Goal: Task Accomplishment & Management: Complete application form

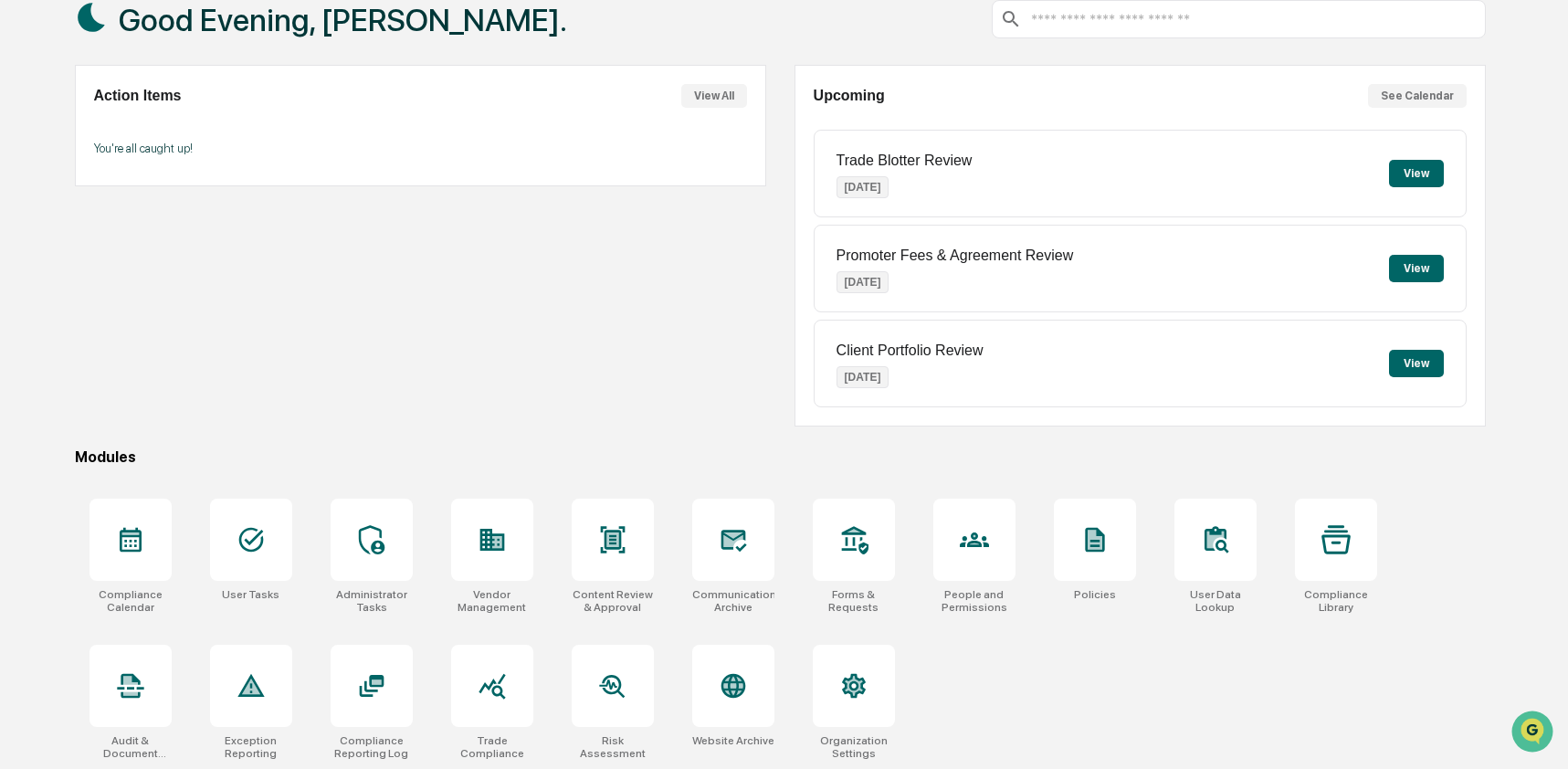
scroll to position [119, 0]
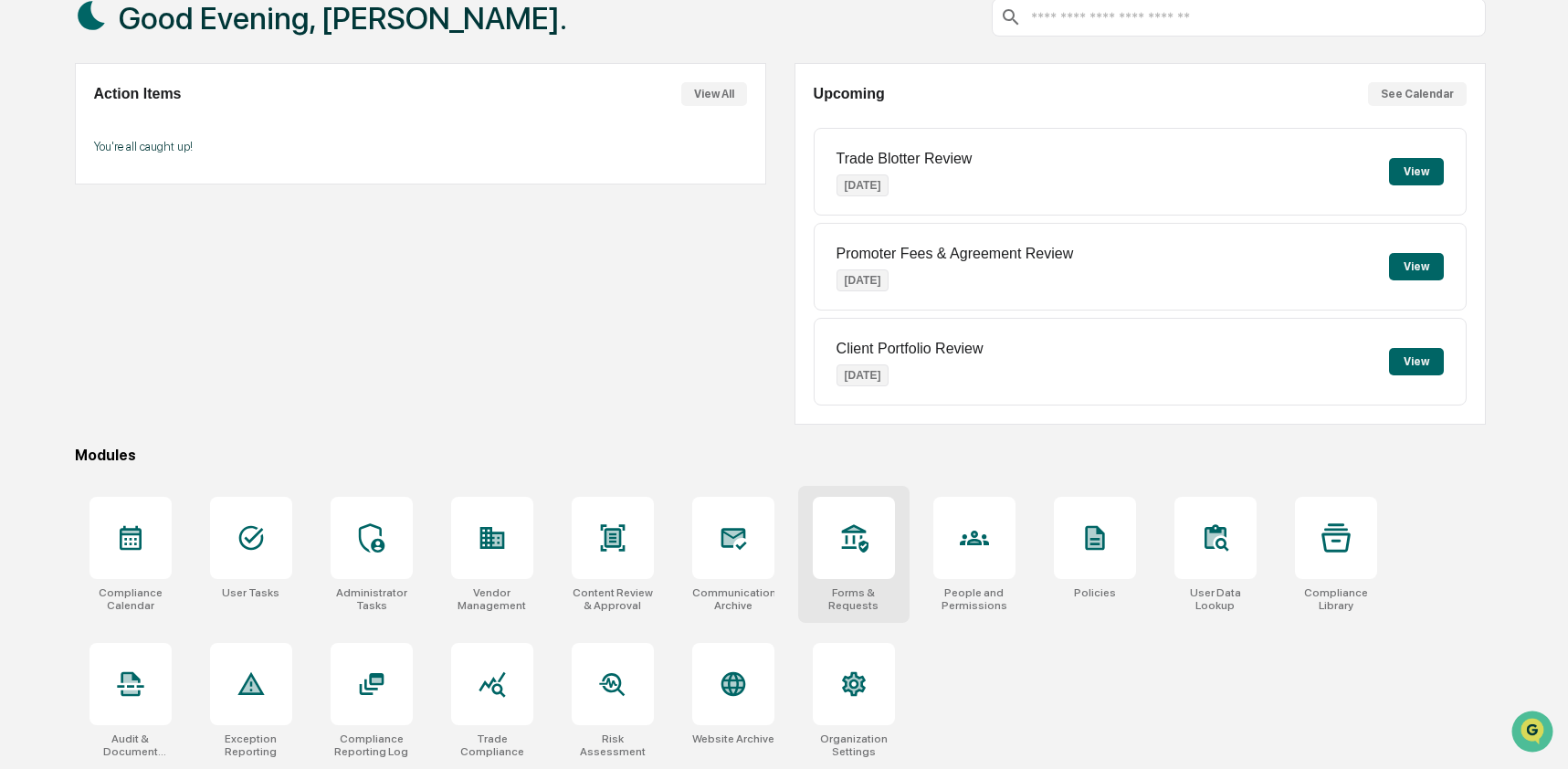
click at [857, 540] on icon at bounding box center [854, 539] width 27 height 28
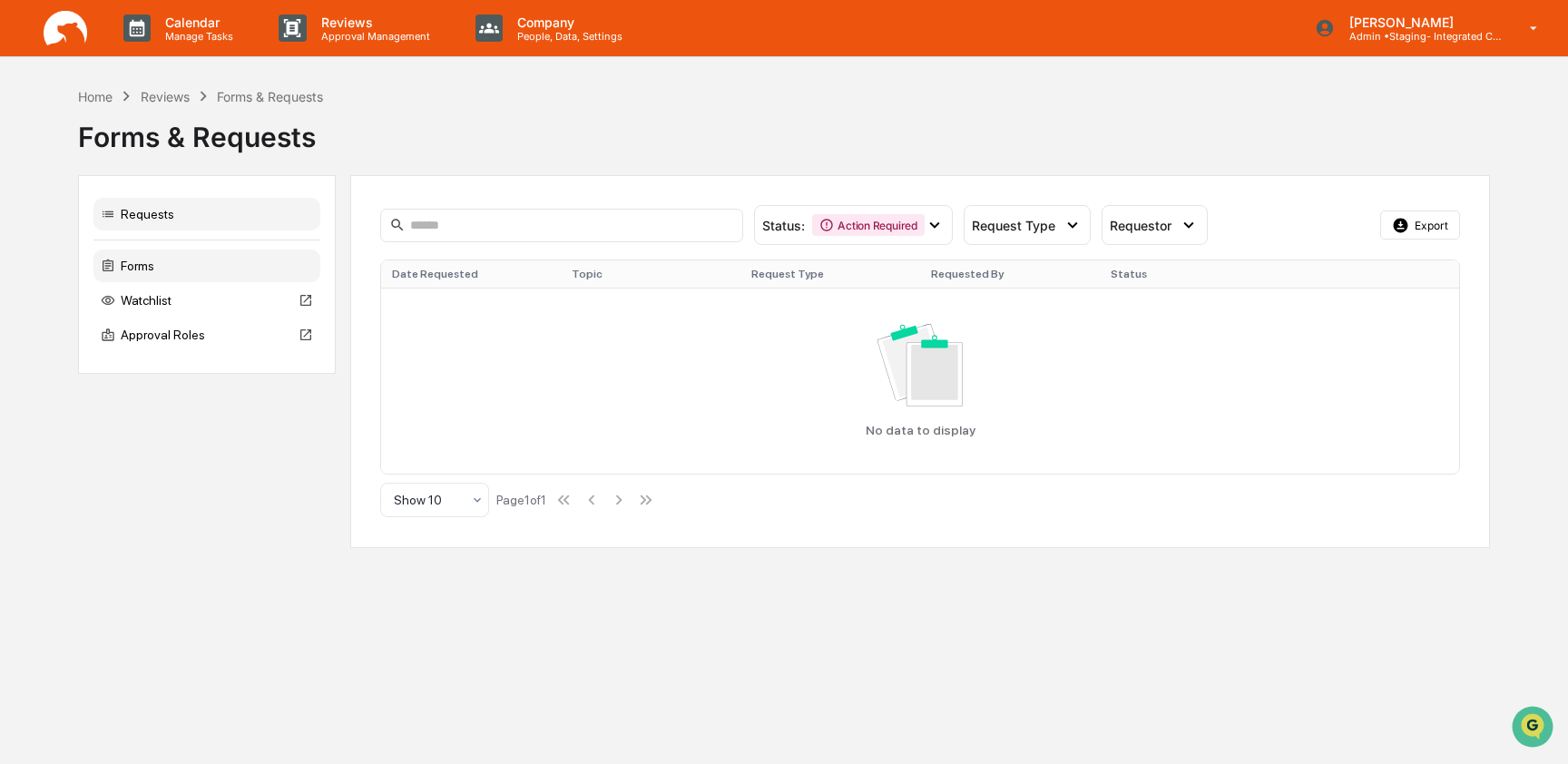
click at [183, 277] on div "Forms" at bounding box center [206, 266] width 227 height 33
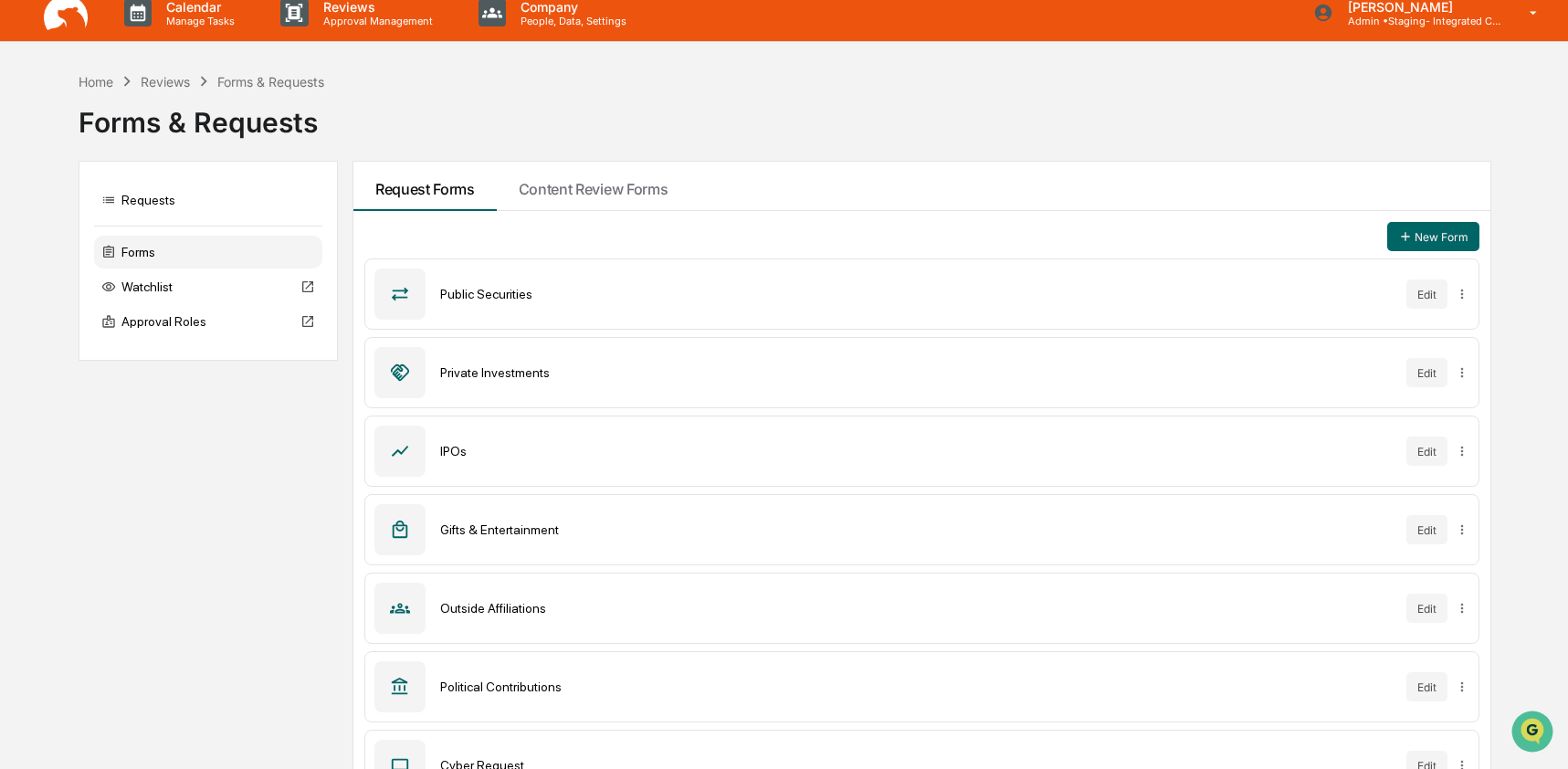
scroll to position [21, 0]
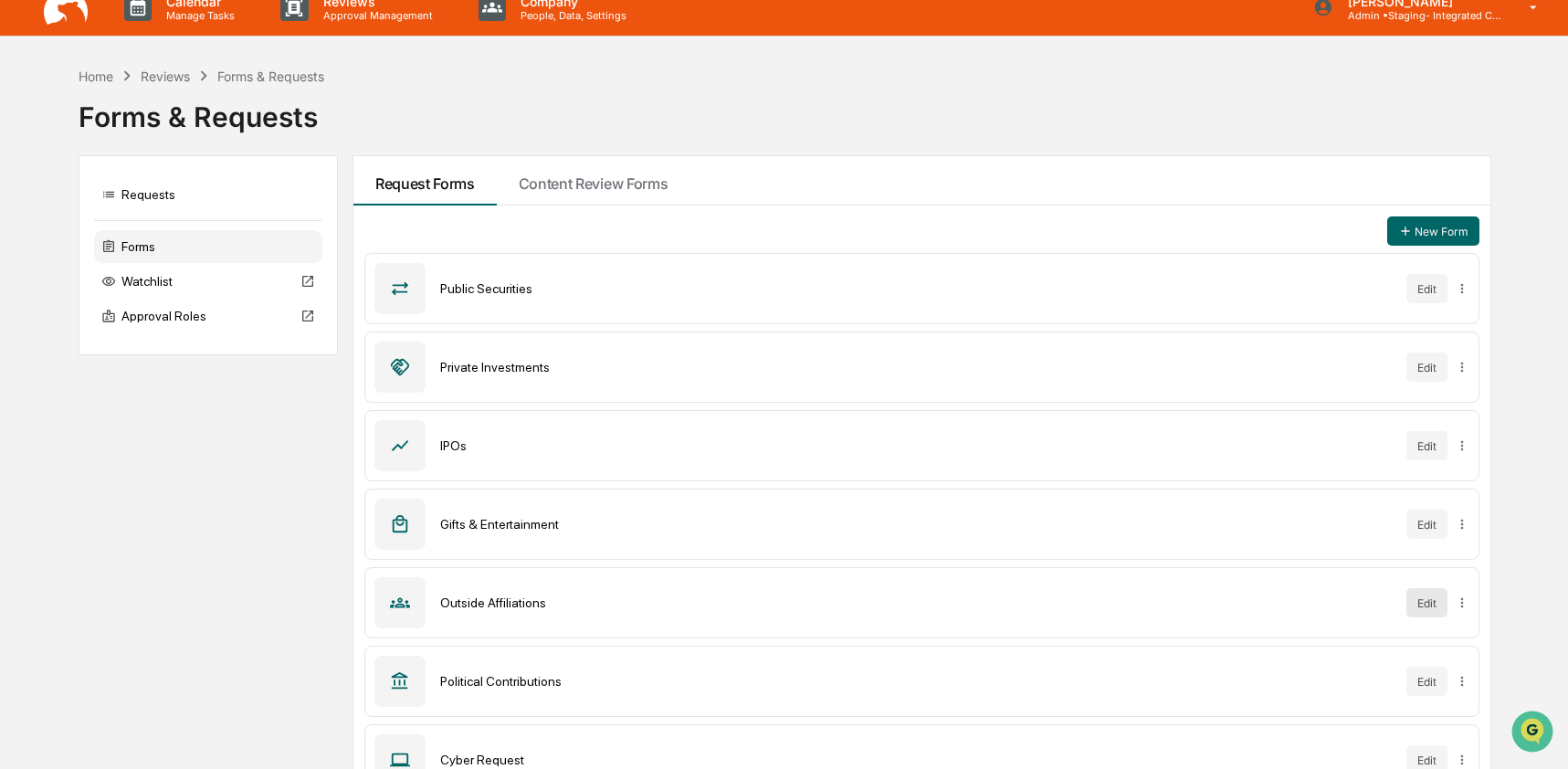
click at [1425, 601] on button "Edit" at bounding box center [1426, 602] width 41 height 29
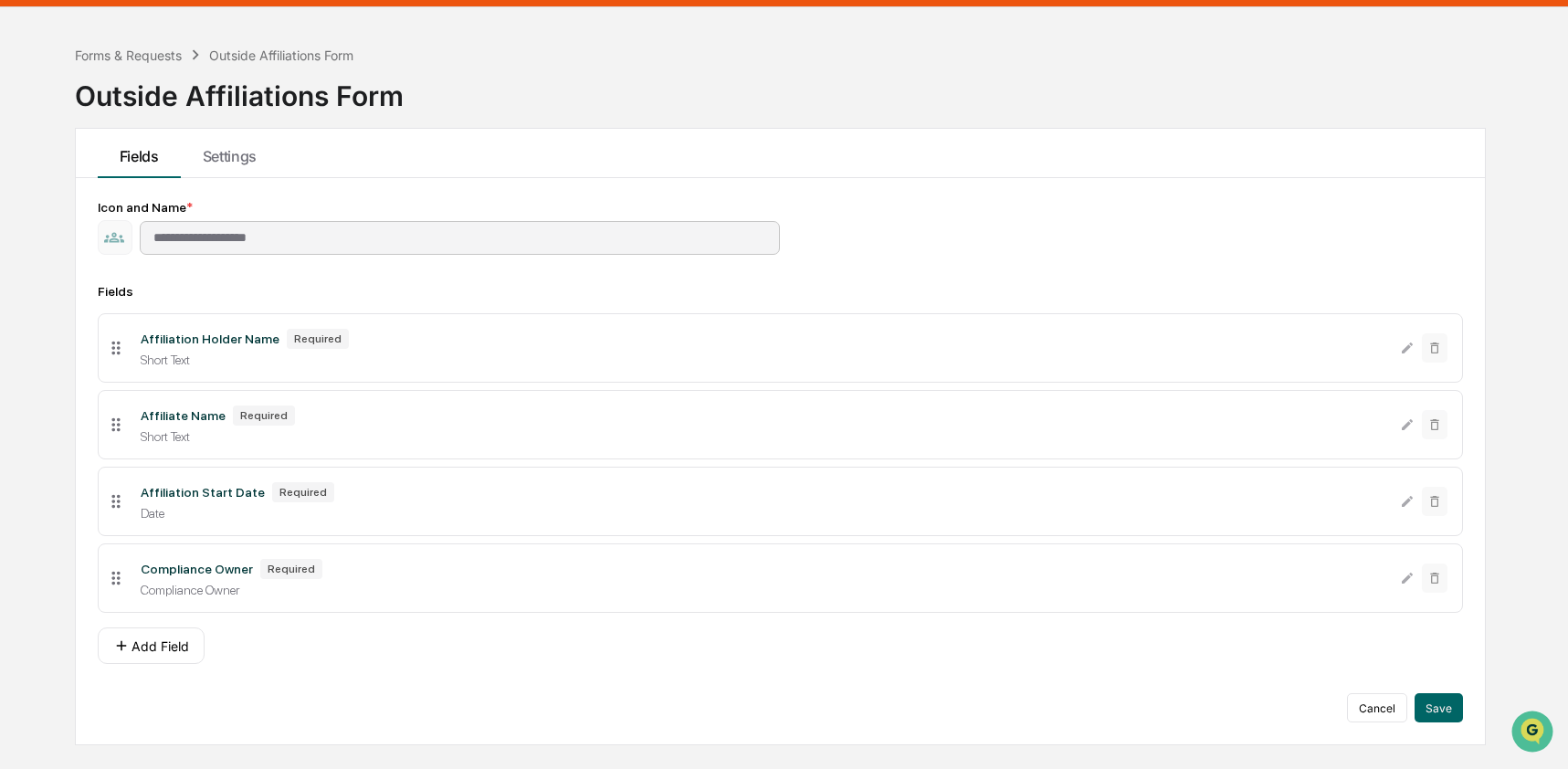
scroll to position [52, 0]
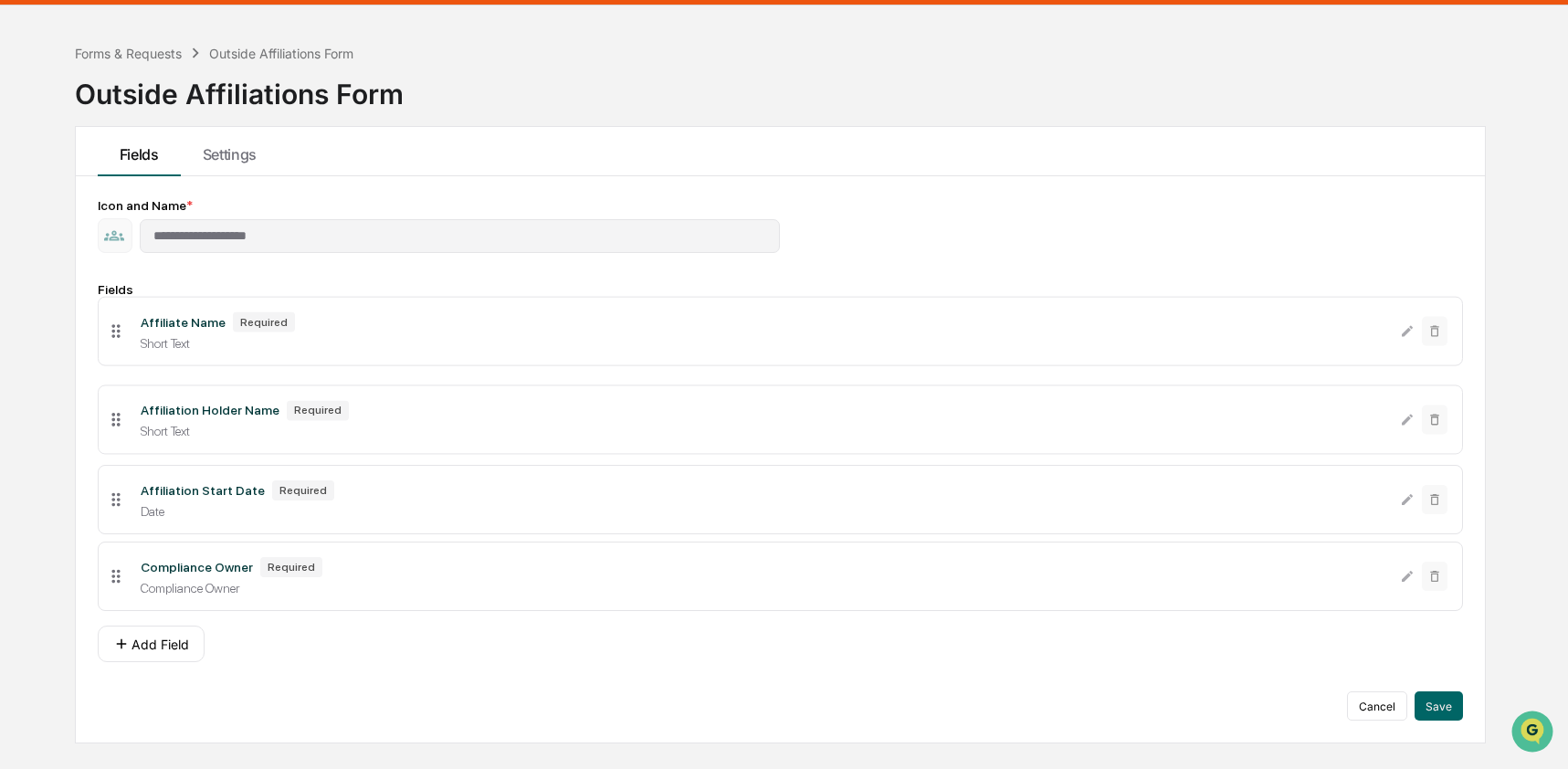
drag, startPoint x: 119, startPoint y: 428, endPoint x: 119, endPoint y: 334, distance: 94.0
click at [119, 334] on icon at bounding box center [116, 330] width 20 height 20
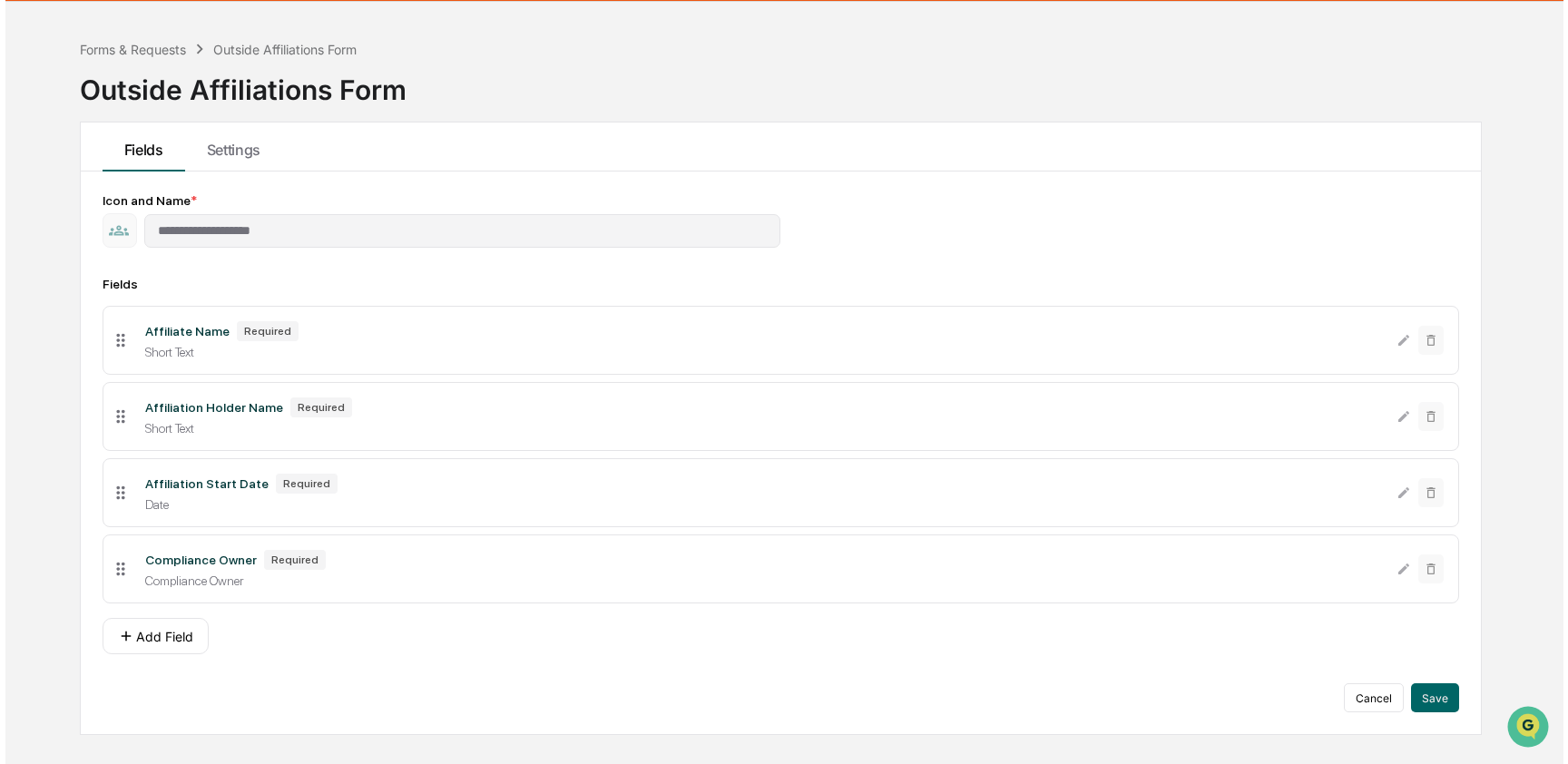
scroll to position [59, 0]
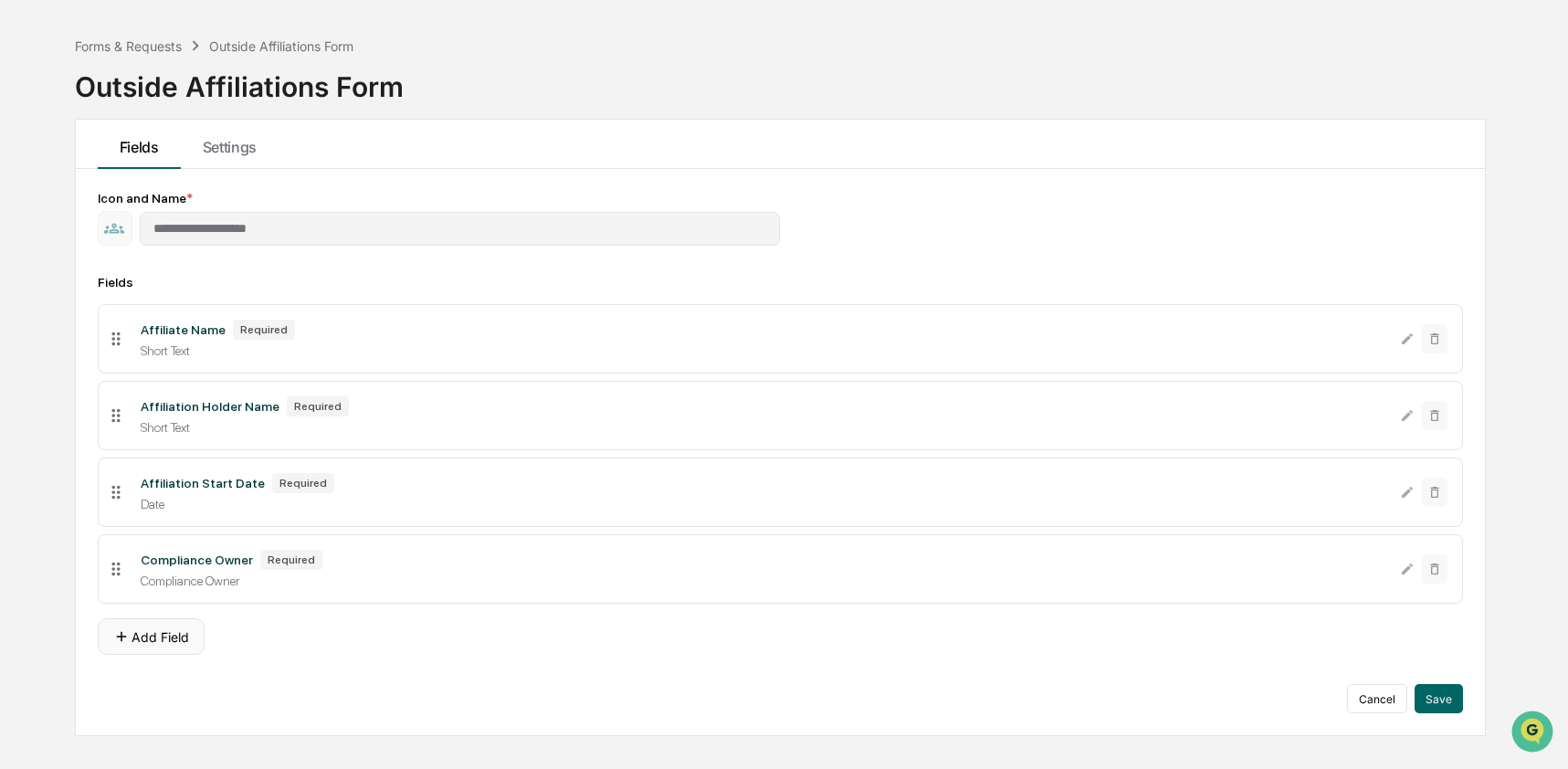
click at [164, 651] on button "Add Field" at bounding box center [151, 636] width 107 height 37
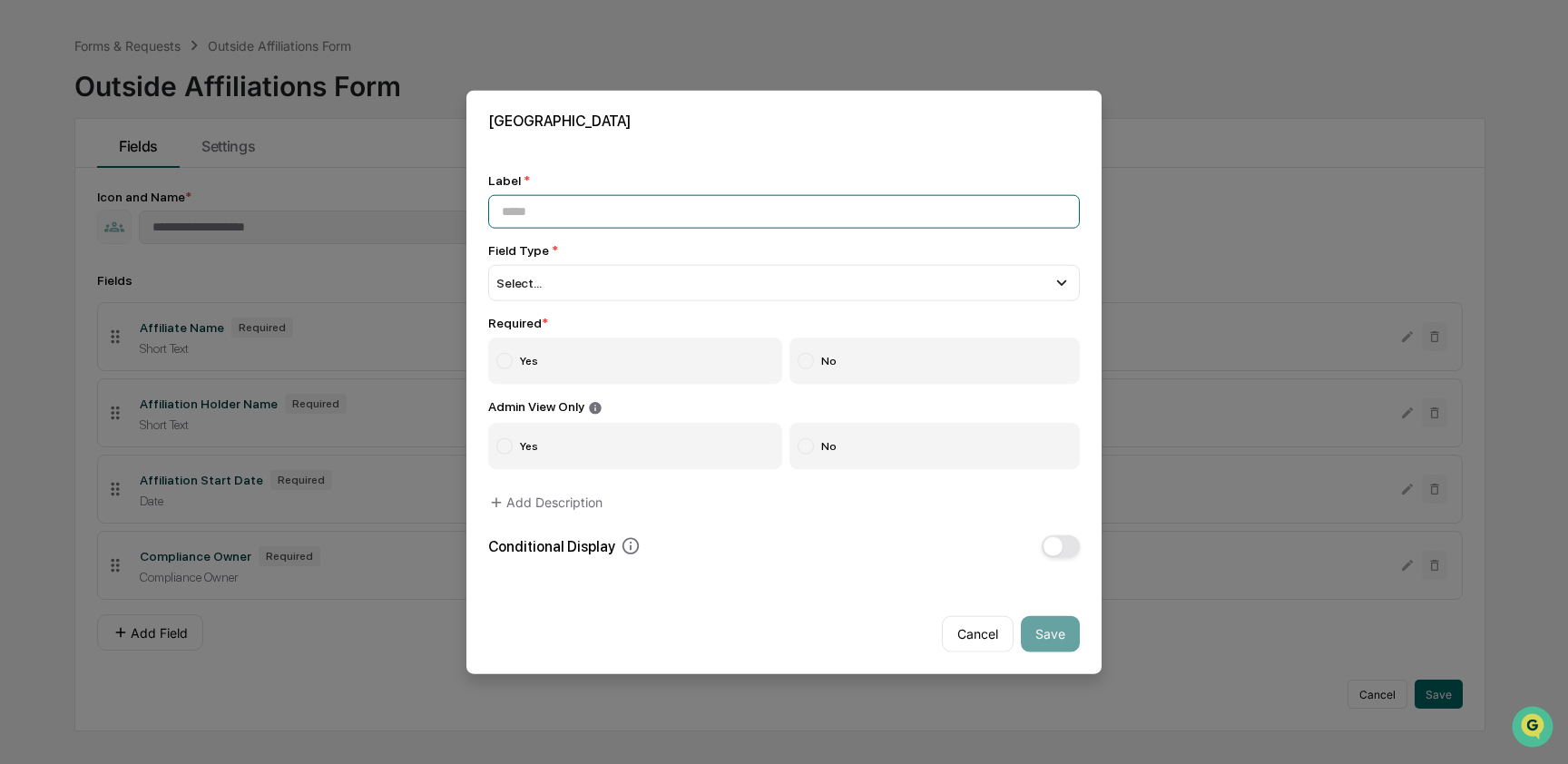
click at [544, 207] on input at bounding box center [784, 212] width 591 height 34
paste input "**********"
type input "**********"
click at [547, 267] on div "Select..." at bounding box center [784, 283] width 591 height 37
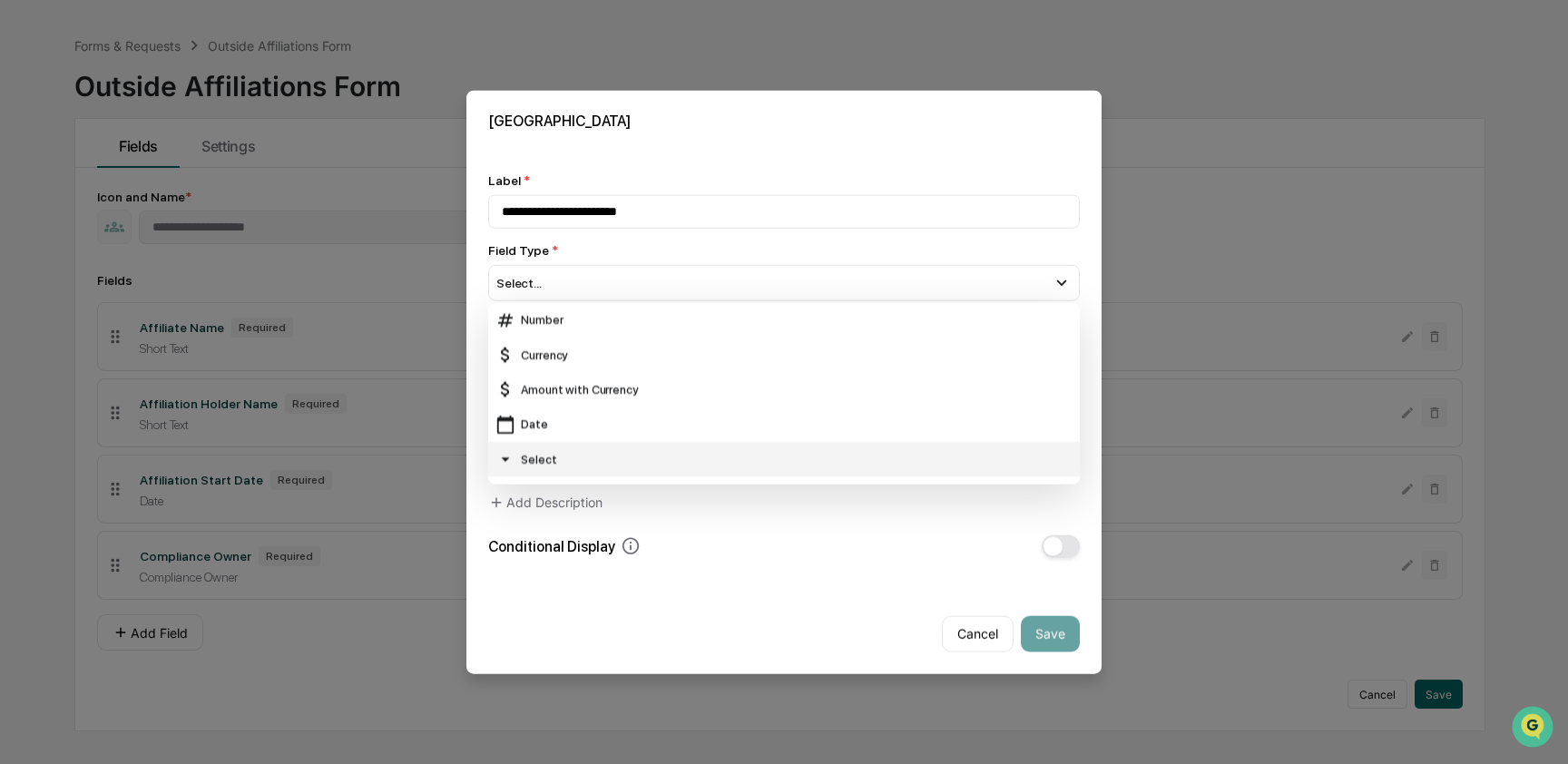
scroll to position [71, 0]
click at [552, 452] on div "Select" at bounding box center [784, 458] width 577 height 20
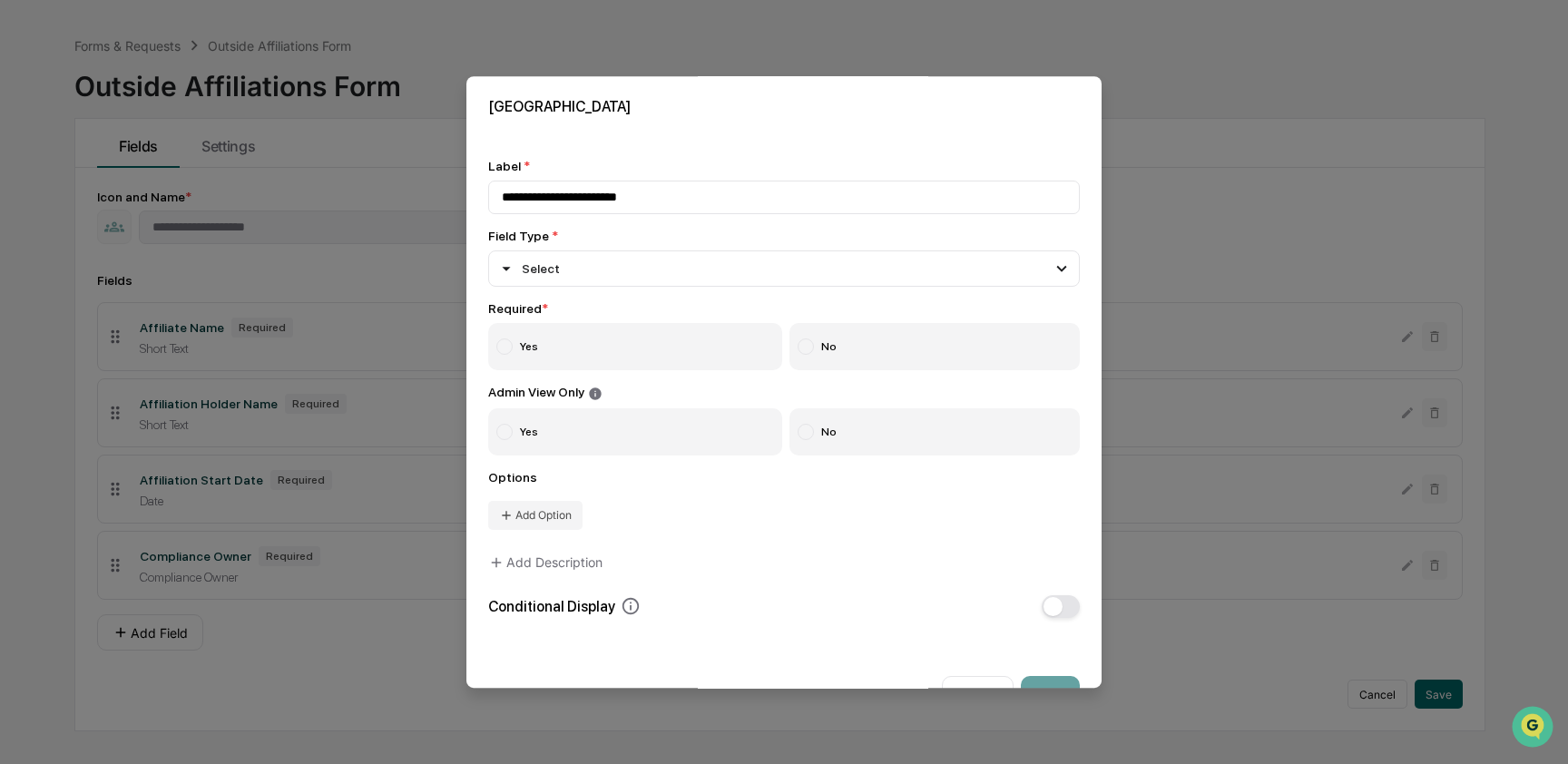
click at [535, 358] on label "Yes" at bounding box center [635, 347] width 294 height 47
click at [872, 424] on label "No" at bounding box center [934, 431] width 291 height 47
click at [506, 512] on icon at bounding box center [506, 514] width 14 height 14
type input "***"
click at [548, 539] on button "Add Option" at bounding box center [535, 548] width 94 height 29
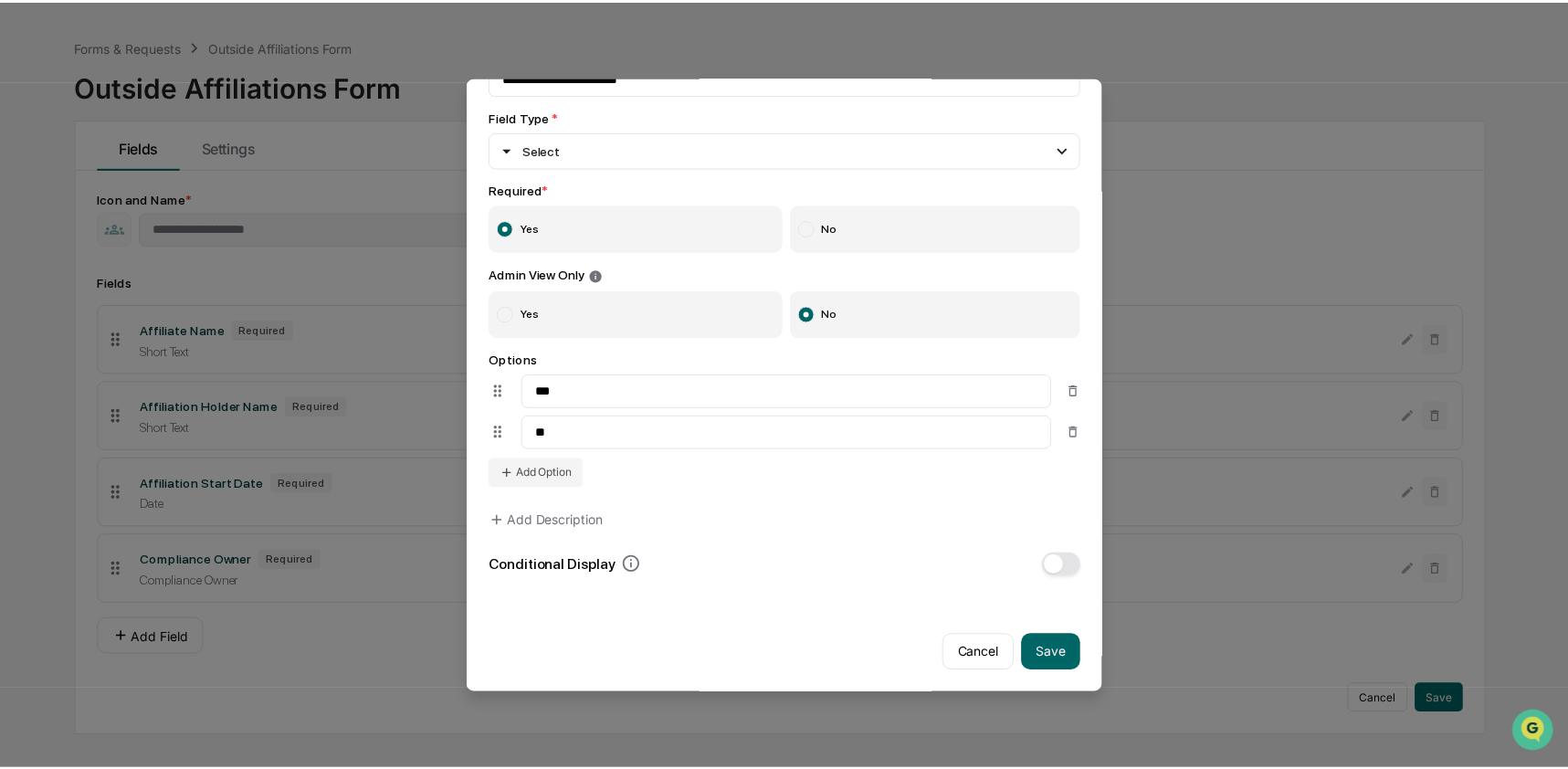
scroll to position [137, 0]
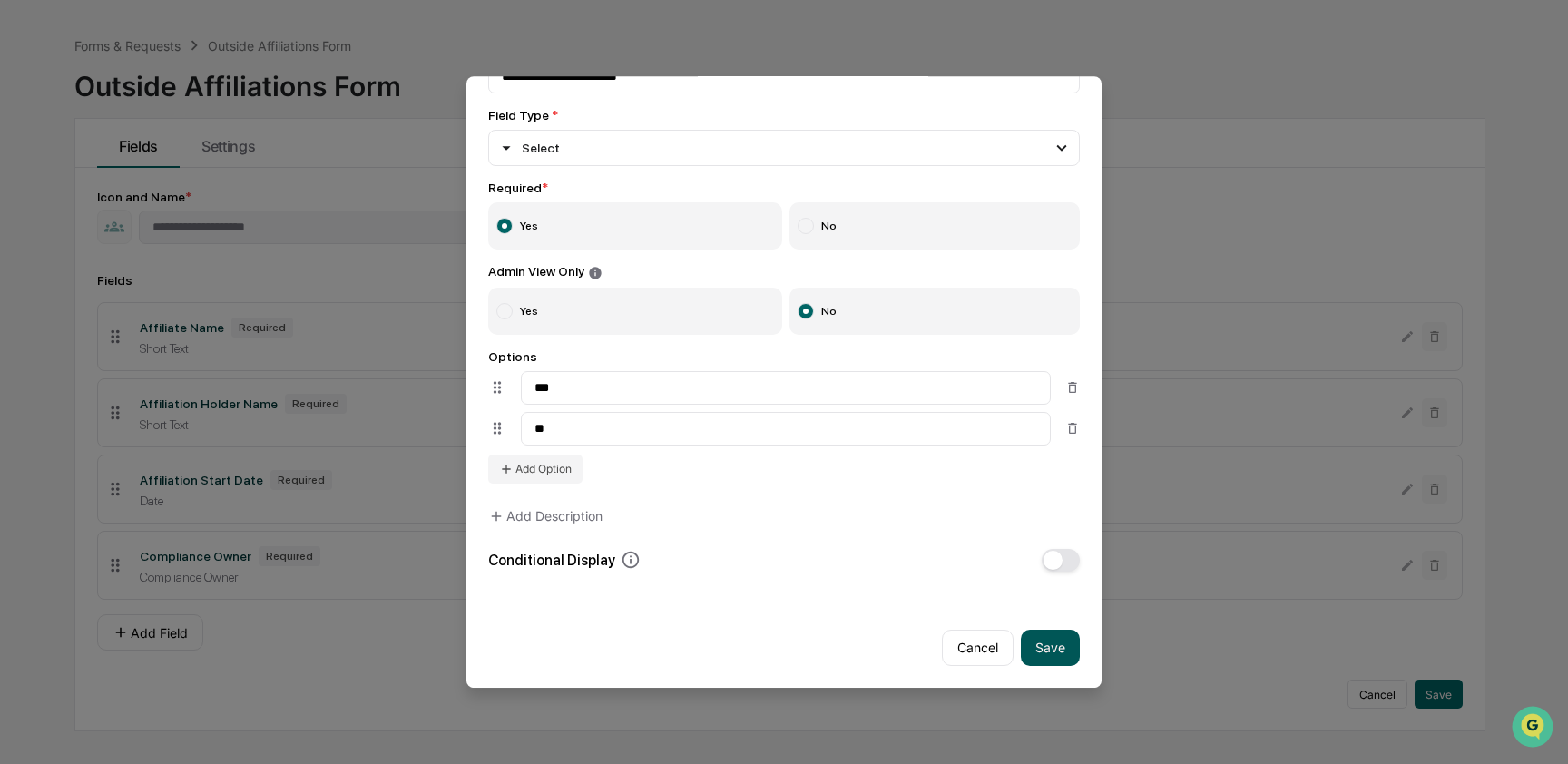
type input "**"
click at [1029, 639] on button "Save" at bounding box center [1050, 647] width 59 height 37
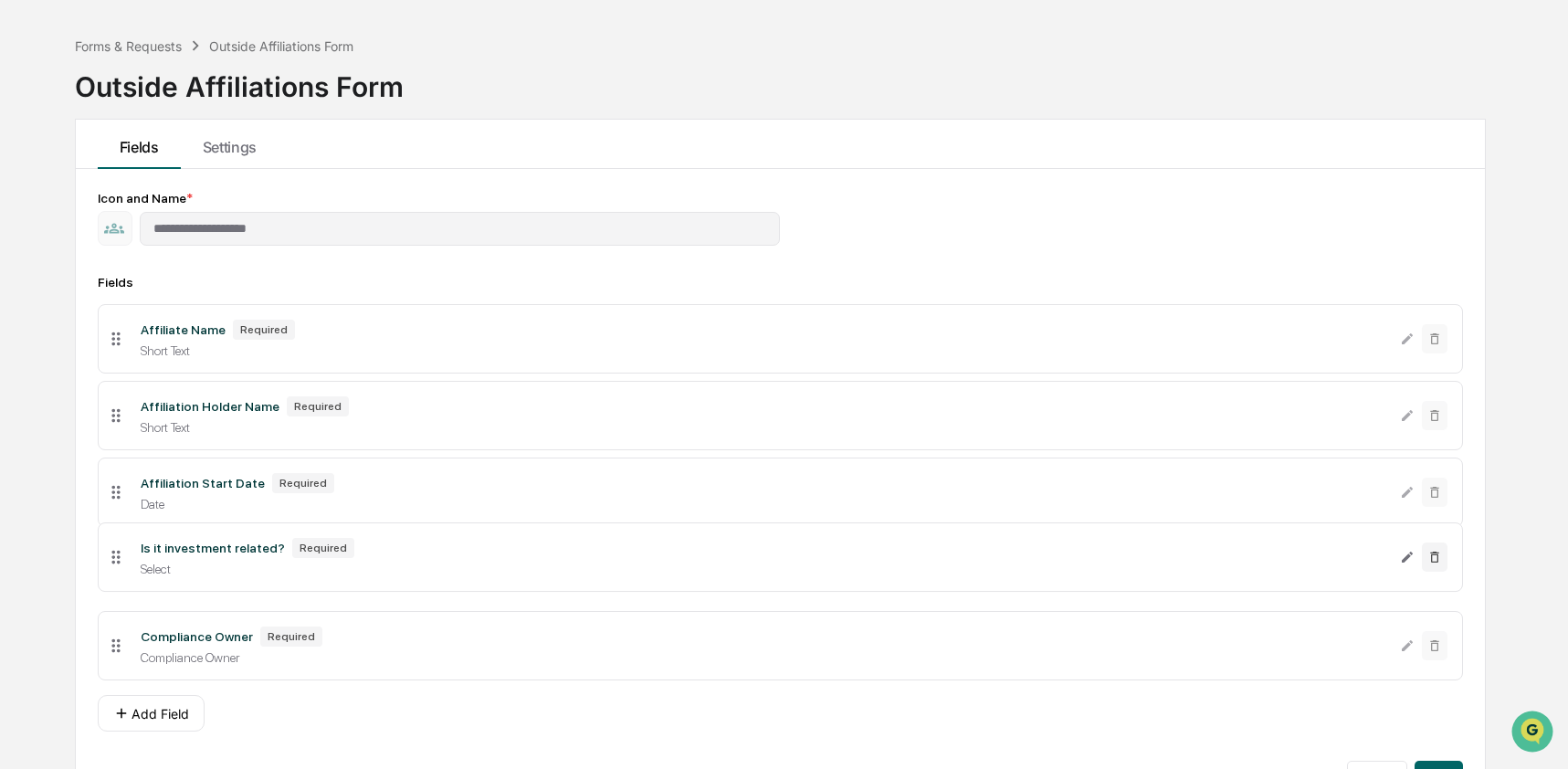
drag, startPoint x: 114, startPoint y: 657, endPoint x: 113, endPoint y: 566, distance: 91.0
click at [113, 566] on icon at bounding box center [116, 557] width 20 height 20
click at [127, 722] on icon at bounding box center [120, 713] width 16 height 16
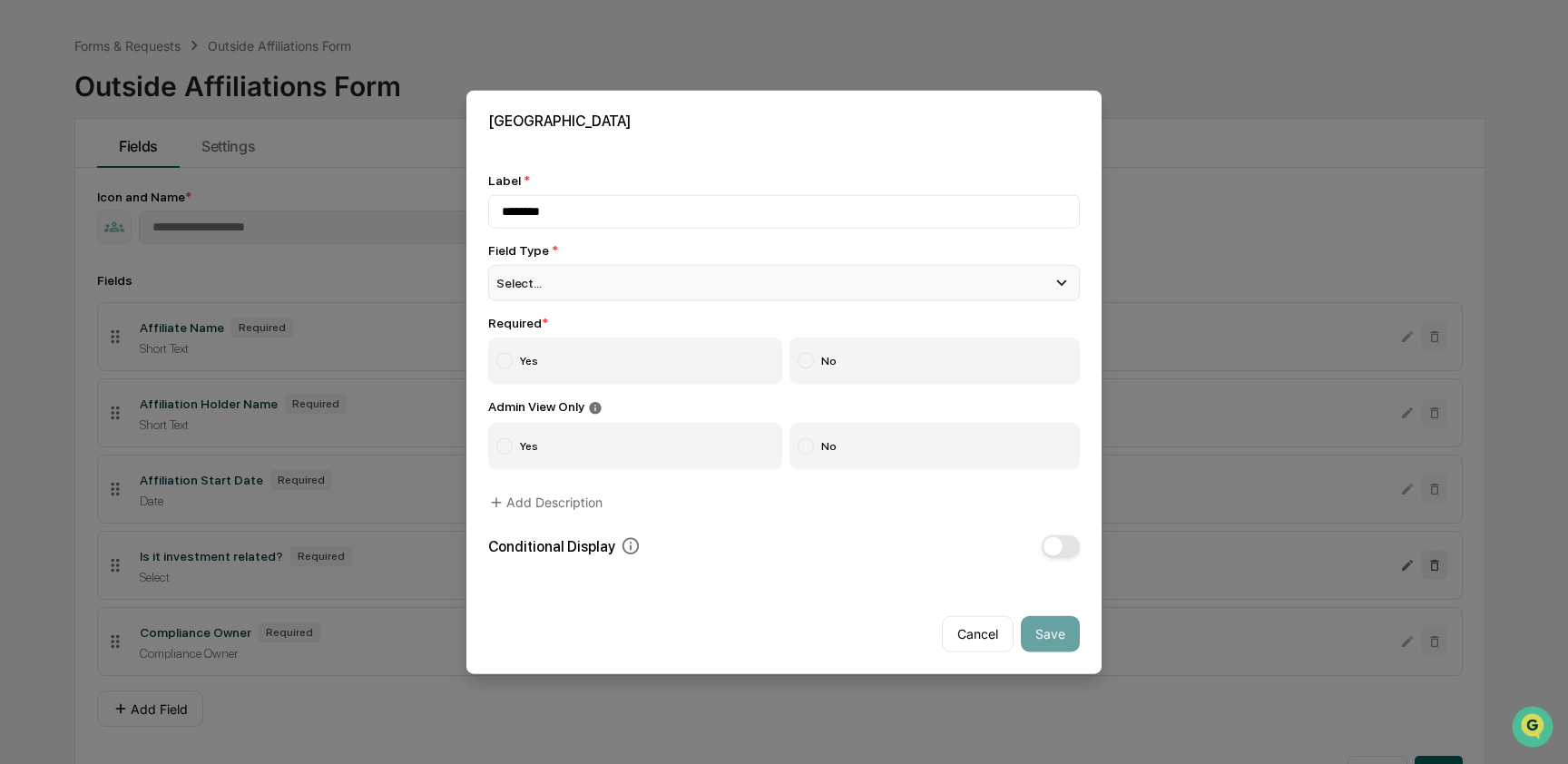
type input "********"
click at [601, 273] on div "Select..." at bounding box center [784, 283] width 591 height 37
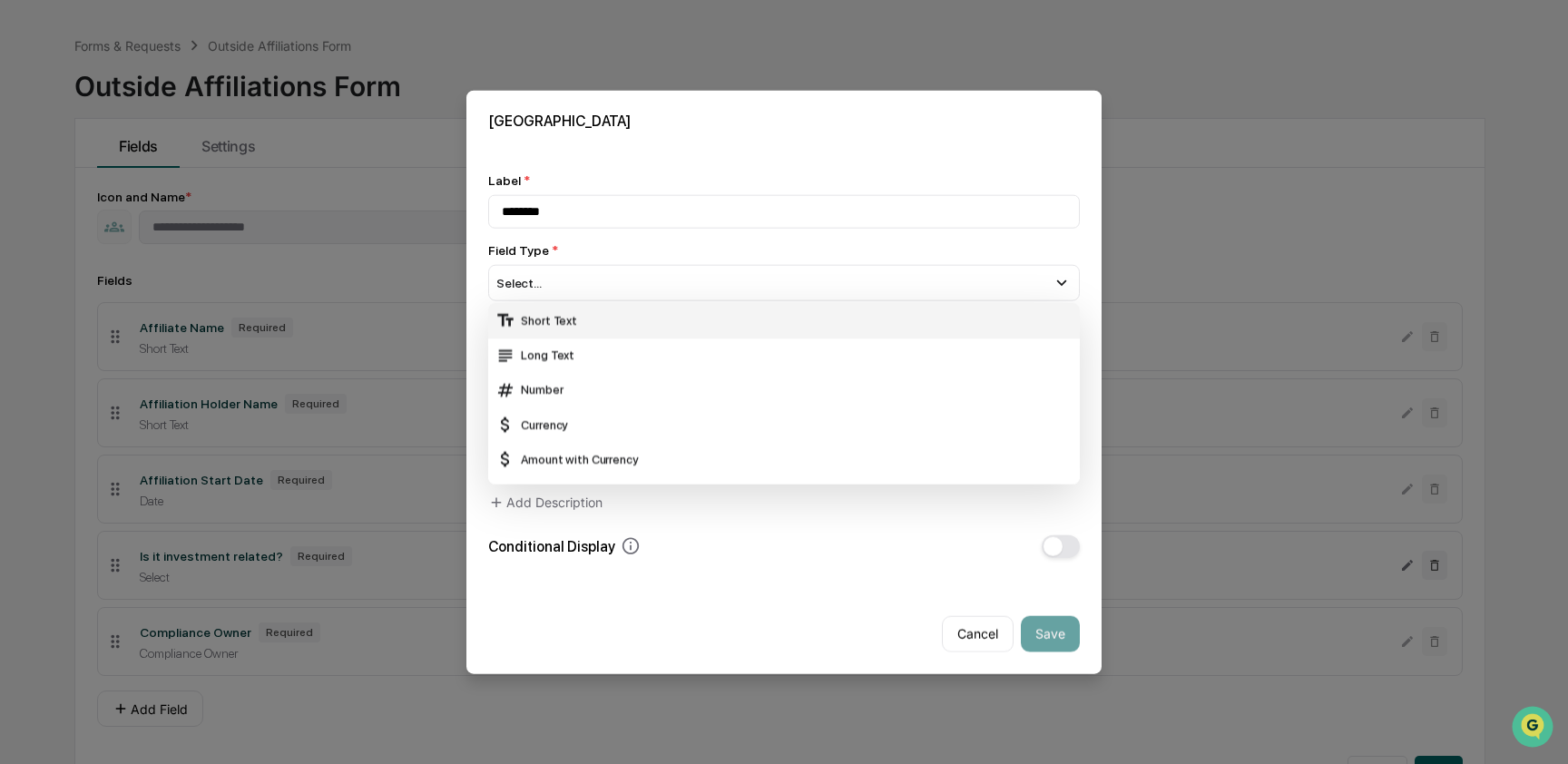
click at [590, 321] on div "Short Text" at bounding box center [784, 319] width 577 height 20
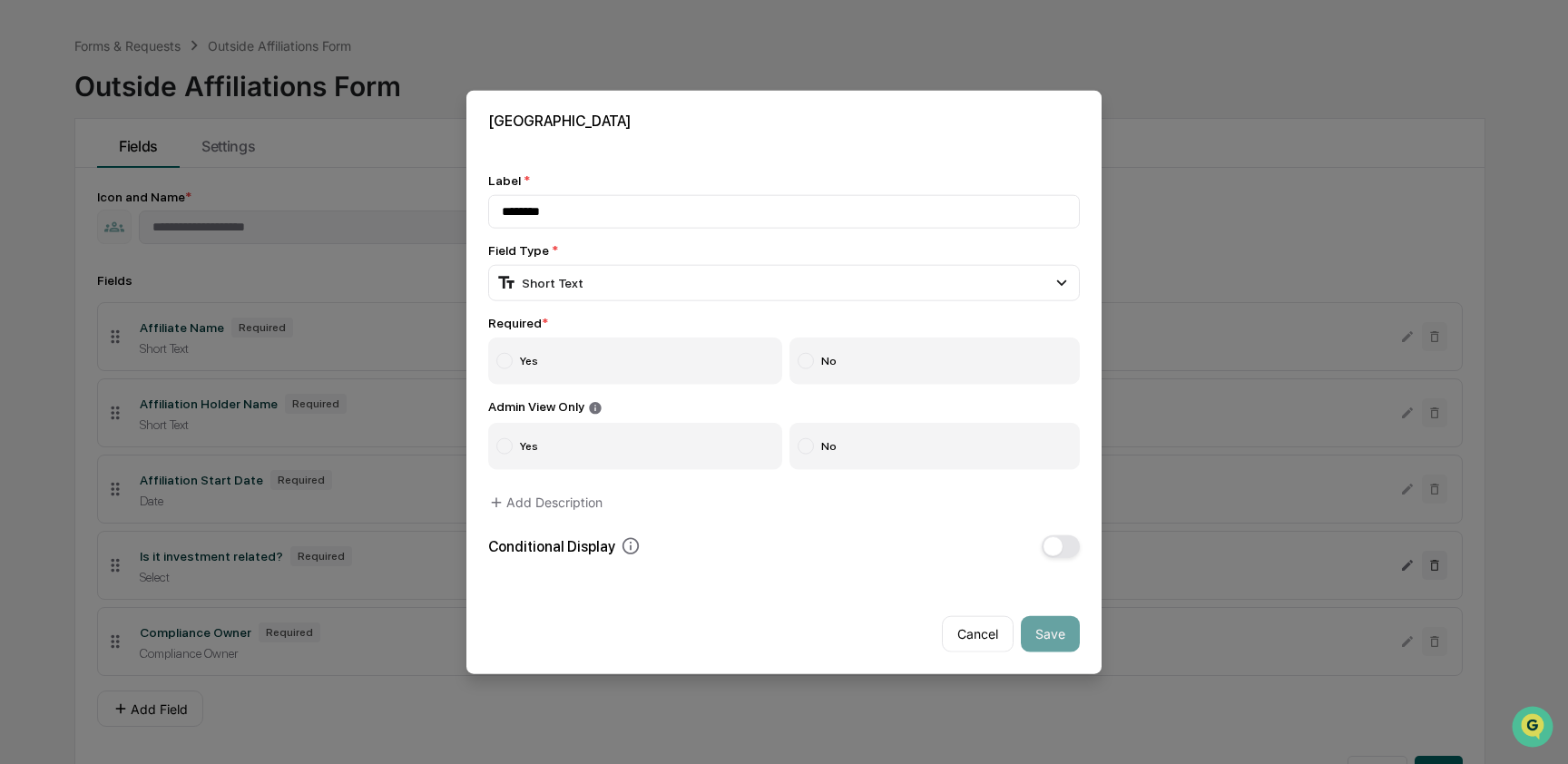
click at [561, 345] on label "Yes" at bounding box center [635, 361] width 294 height 47
click at [866, 433] on label "No" at bounding box center [934, 446] width 291 height 47
click at [1045, 626] on button "Save" at bounding box center [1050, 633] width 59 height 37
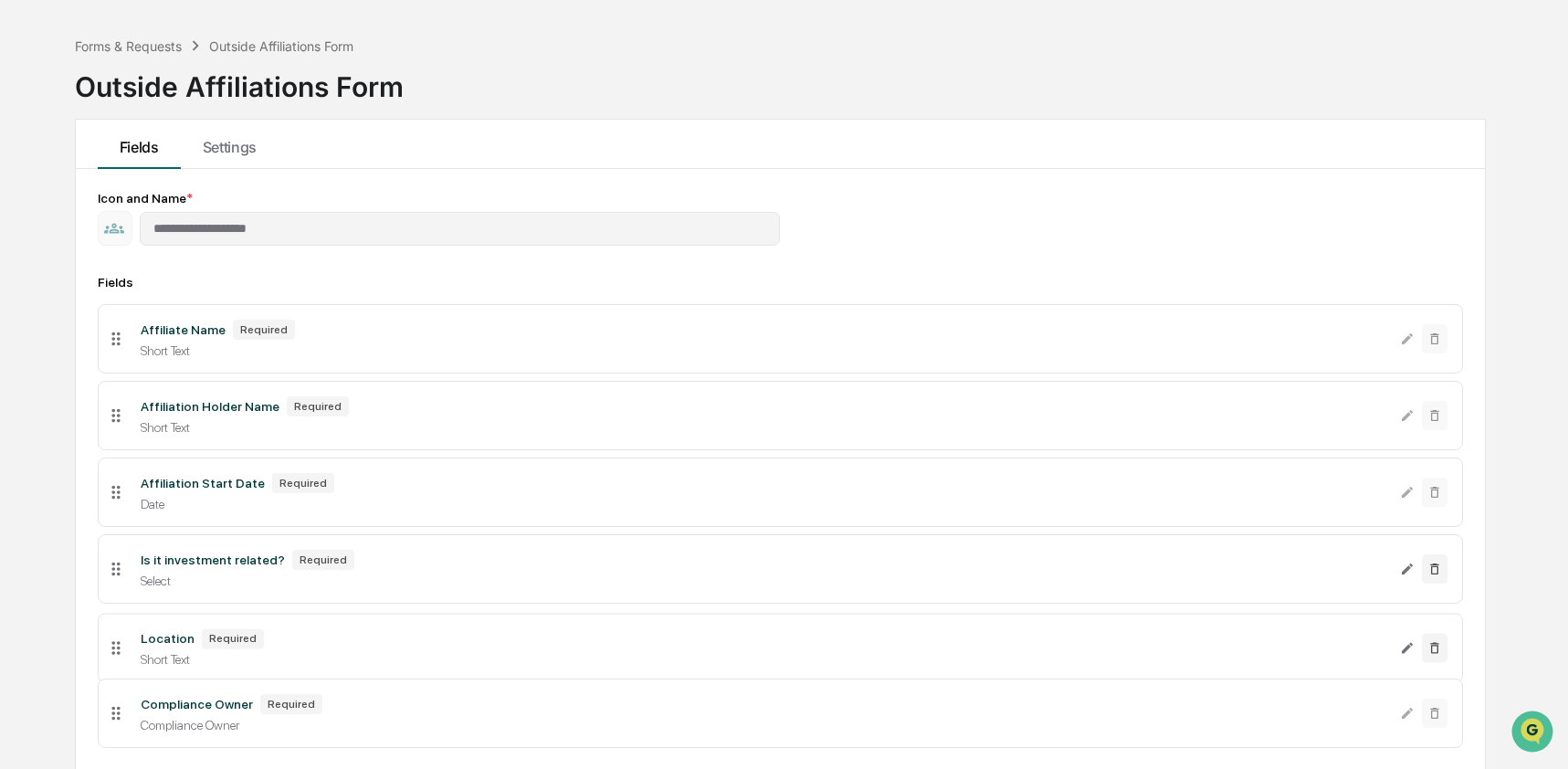
drag, startPoint x: 111, startPoint y: 730, endPoint x: 119, endPoint y: 651, distance: 79.4
click at [119, 651] on icon at bounding box center [116, 647] width 20 height 20
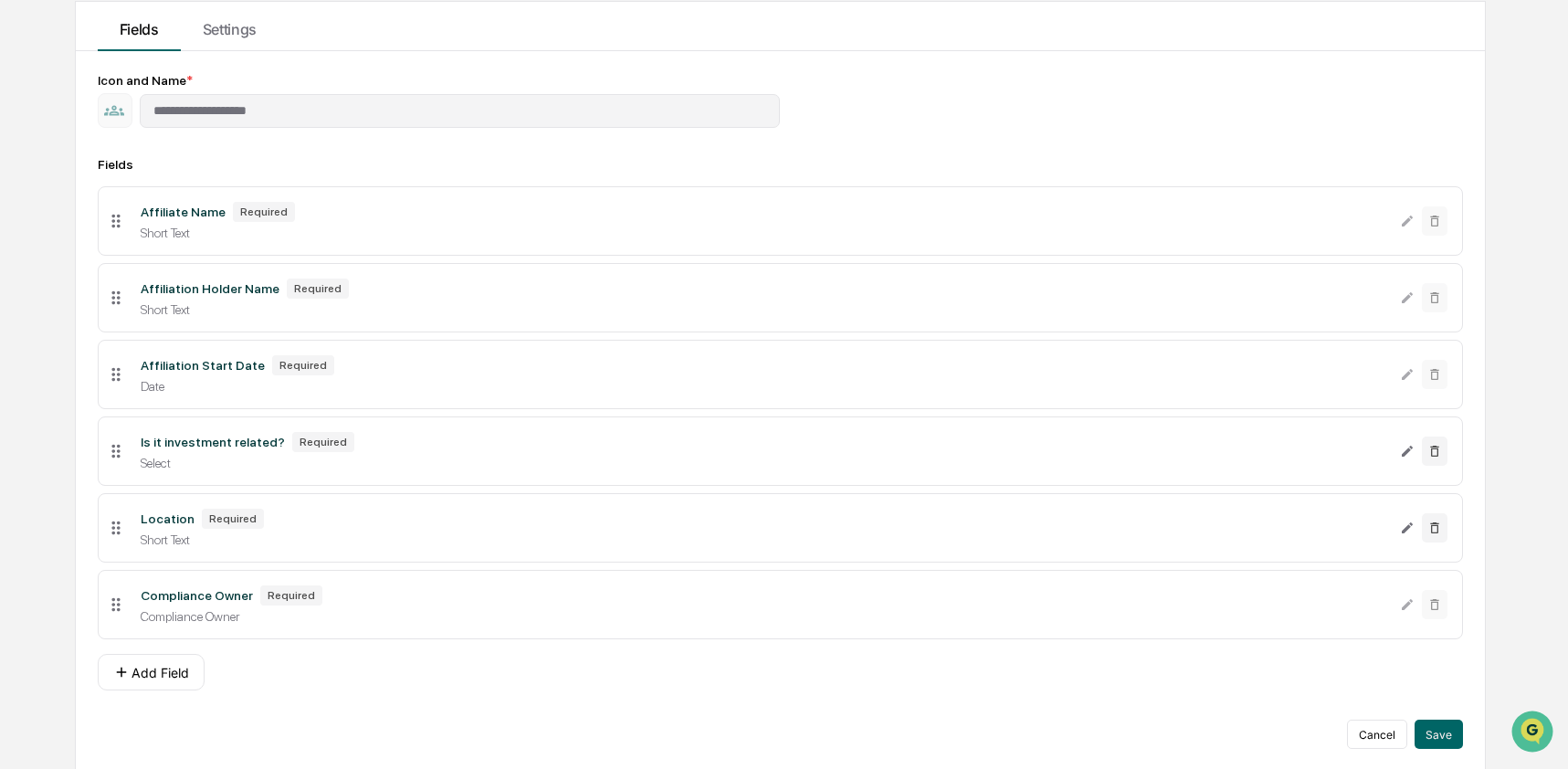
scroll to position [192, 0]
click at [141, 665] on button "Add Field" at bounding box center [151, 669] width 107 height 37
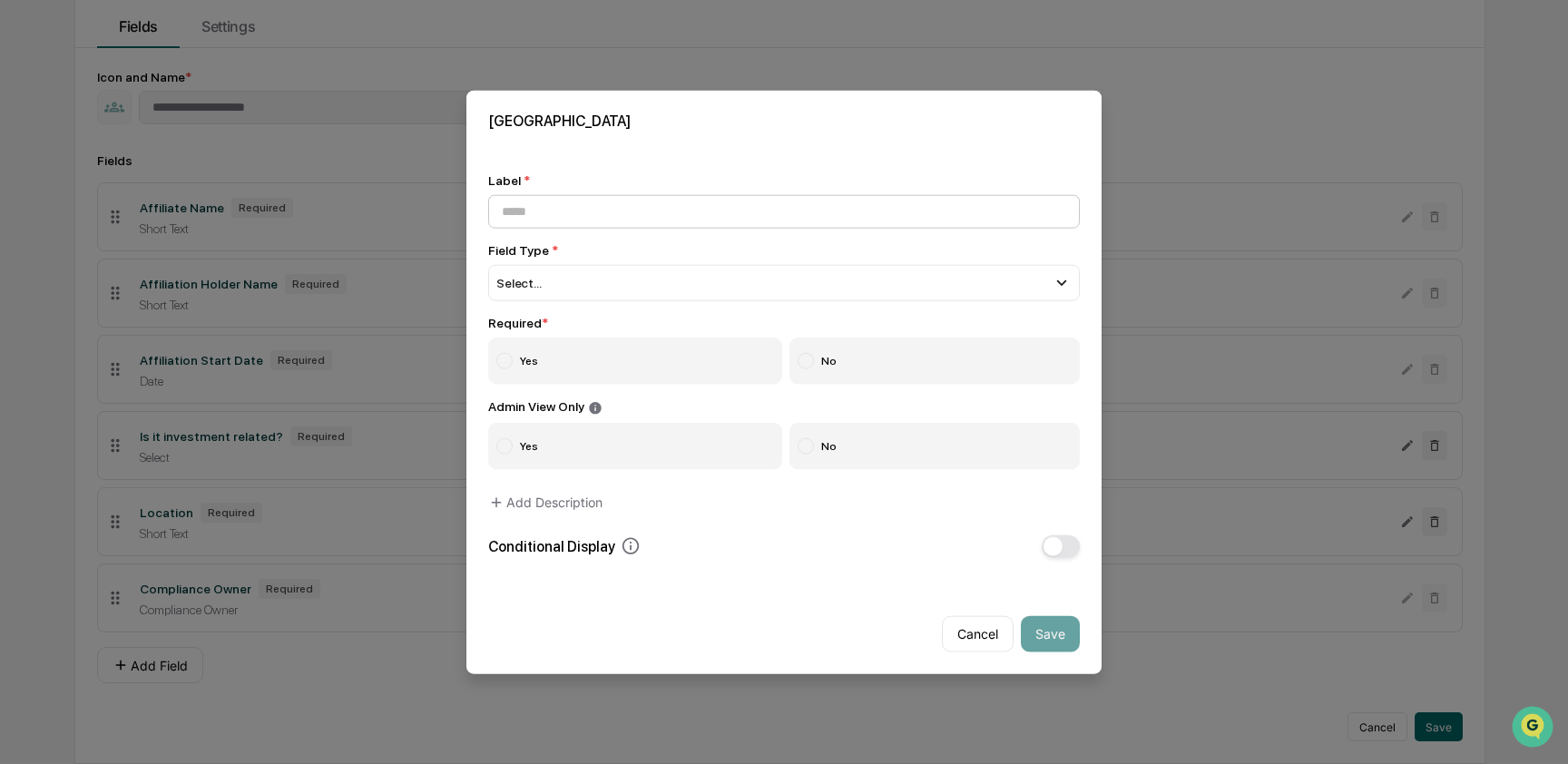
click at [687, 204] on input at bounding box center [784, 212] width 591 height 34
type input "**********"
click at [612, 265] on div "Select..." at bounding box center [784, 283] width 591 height 37
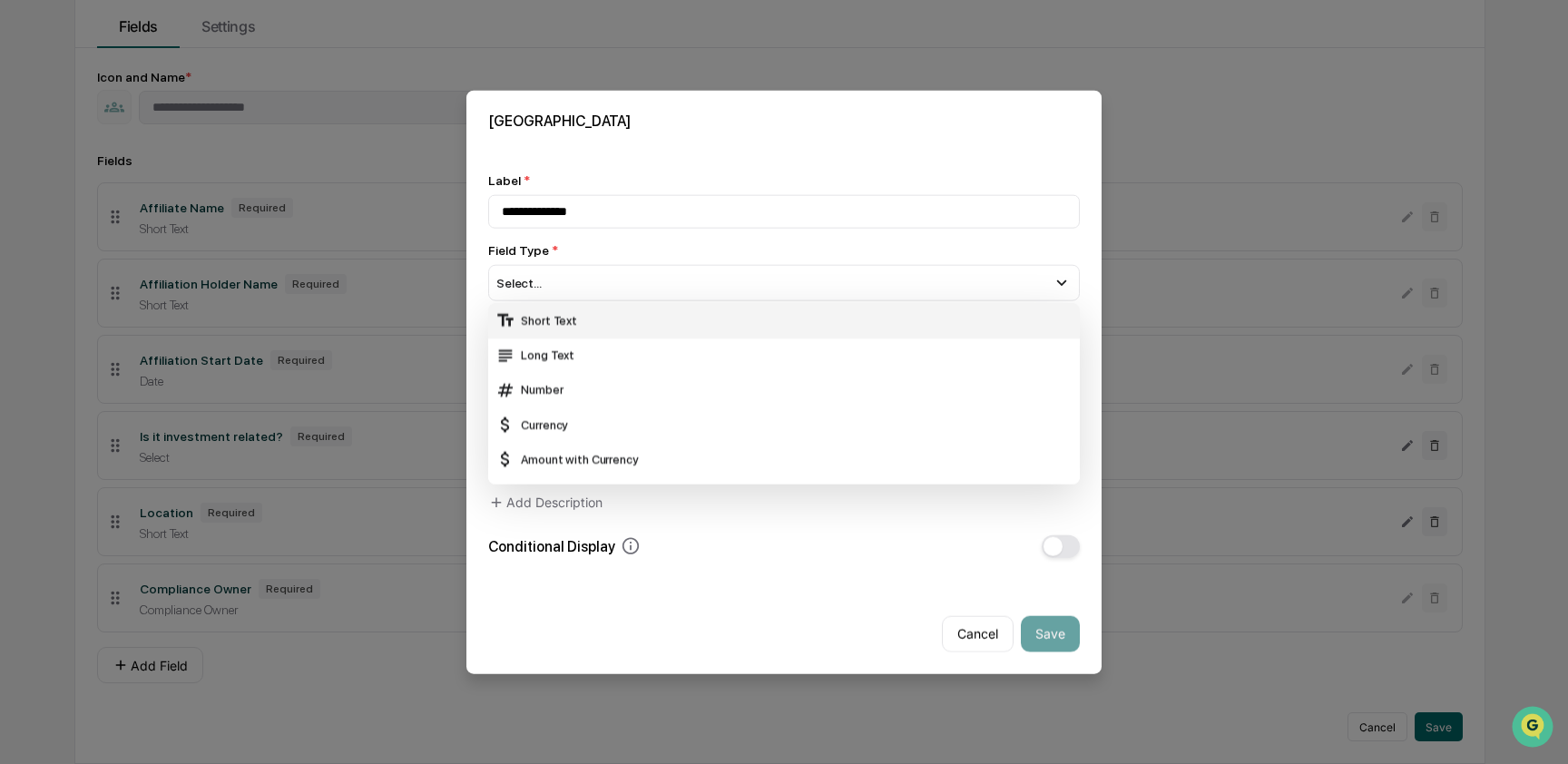
click at [598, 310] on div "Short Text" at bounding box center [784, 319] width 577 height 20
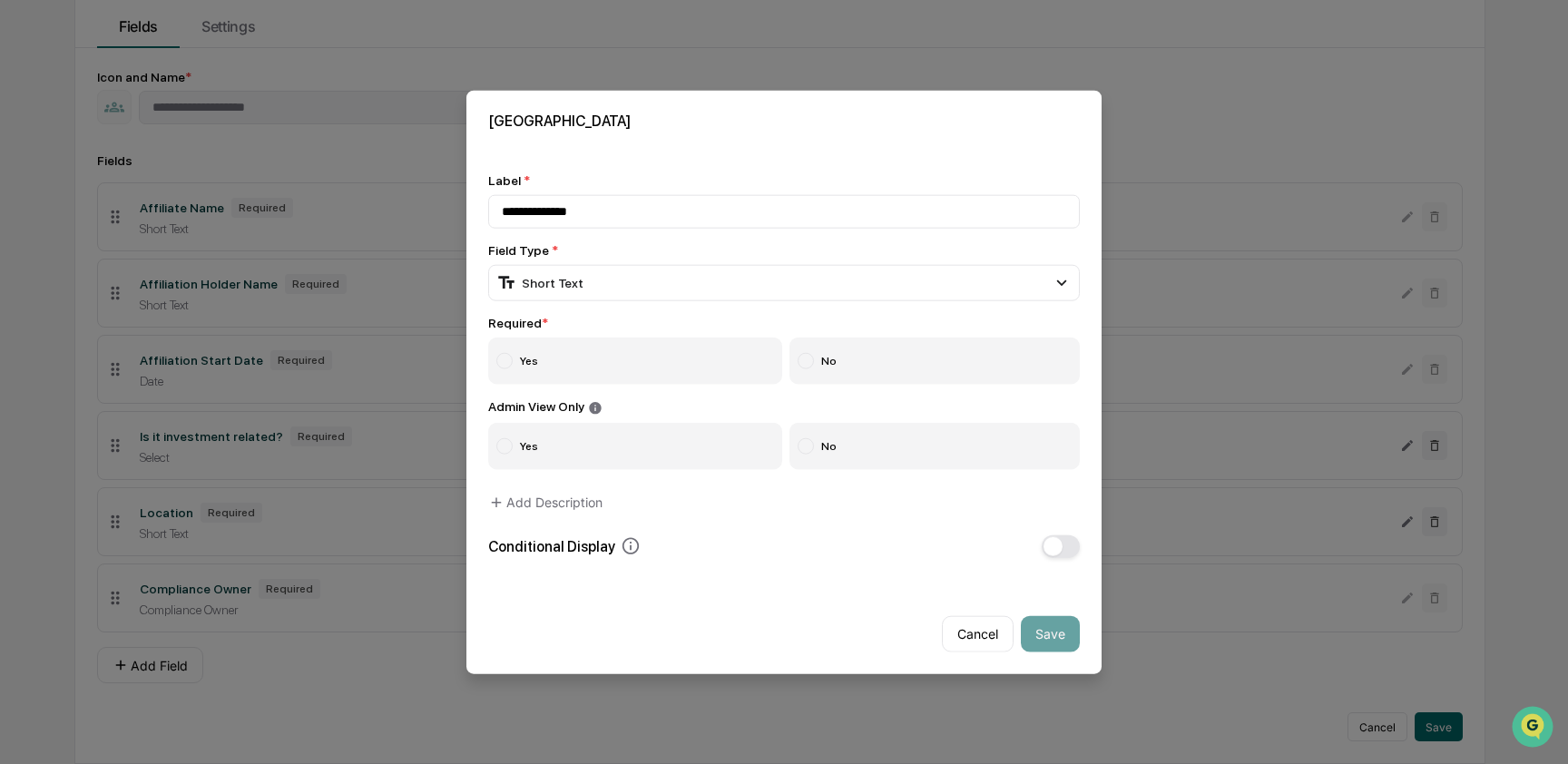
click at [557, 348] on label "Yes" at bounding box center [635, 361] width 294 height 47
click at [856, 430] on label "No" at bounding box center [934, 446] width 291 height 47
click at [1032, 630] on button "Save" at bounding box center [1050, 633] width 59 height 37
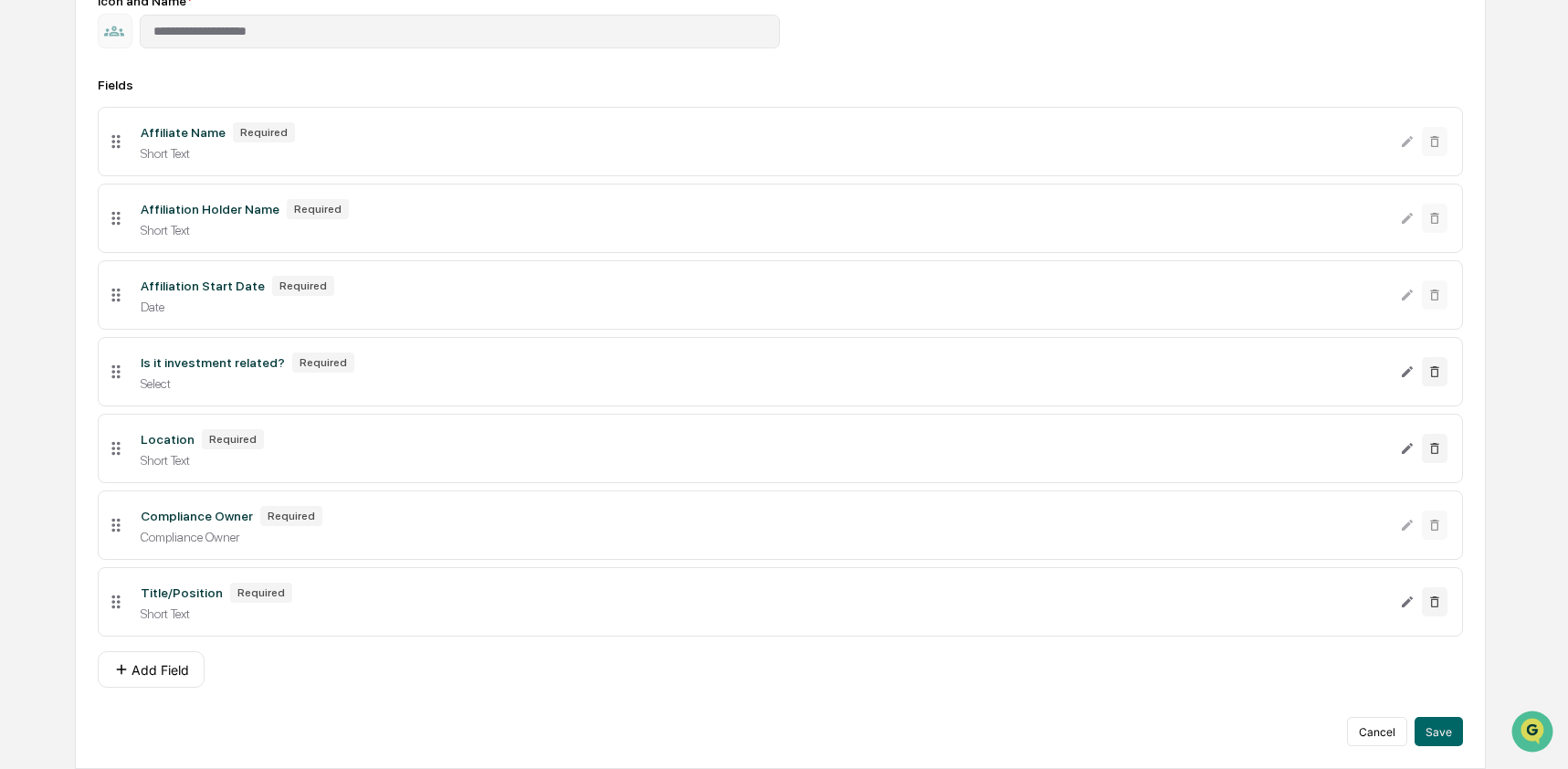
scroll to position [271, 0]
click at [144, 674] on button "Add Field" at bounding box center [151, 669] width 107 height 37
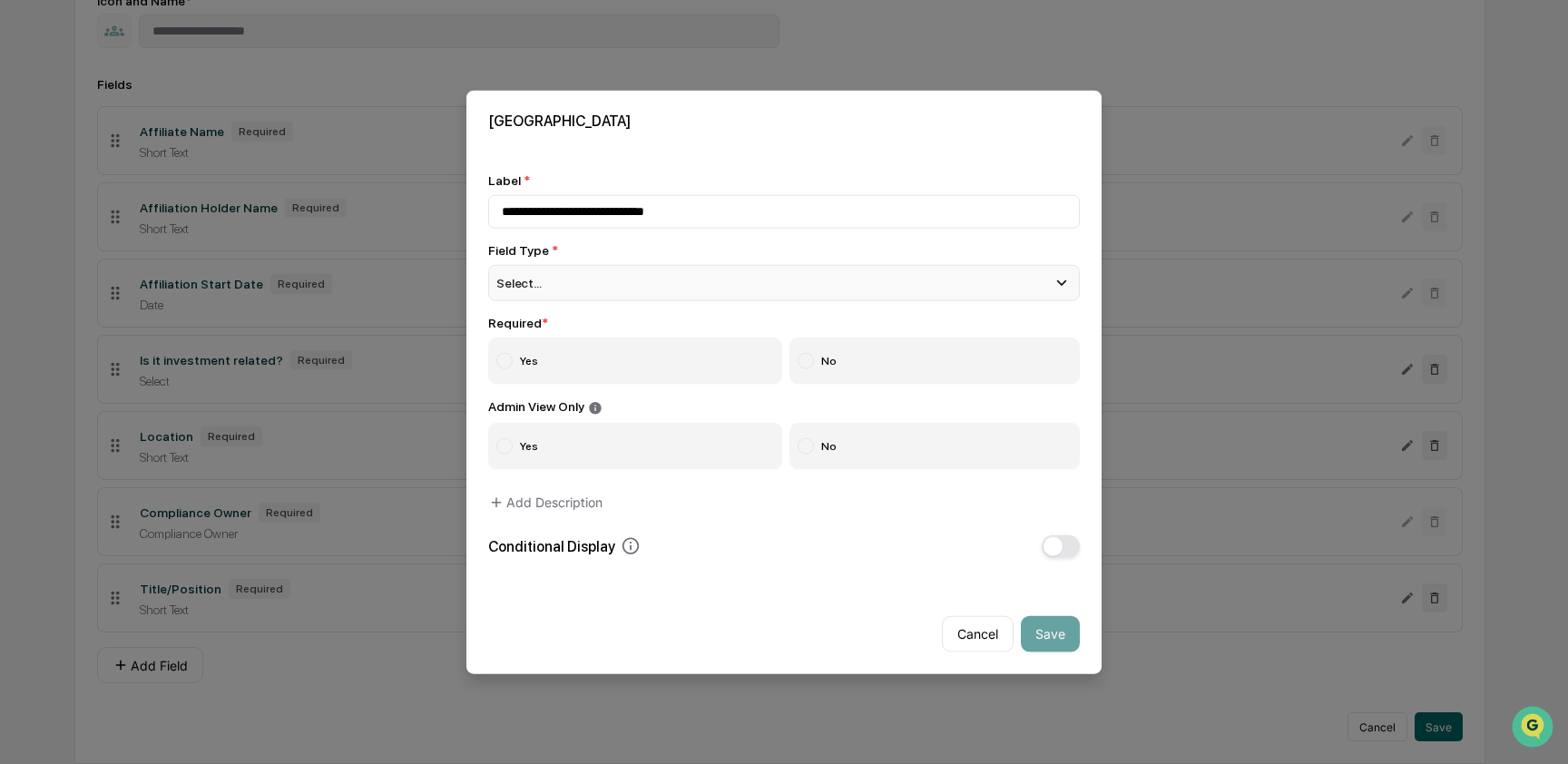
type input "**********"
click at [639, 265] on div "Select..." at bounding box center [784, 283] width 591 height 37
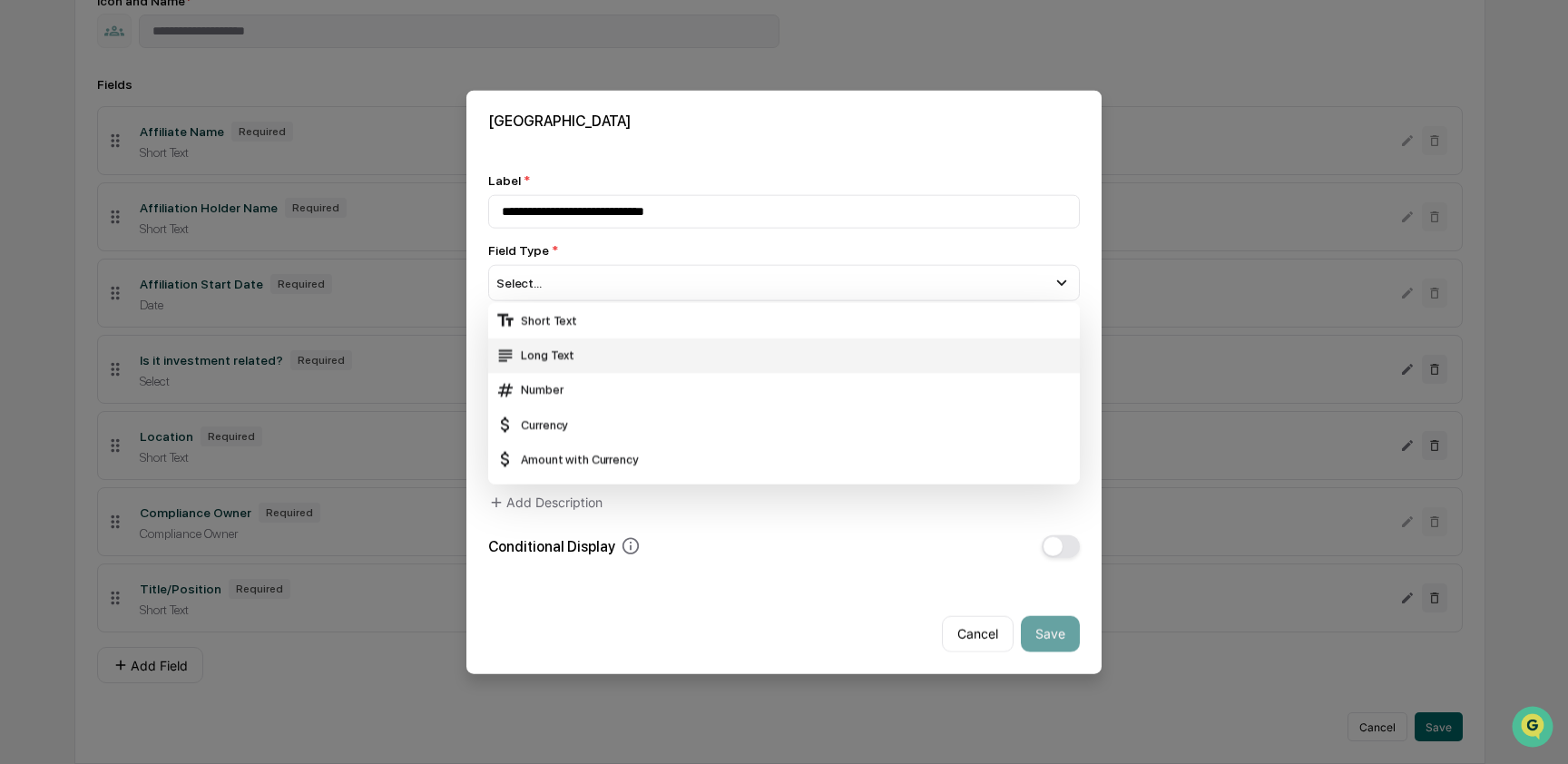
click at [627, 337] on div "Long Text" at bounding box center [784, 354] width 591 height 35
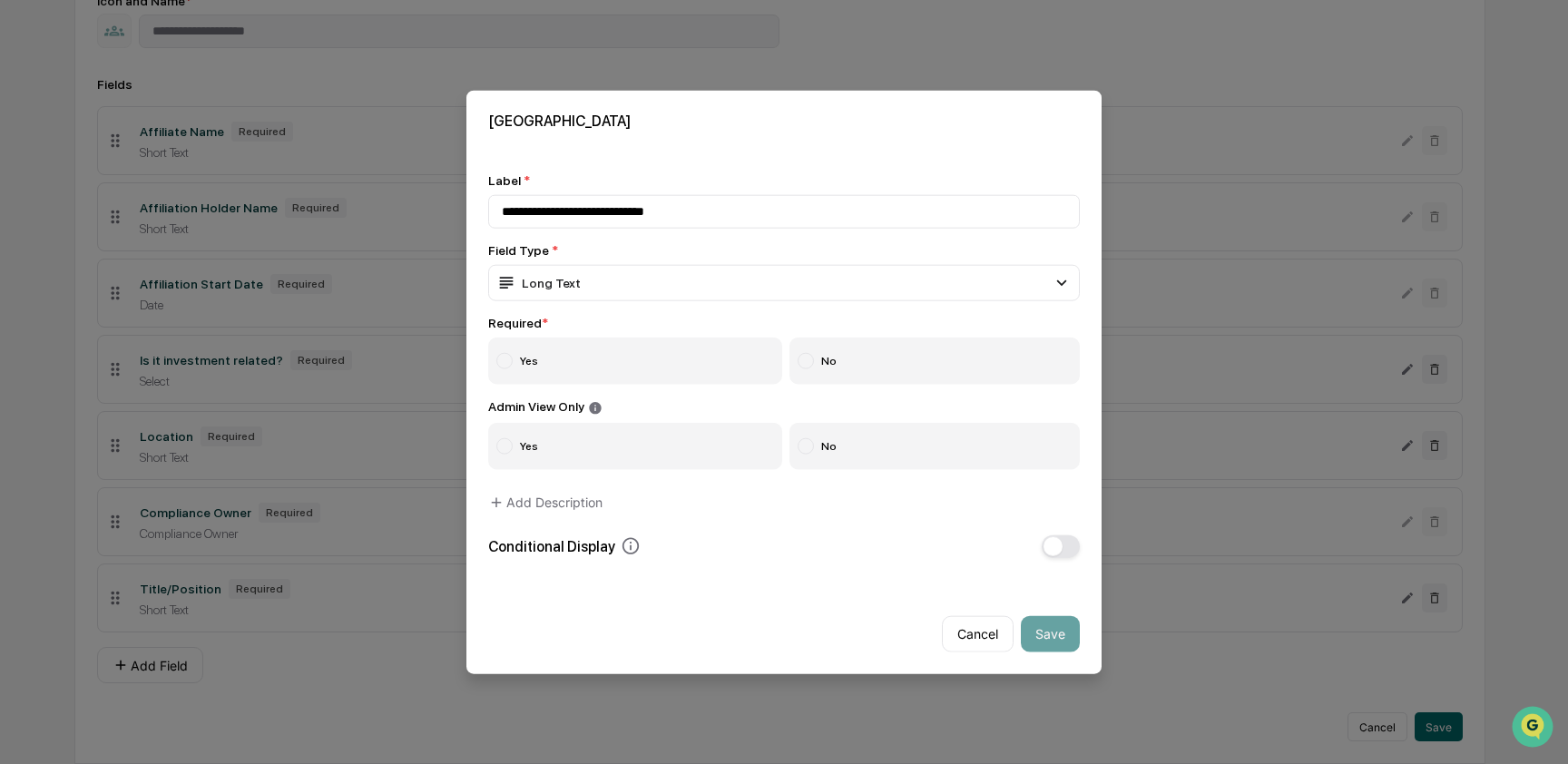
click at [525, 368] on label "Yes" at bounding box center [635, 361] width 294 height 47
click at [896, 453] on label "No" at bounding box center [934, 446] width 291 height 47
click at [1060, 625] on button "Save" at bounding box center [1050, 633] width 59 height 37
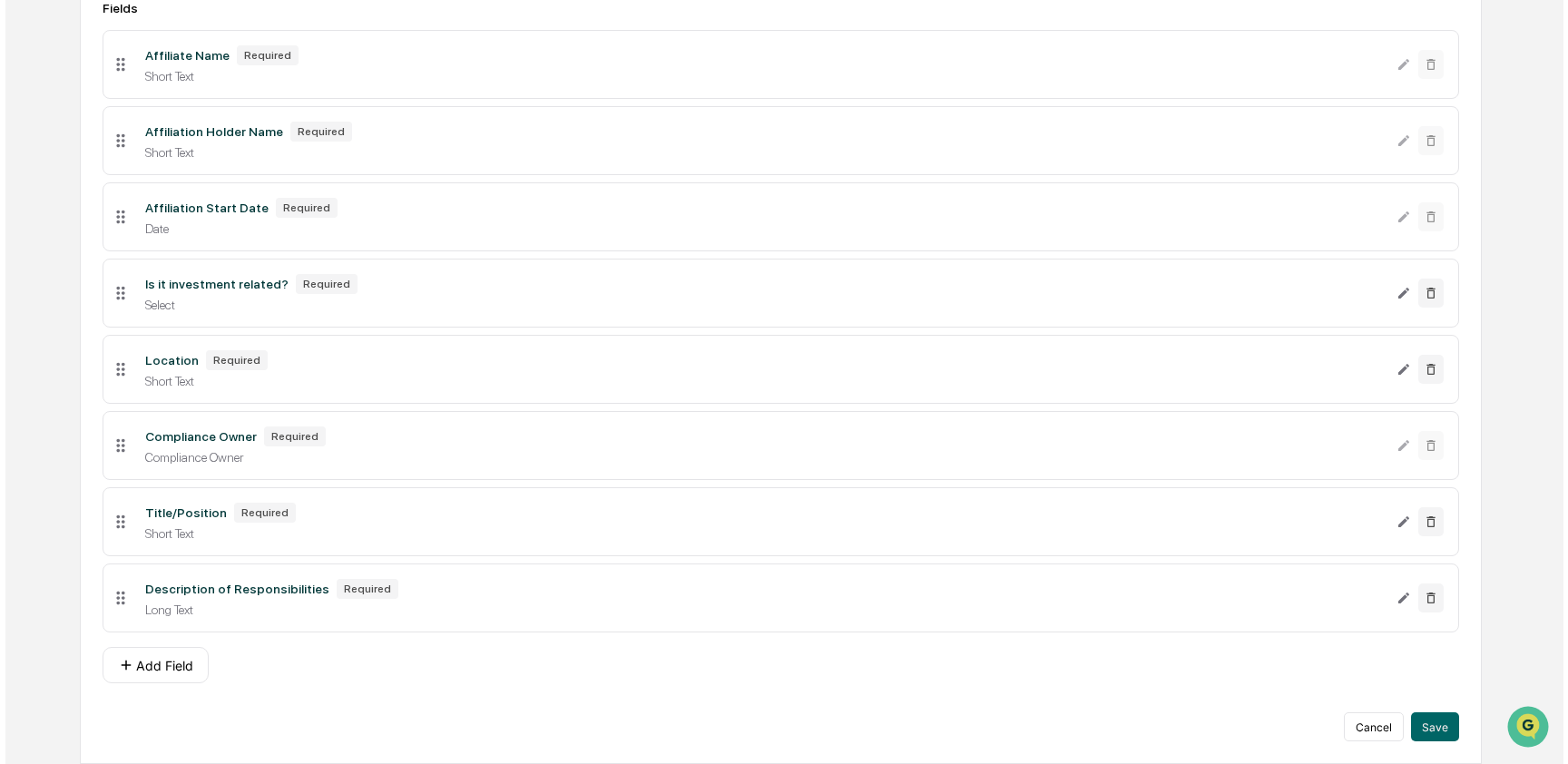
scroll to position [348, 0]
click at [143, 667] on button "Add Field" at bounding box center [150, 665] width 106 height 37
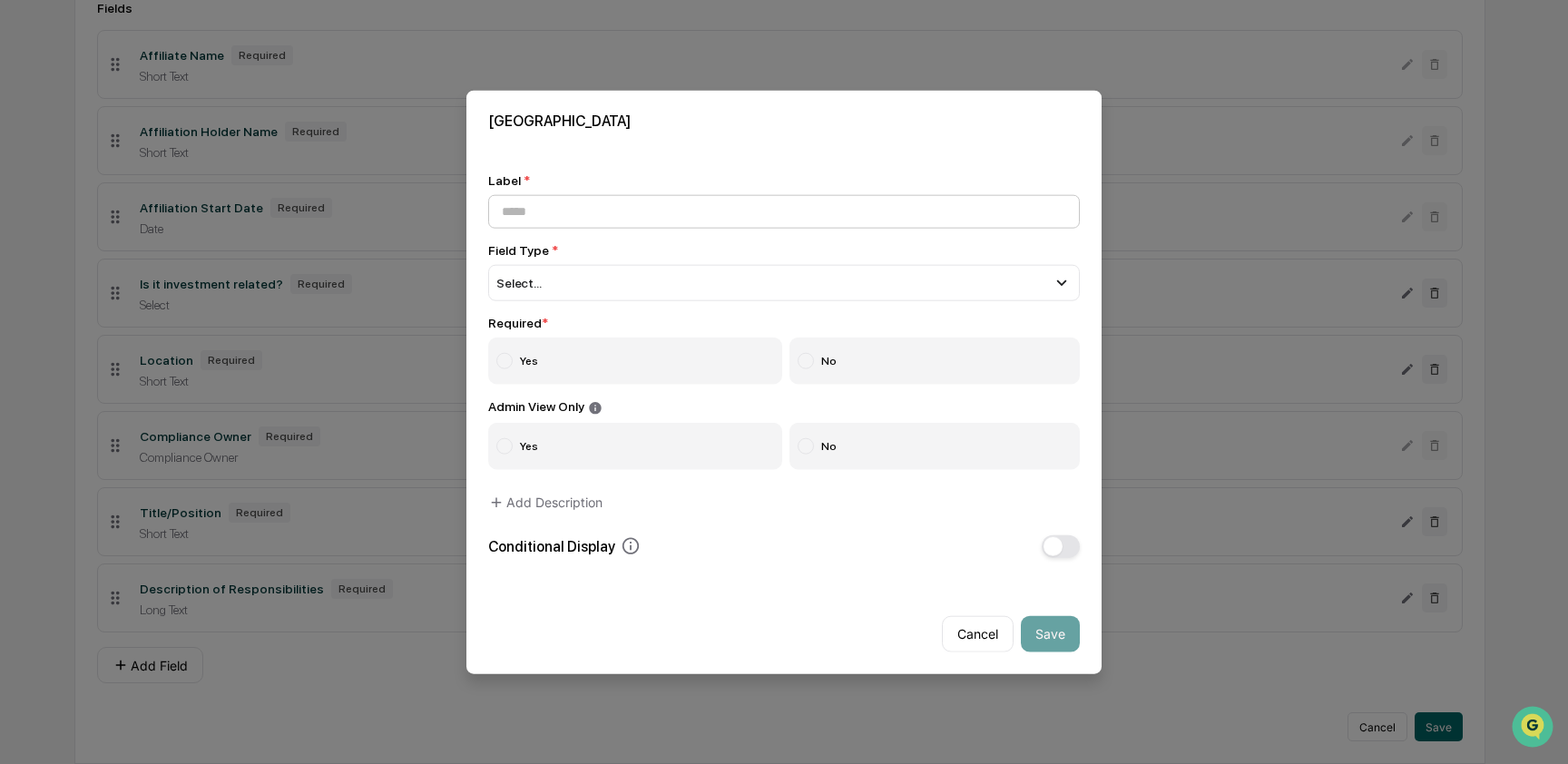
click at [614, 205] on input at bounding box center [784, 212] width 591 height 34
type input "**********"
click at [619, 286] on div "Select..." at bounding box center [784, 283] width 591 height 37
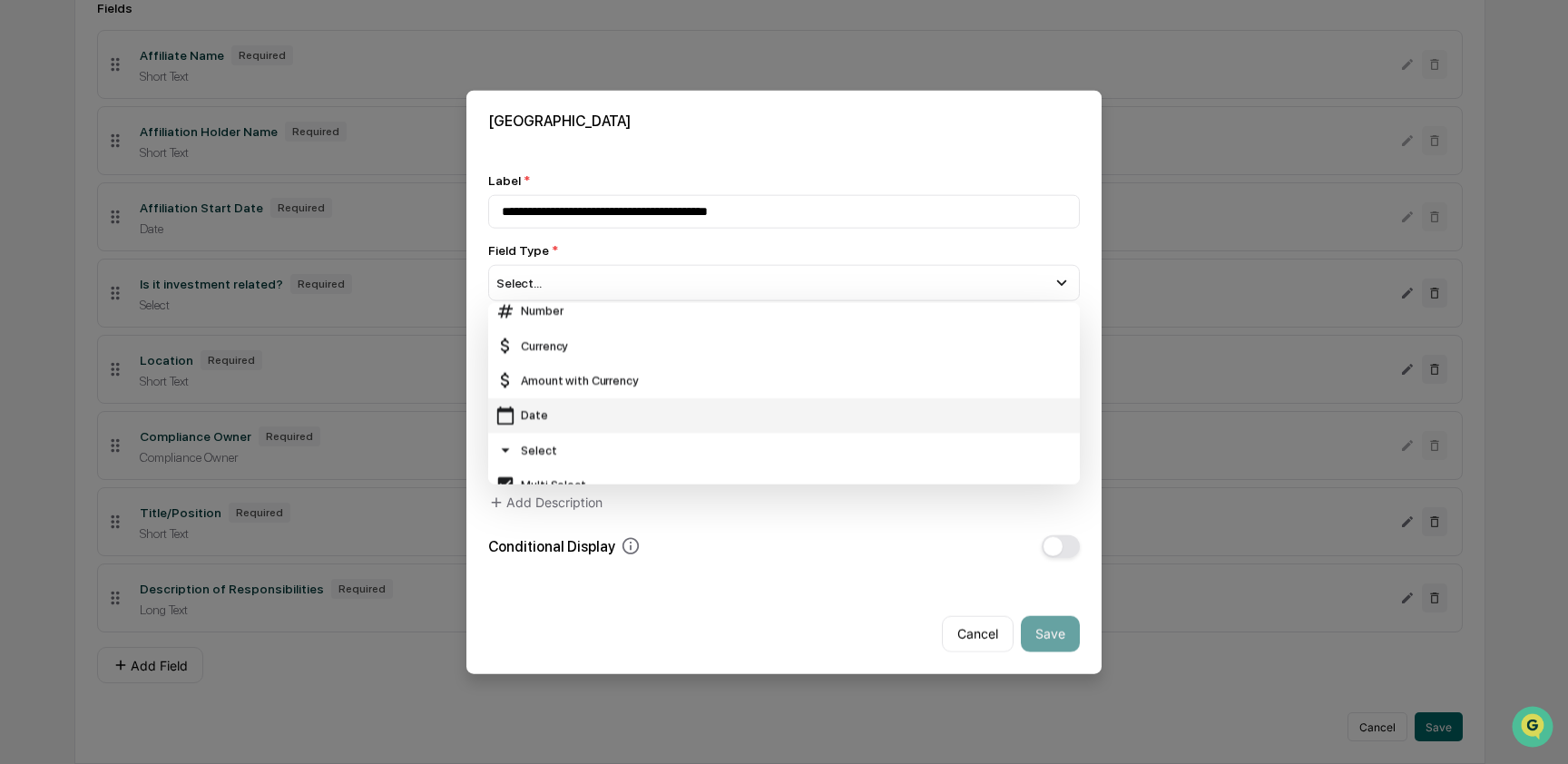
scroll to position [80, 0]
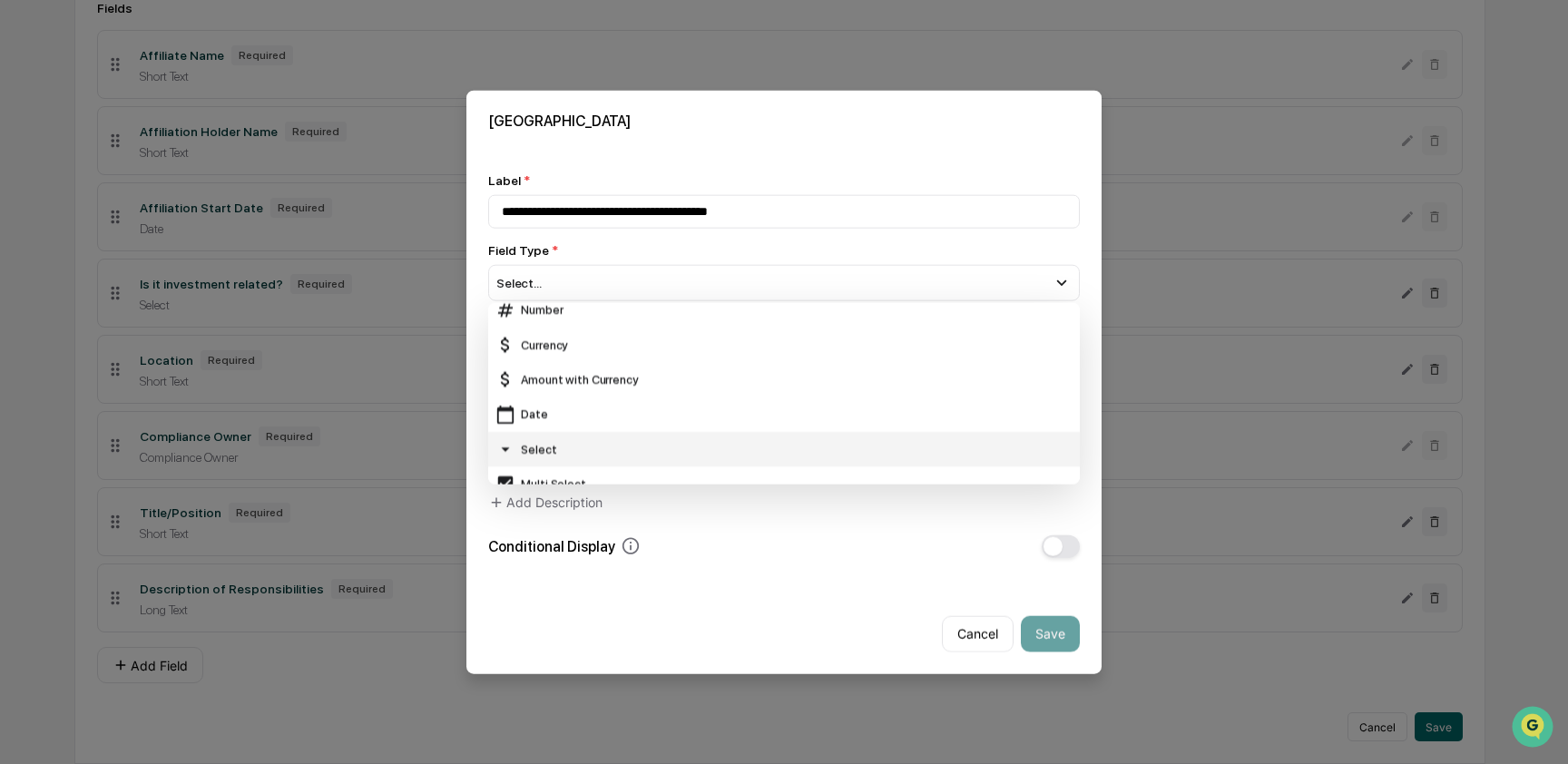
click at [561, 441] on div "Select" at bounding box center [784, 448] width 577 height 20
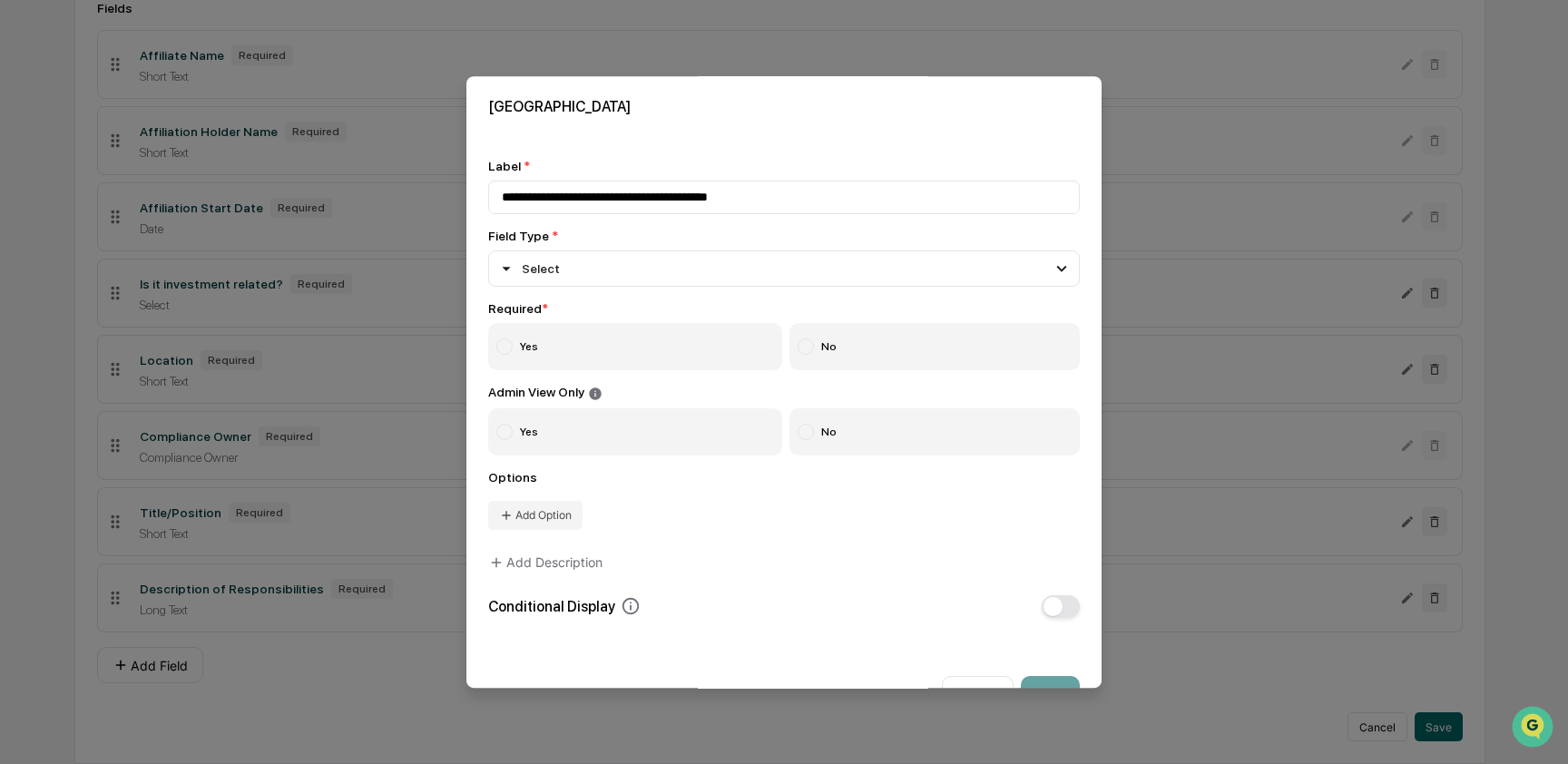
click at [536, 360] on label "Yes" at bounding box center [635, 347] width 294 height 47
click at [816, 451] on label "No" at bounding box center [934, 431] width 291 height 47
click at [550, 527] on button "Add Option" at bounding box center [535, 515] width 94 height 29
type input "***"
click at [525, 555] on button "Add Option" at bounding box center [535, 548] width 94 height 29
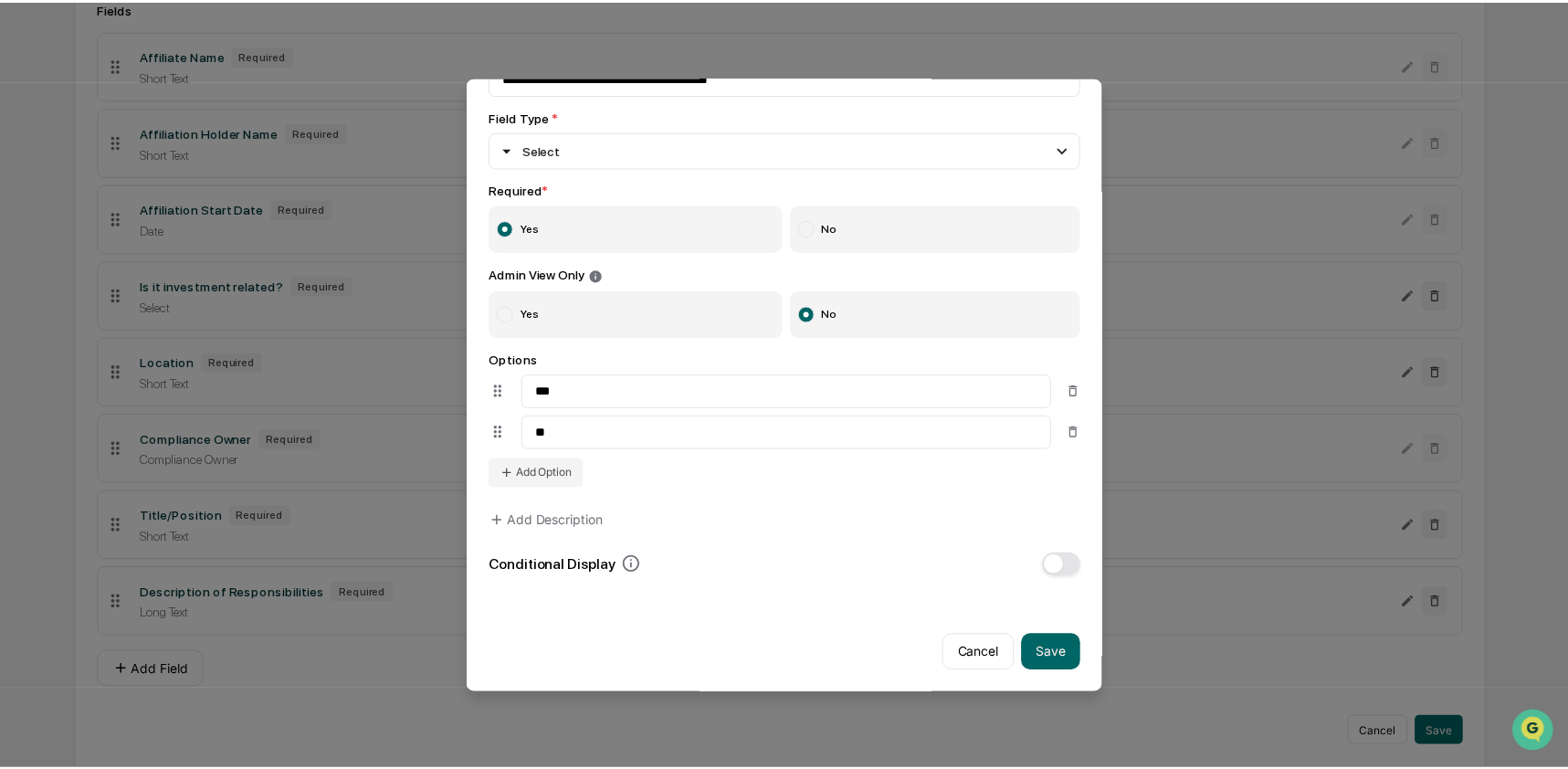
scroll to position [137, 0]
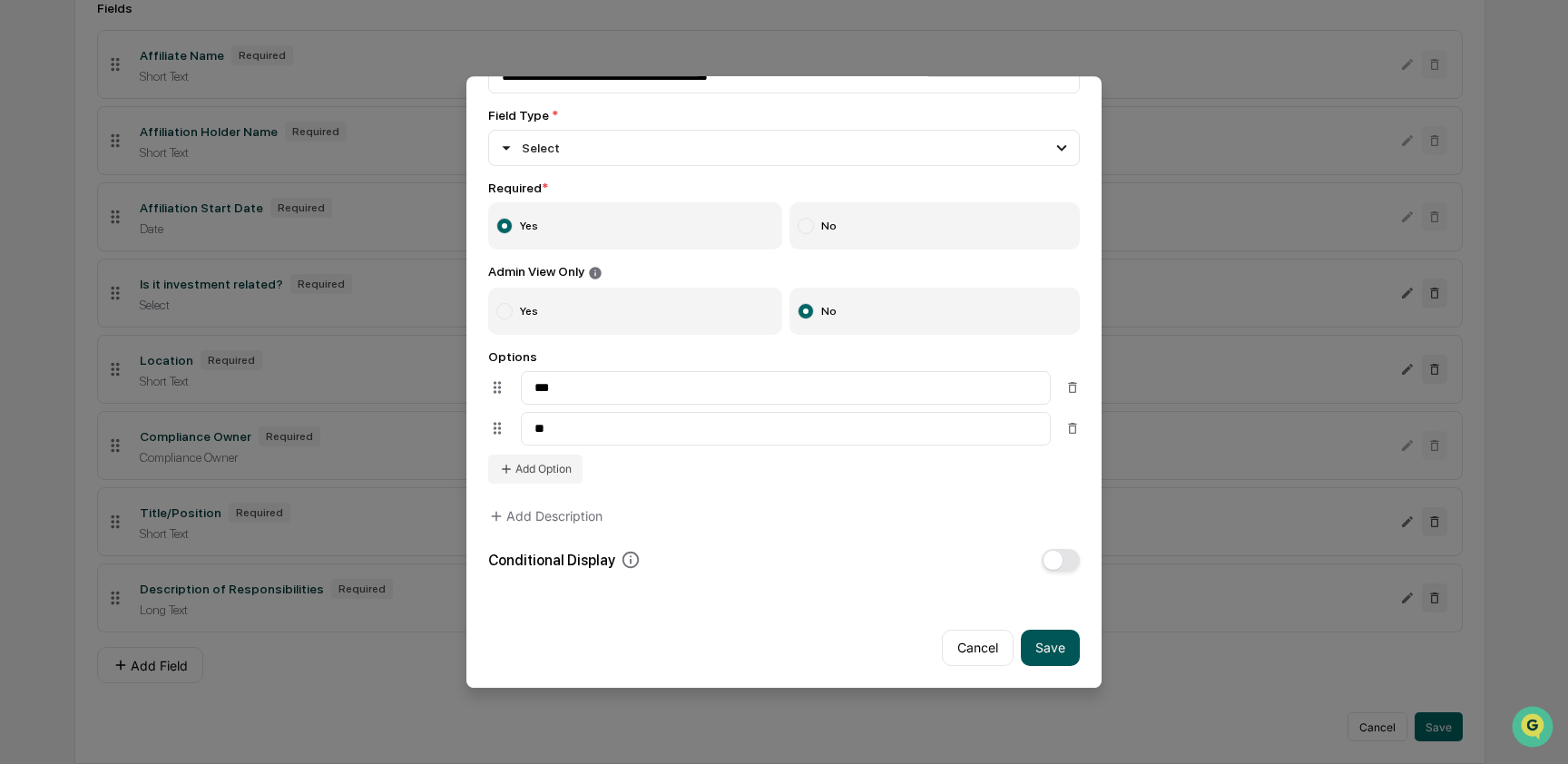
type input "**"
click at [1033, 636] on button "Save" at bounding box center [1050, 647] width 59 height 37
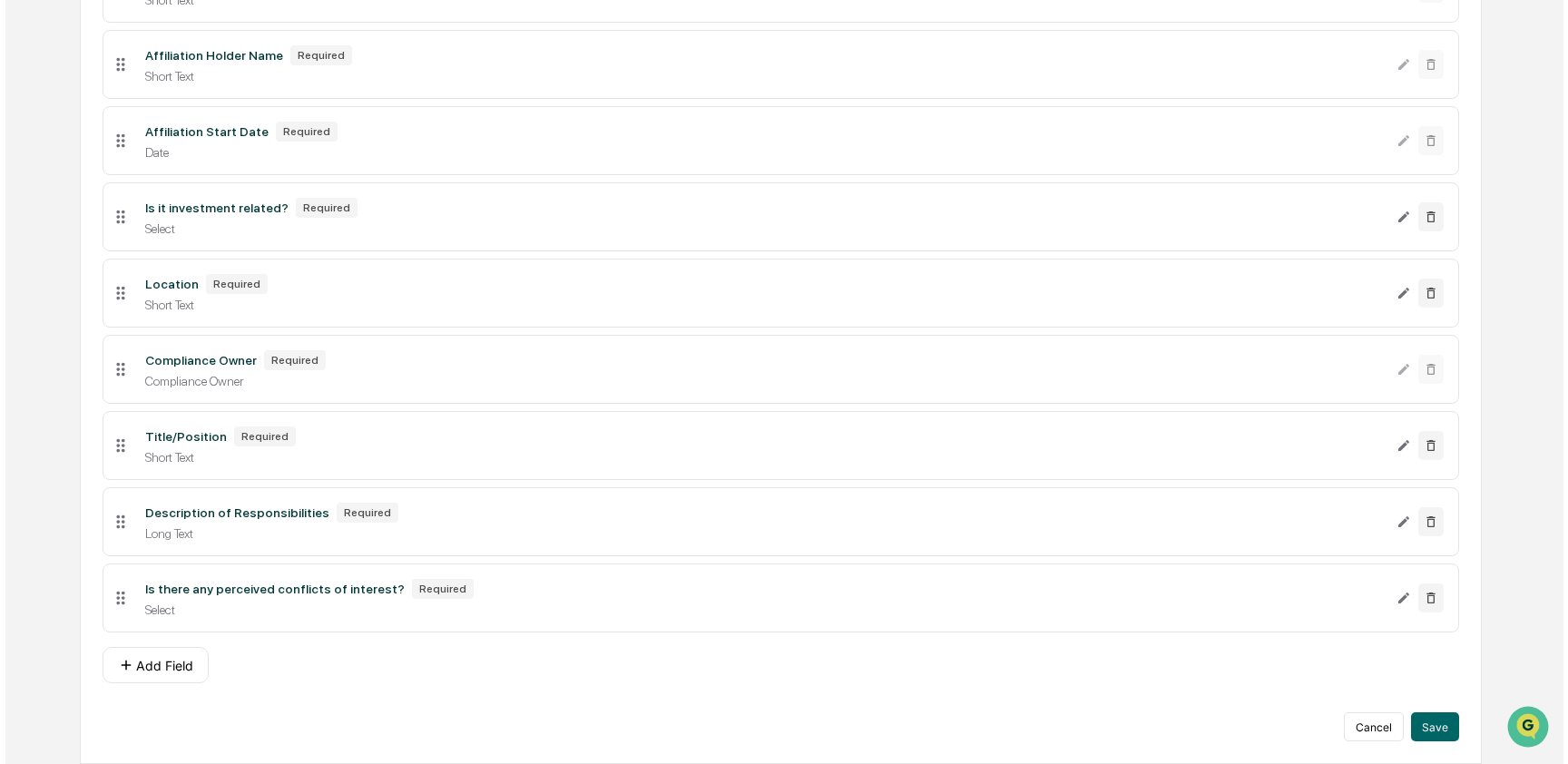
scroll to position [426, 0]
click at [138, 665] on button "Add Field" at bounding box center [150, 665] width 106 height 37
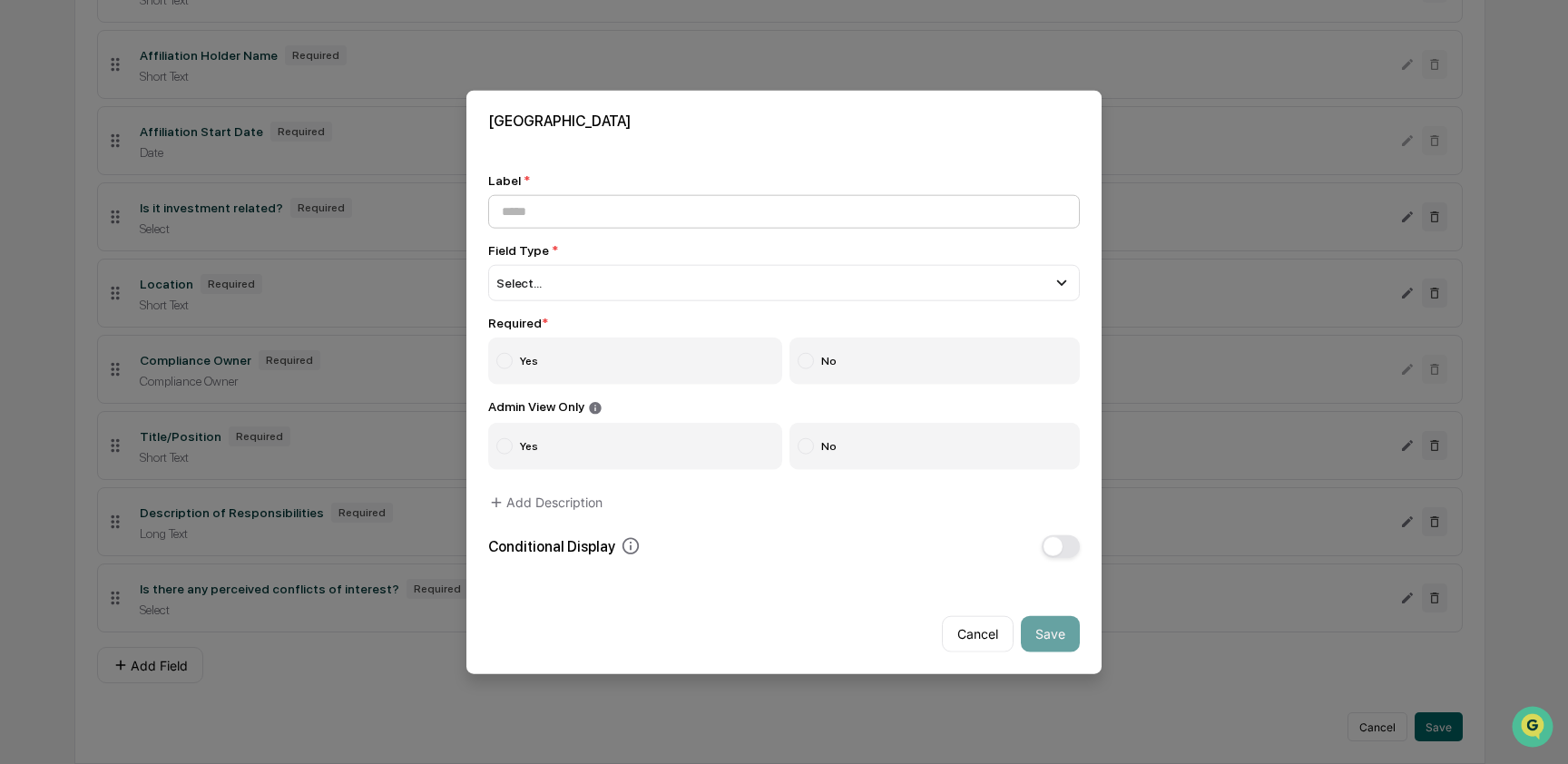
click at [601, 210] on input at bounding box center [784, 212] width 591 height 34
type input "**********"
click at [594, 278] on div "Select..." at bounding box center [784, 283] width 591 height 37
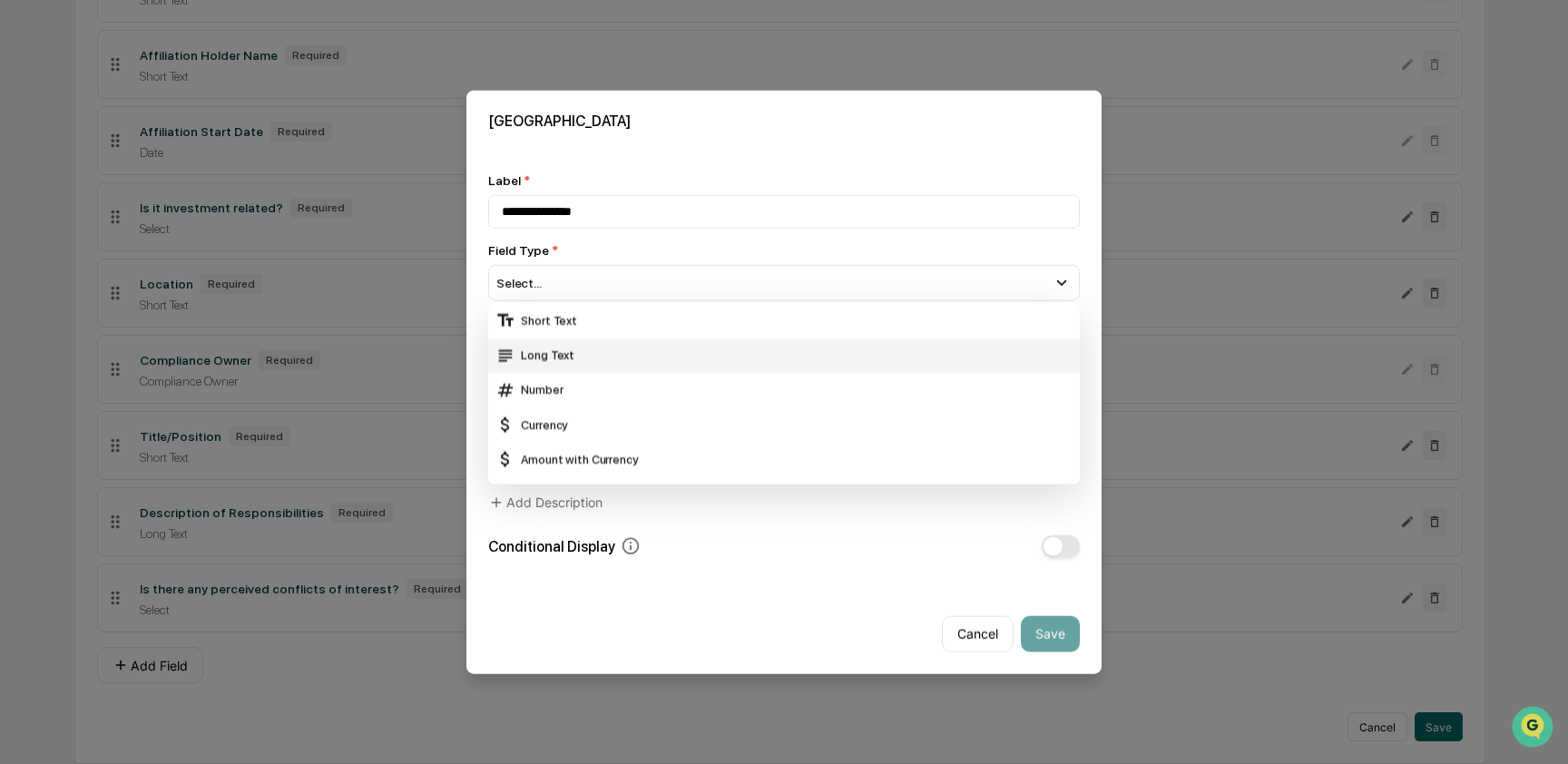
click at [593, 360] on div "Long Text" at bounding box center [784, 354] width 591 height 35
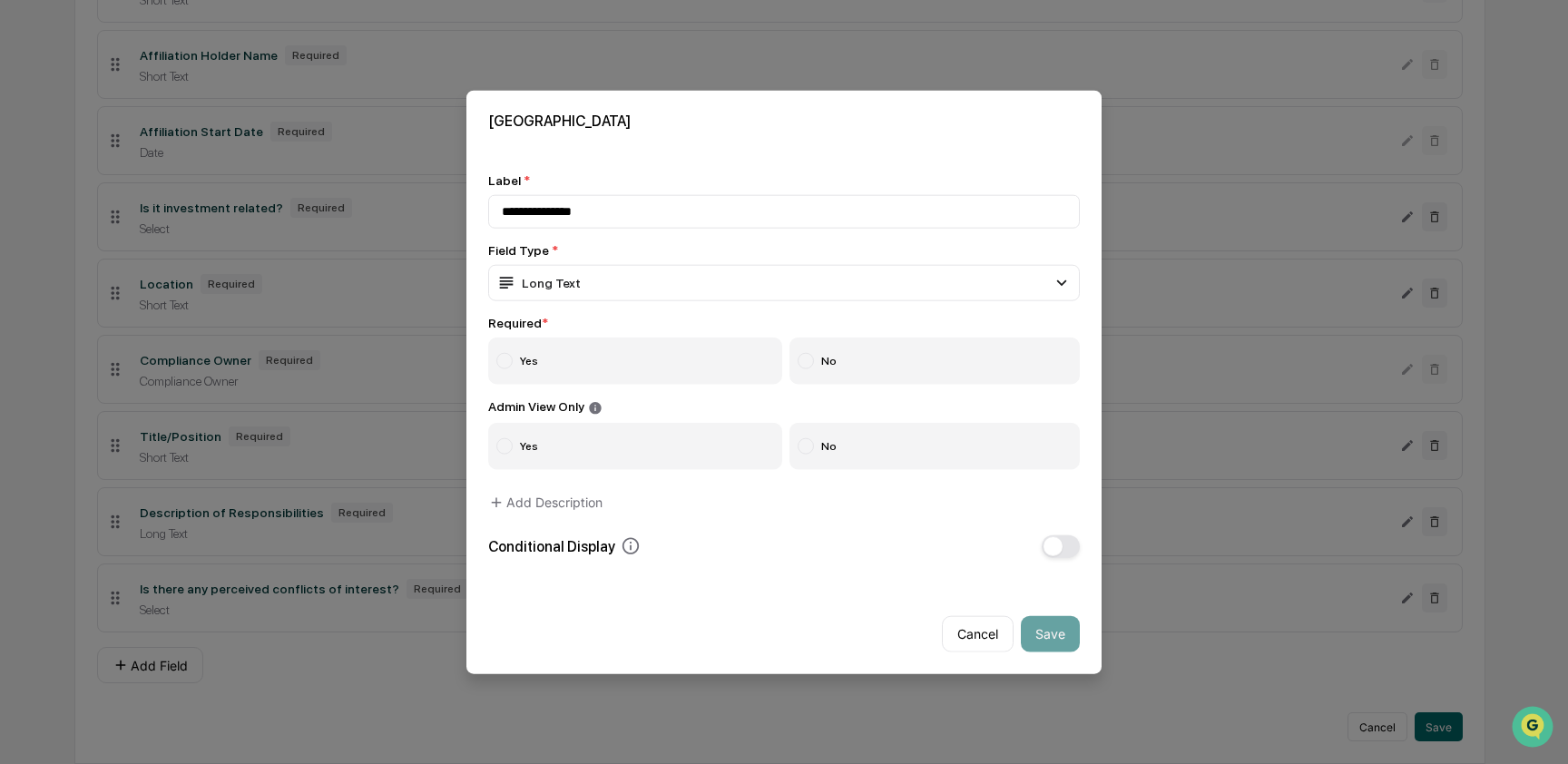
click at [514, 351] on label "Yes" at bounding box center [635, 361] width 294 height 47
click at [844, 454] on label "No" at bounding box center [934, 446] width 291 height 47
click at [1044, 544] on span "button" at bounding box center [1053, 545] width 19 height 19
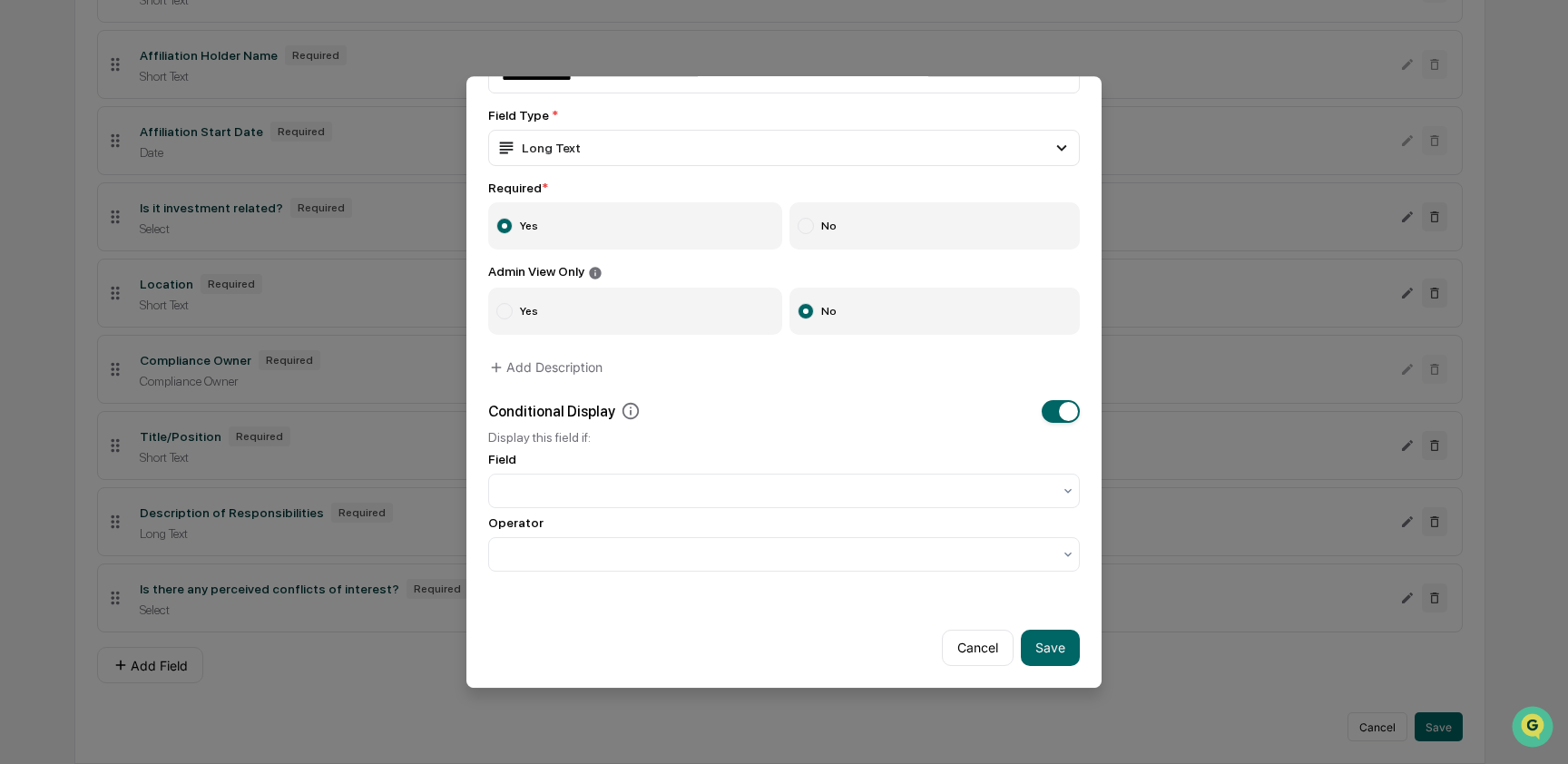
scroll to position [137, 0]
click at [582, 482] on div at bounding box center [777, 490] width 550 height 18
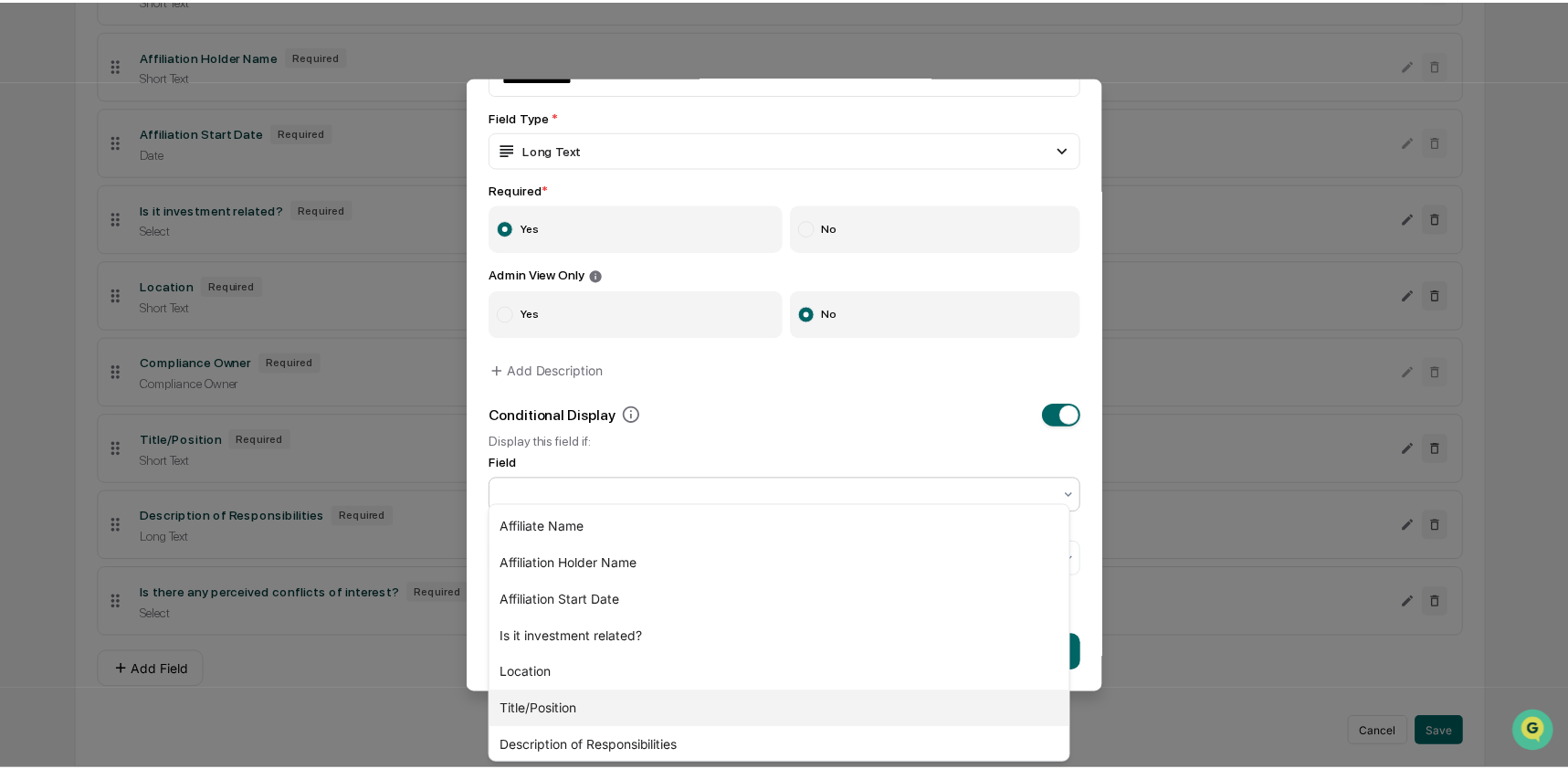
scroll to position [42, 0]
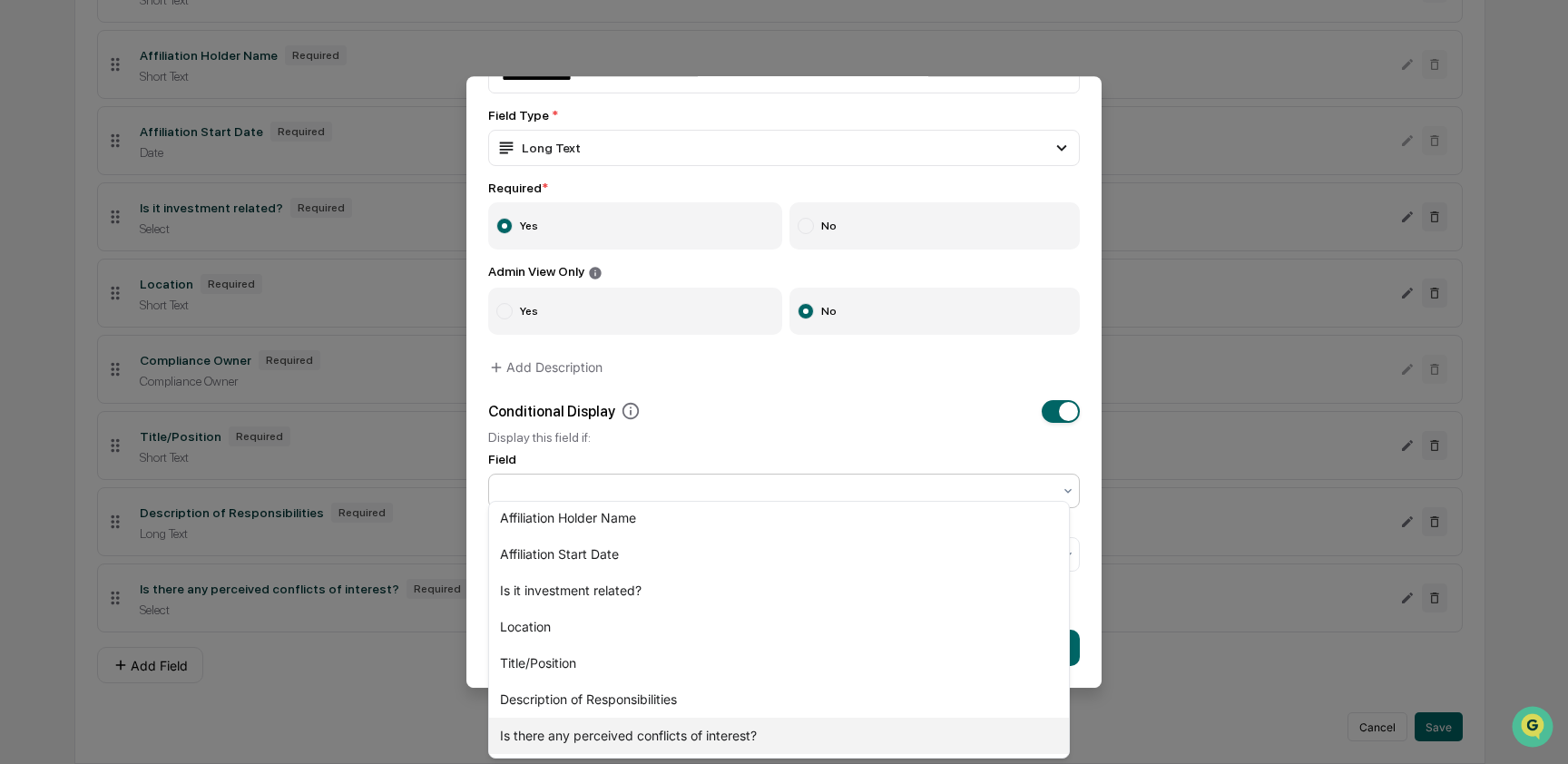
click at [634, 724] on div "Is there any perceived conflicts of interest?" at bounding box center [779, 736] width 580 height 37
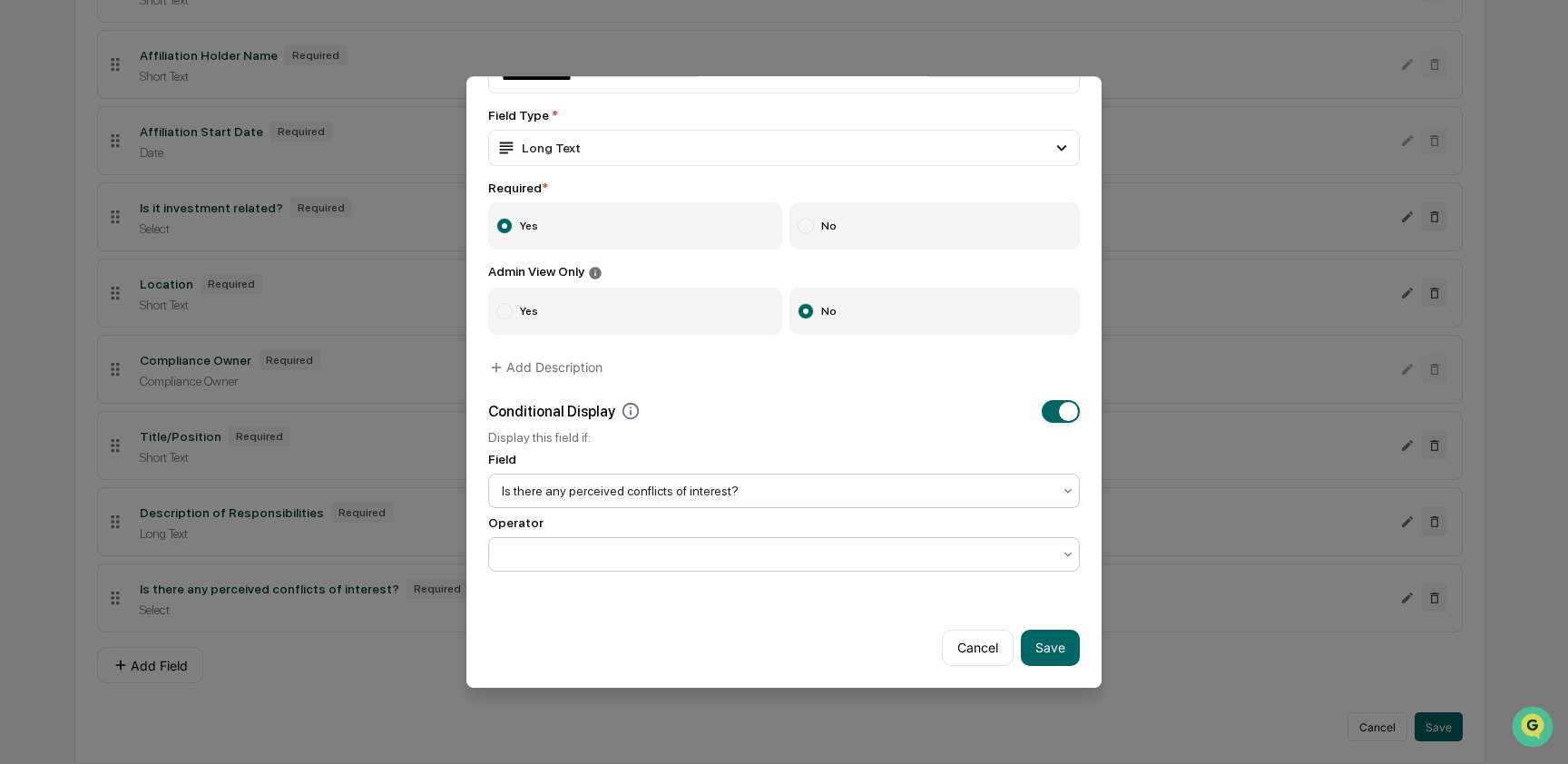
click at [702, 546] on div at bounding box center [777, 554] width 550 height 18
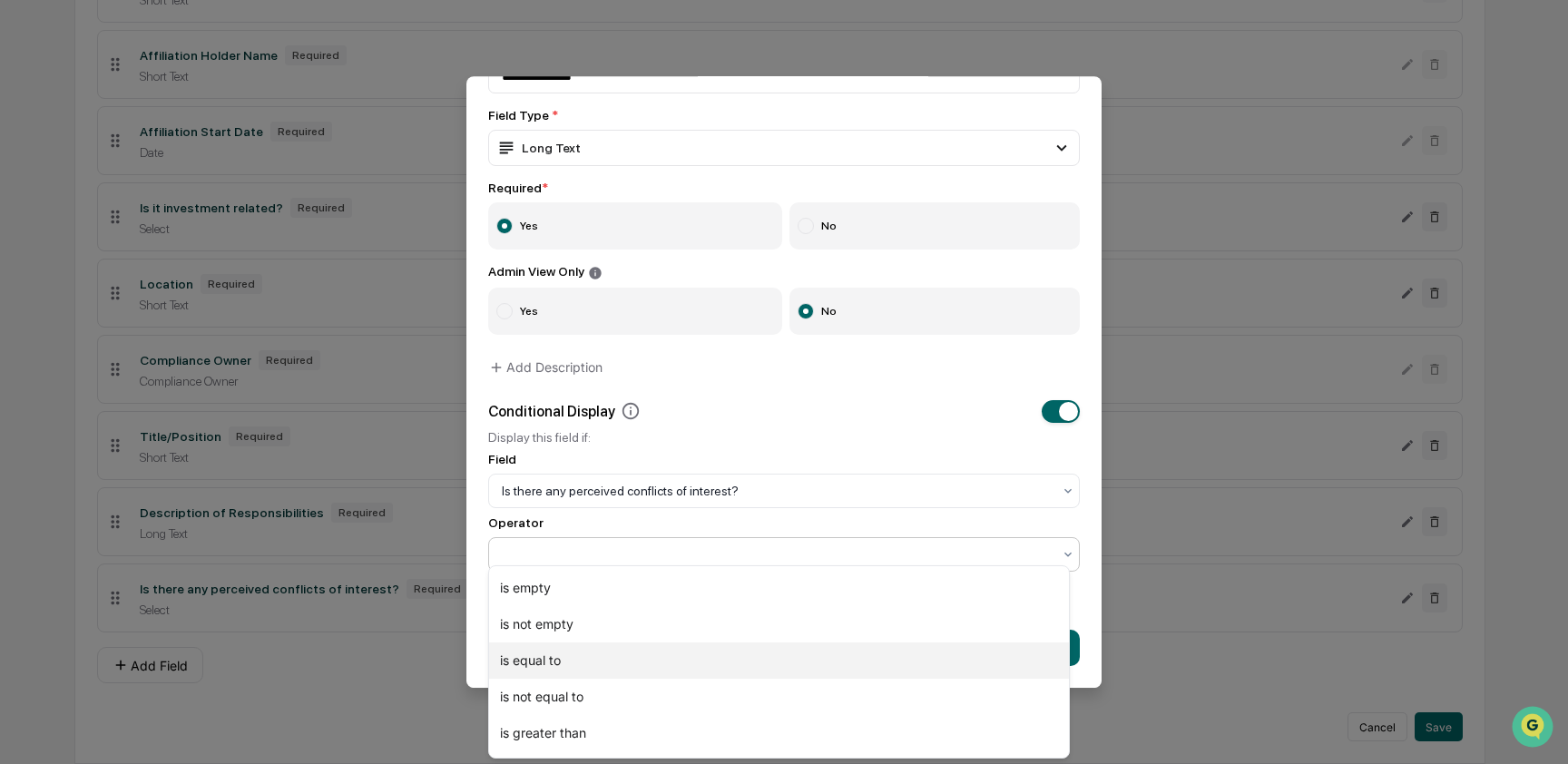
click at [657, 667] on div "is equal to" at bounding box center [779, 660] width 580 height 37
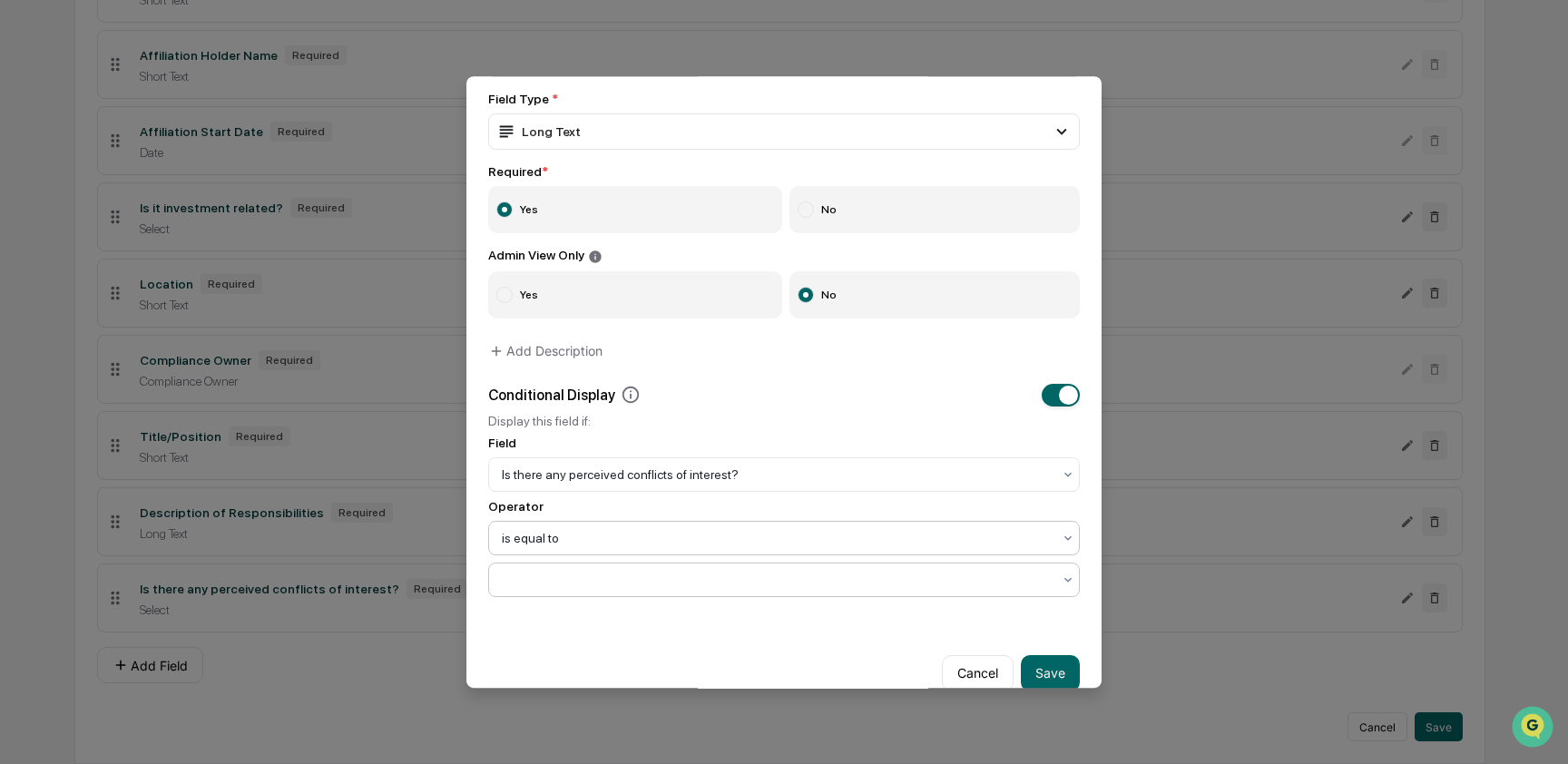
click at [629, 577] on div at bounding box center [777, 579] width 550 height 18
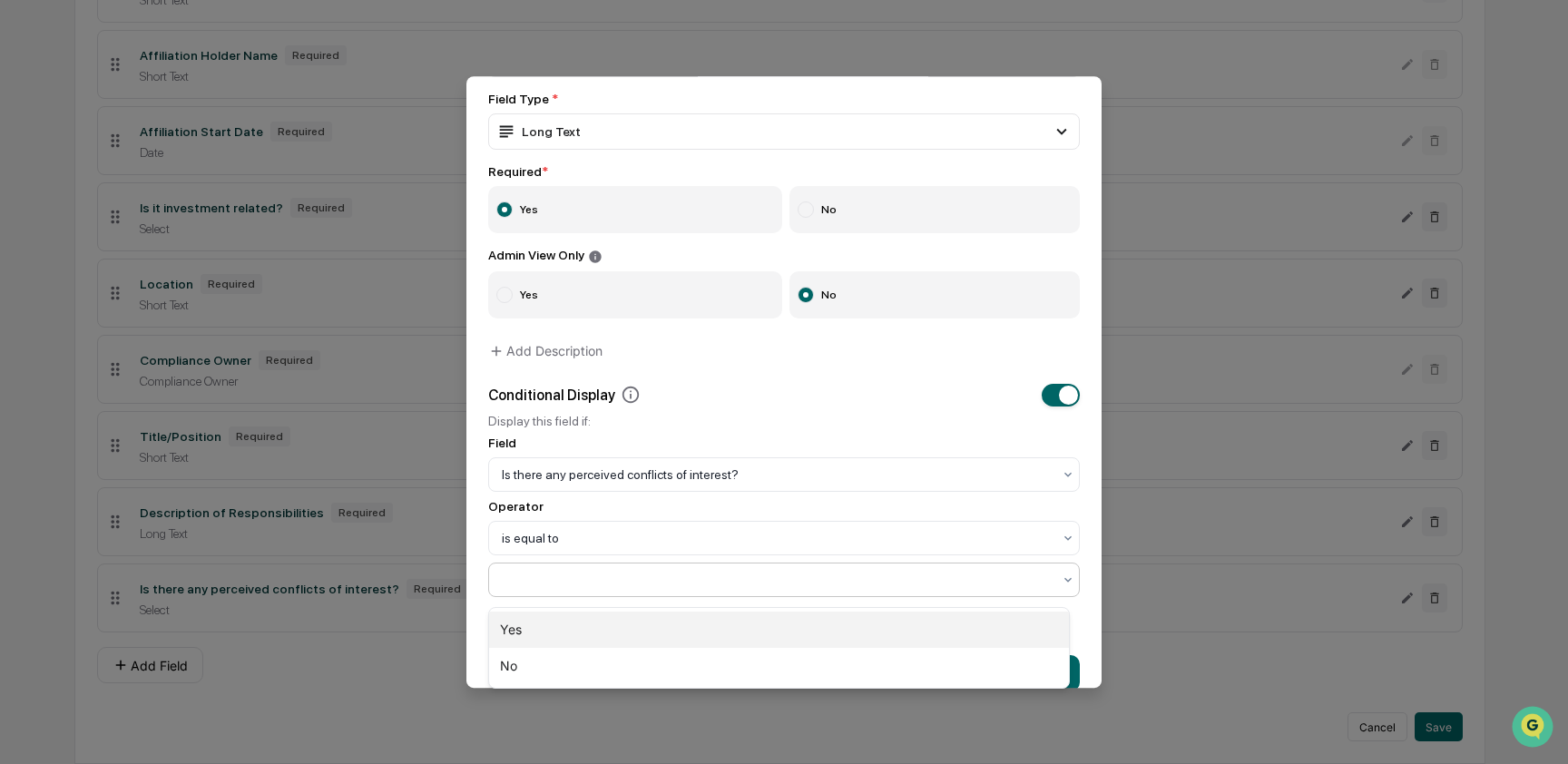
click at [613, 633] on div "Yes" at bounding box center [779, 629] width 580 height 37
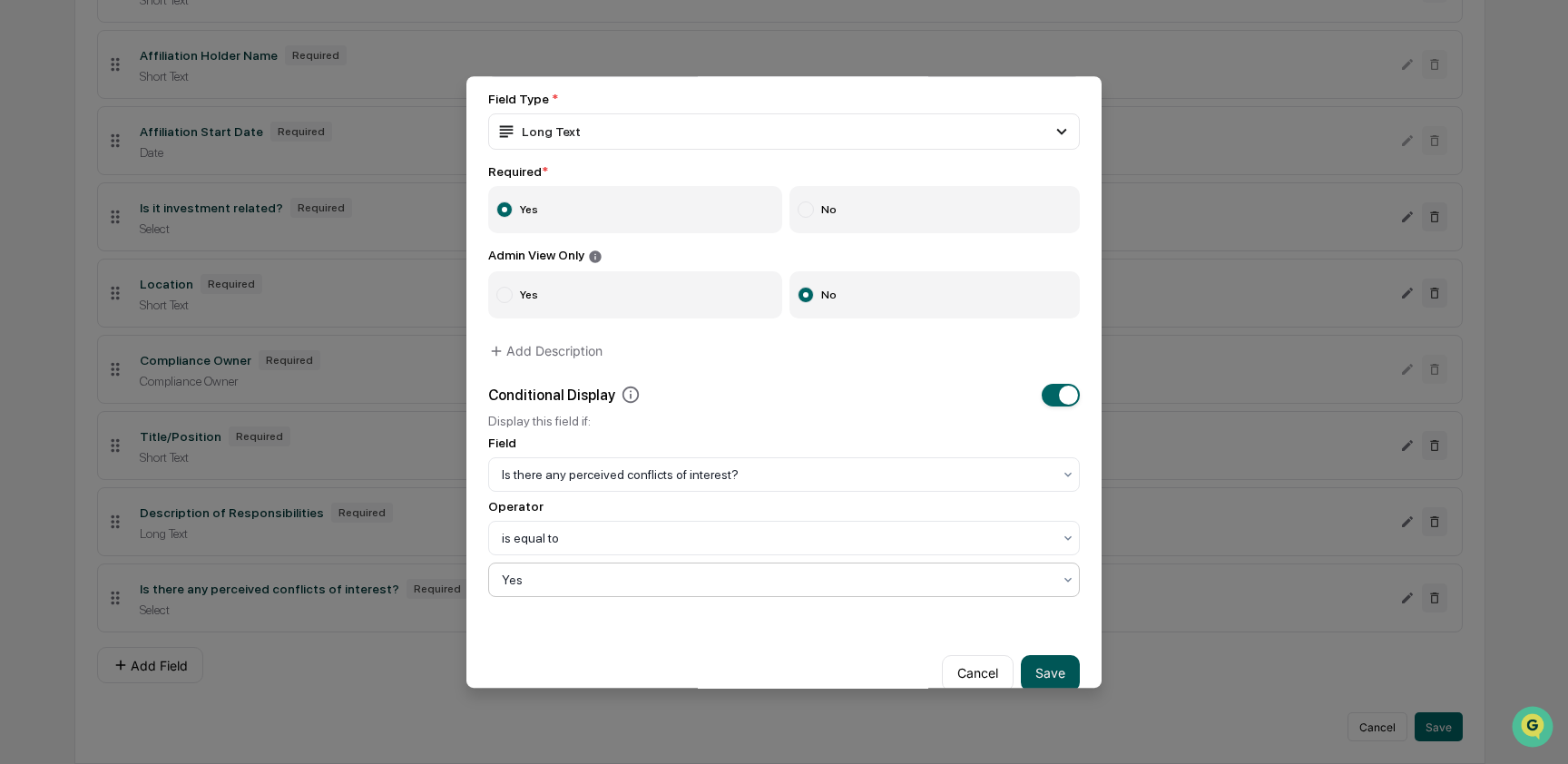
click at [1055, 674] on button "Save" at bounding box center [1050, 673] width 59 height 37
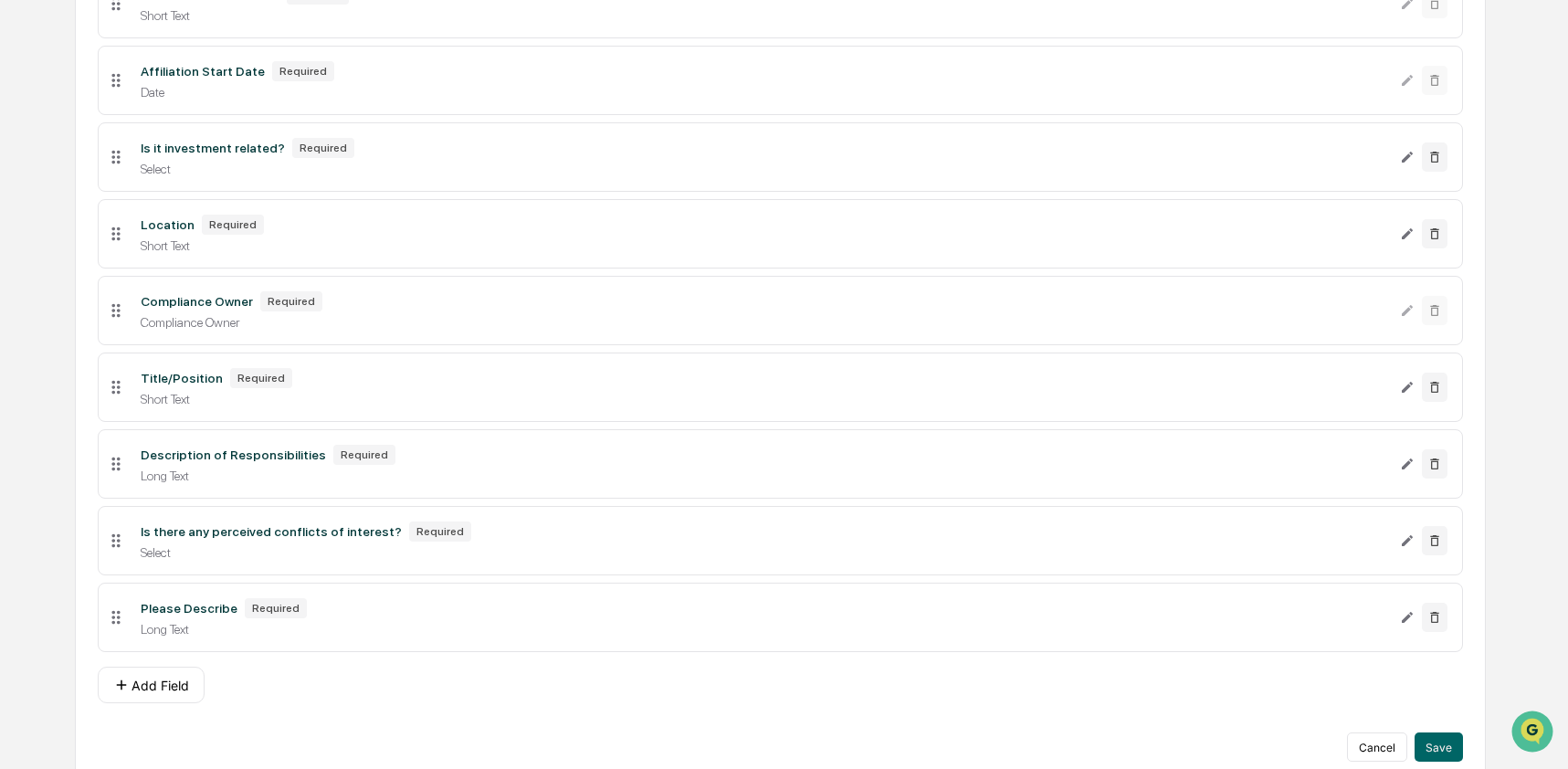
scroll to position [507, 0]
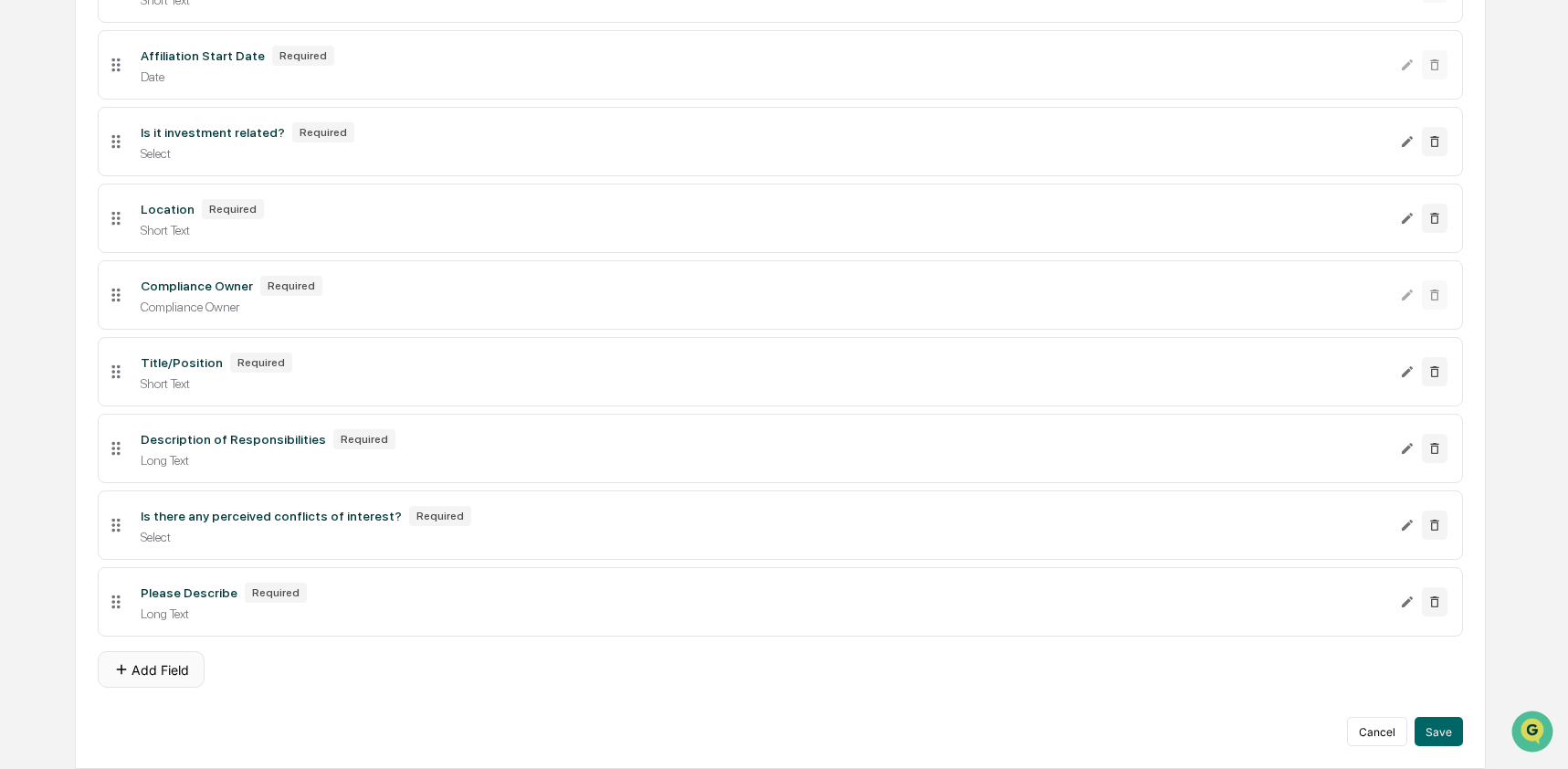
click at [145, 668] on button "Add Field" at bounding box center [151, 669] width 107 height 37
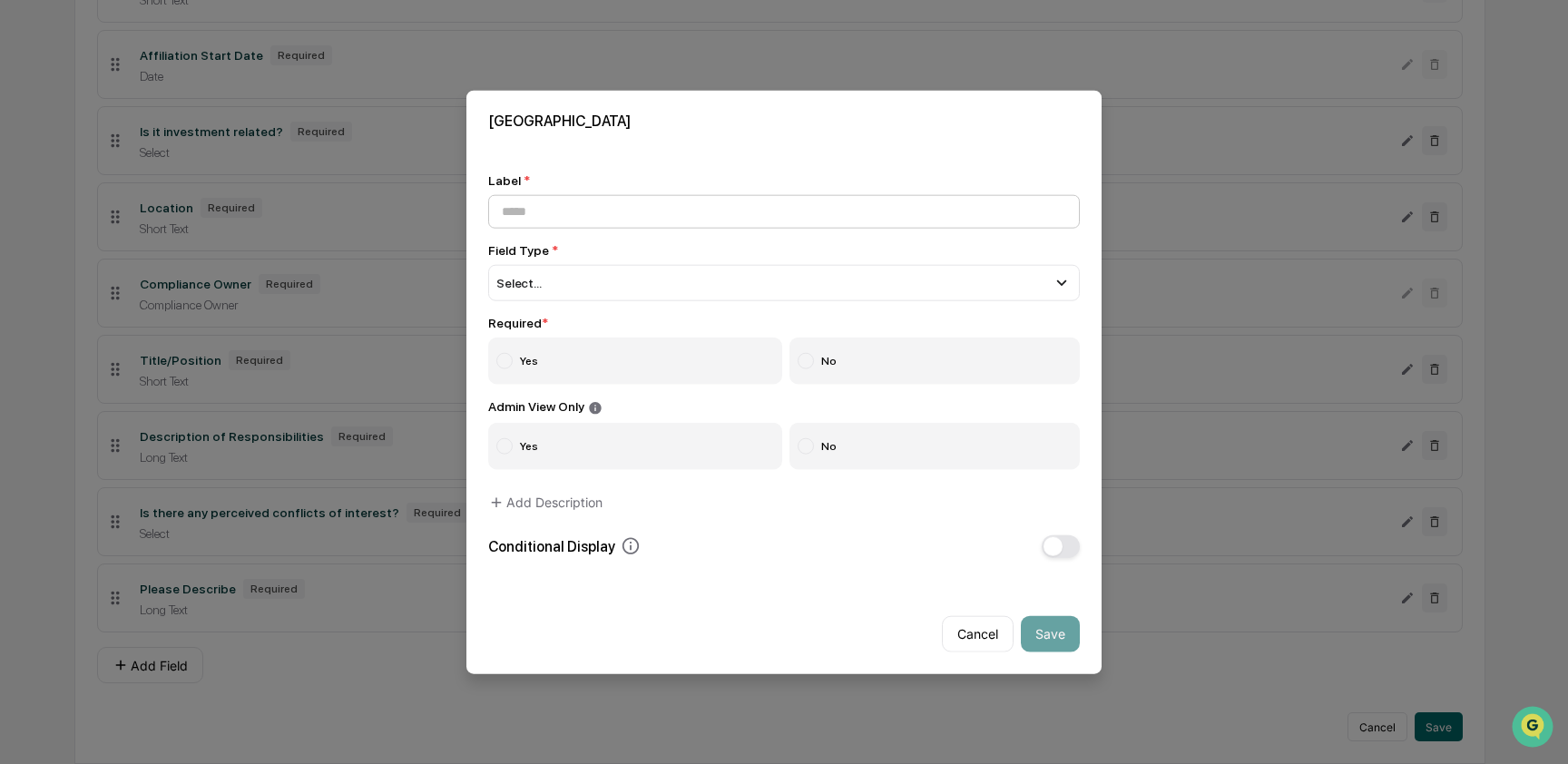
click at [557, 214] on input at bounding box center [784, 212] width 591 height 34
click at [558, 280] on div "Select..." at bounding box center [784, 283] width 591 height 37
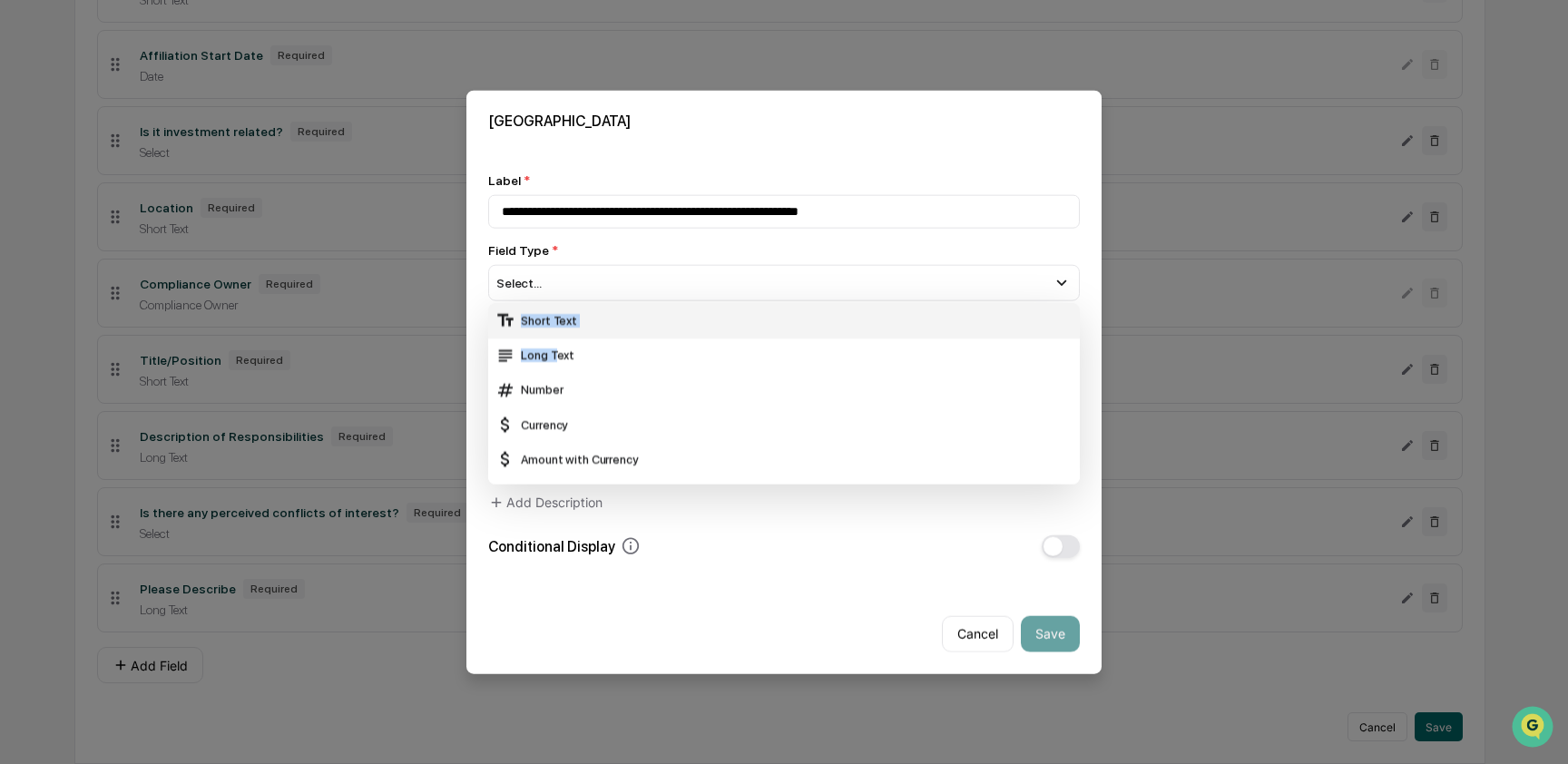
drag, startPoint x: 558, startPoint y: 348, endPoint x: 559, endPoint y: 308, distance: 40.0
click at [559, 308] on div "Short Text Long Text Number Currency Amount with Currency Date Select Multi Sel…" at bounding box center [784, 394] width 591 height 182
click at [559, 310] on div "Short Text" at bounding box center [784, 319] width 577 height 20
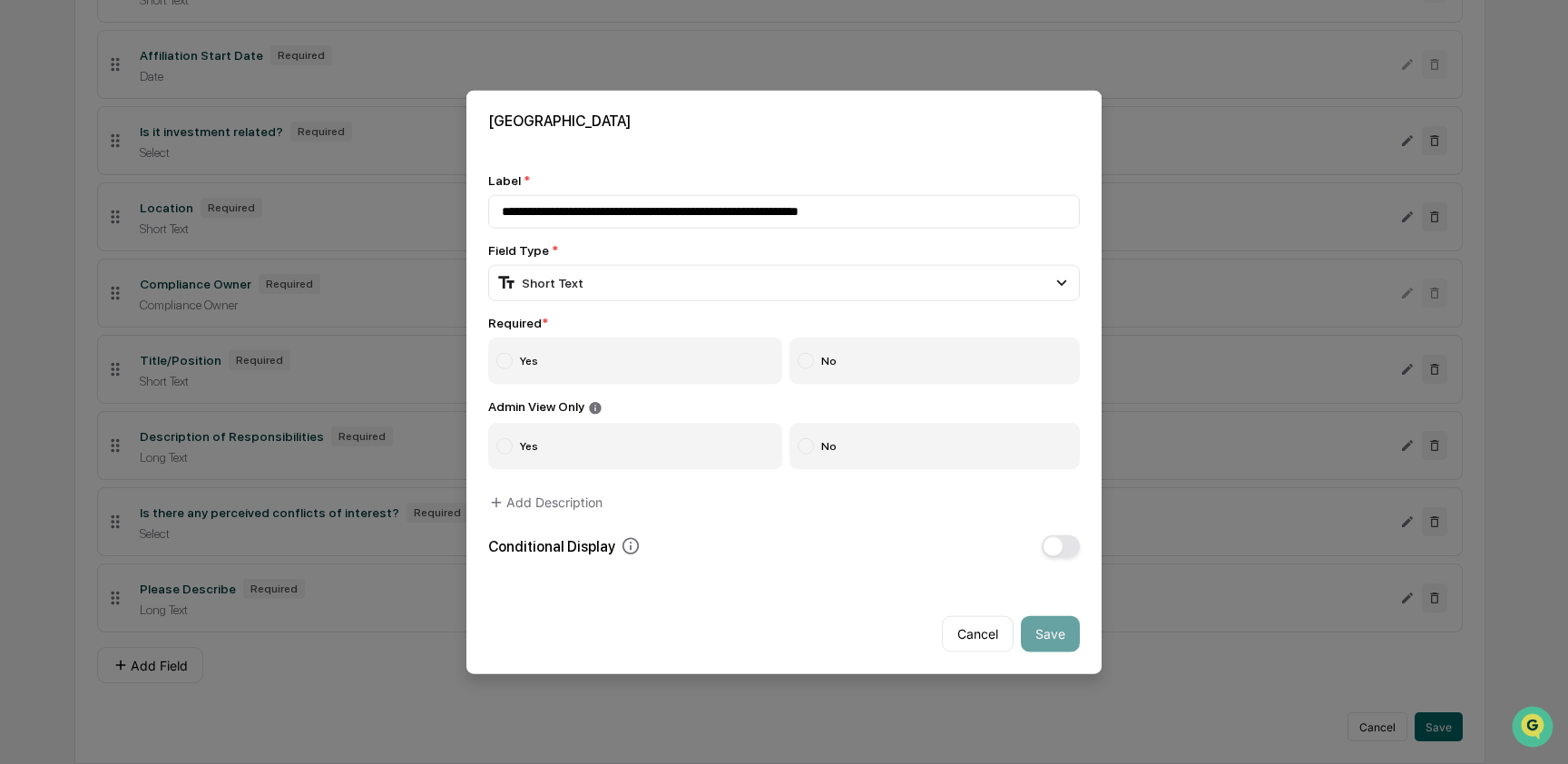
click at [542, 375] on label "Yes" at bounding box center [635, 361] width 294 height 47
click at [850, 455] on label "No" at bounding box center [934, 446] width 291 height 47
click at [690, 206] on input "**********" at bounding box center [784, 212] width 591 height 34
type input "**********"
click at [1051, 632] on button "Save" at bounding box center [1050, 633] width 59 height 37
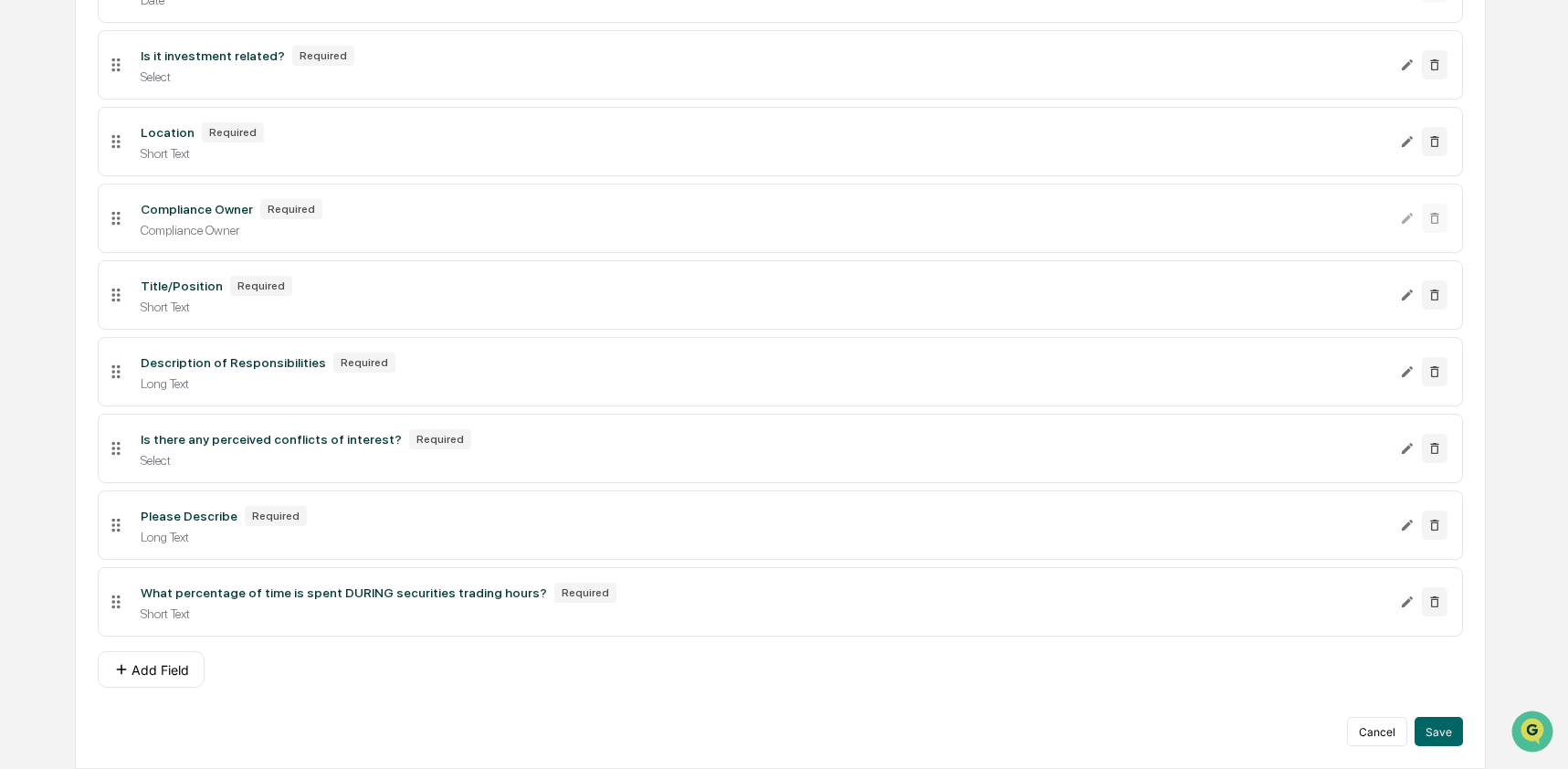
scroll to position [585, 0]
click at [162, 664] on button "Add Field" at bounding box center [151, 669] width 107 height 37
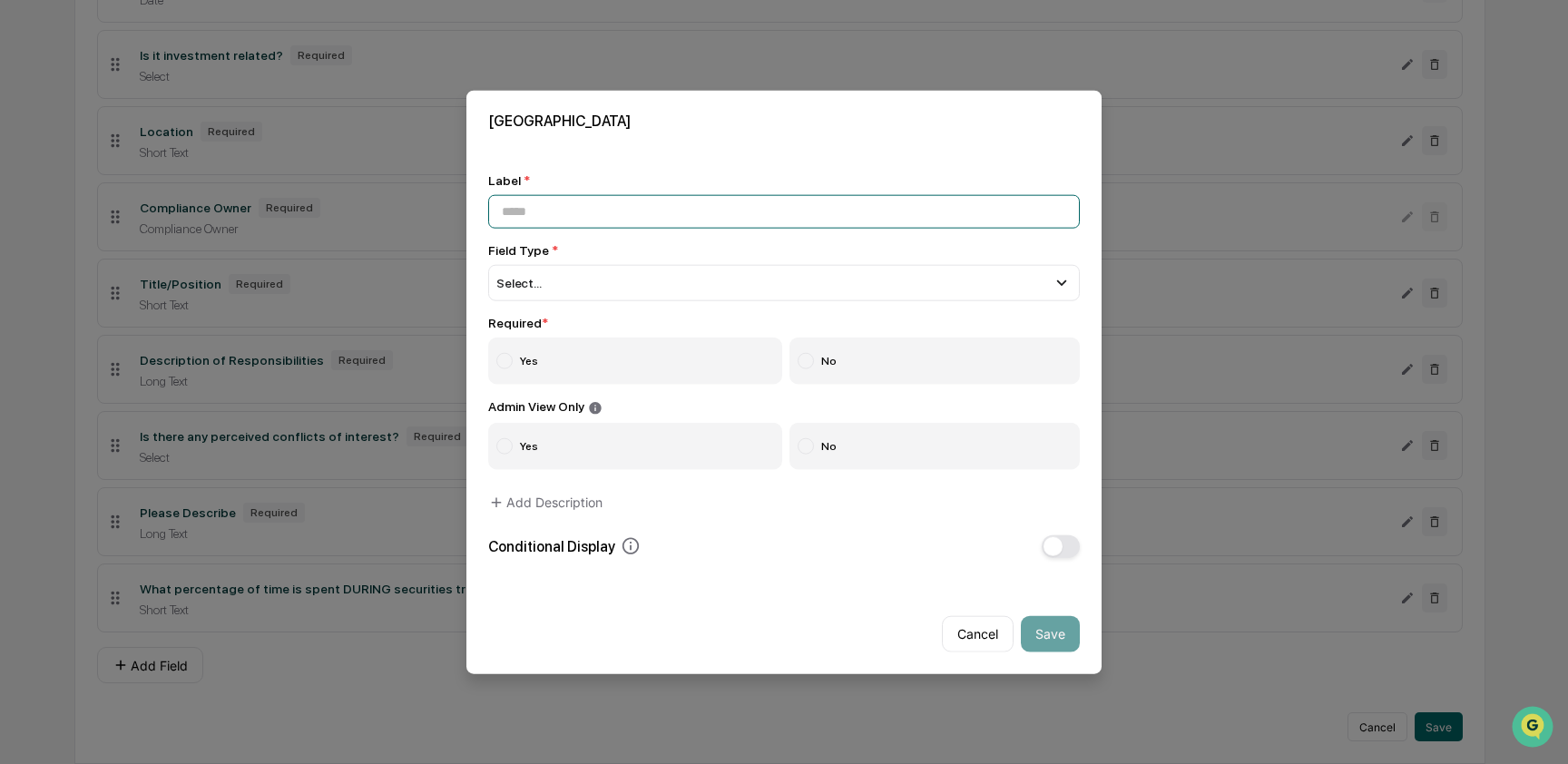
click at [578, 215] on input at bounding box center [784, 212] width 591 height 34
paste input "**********"
type input "**********"
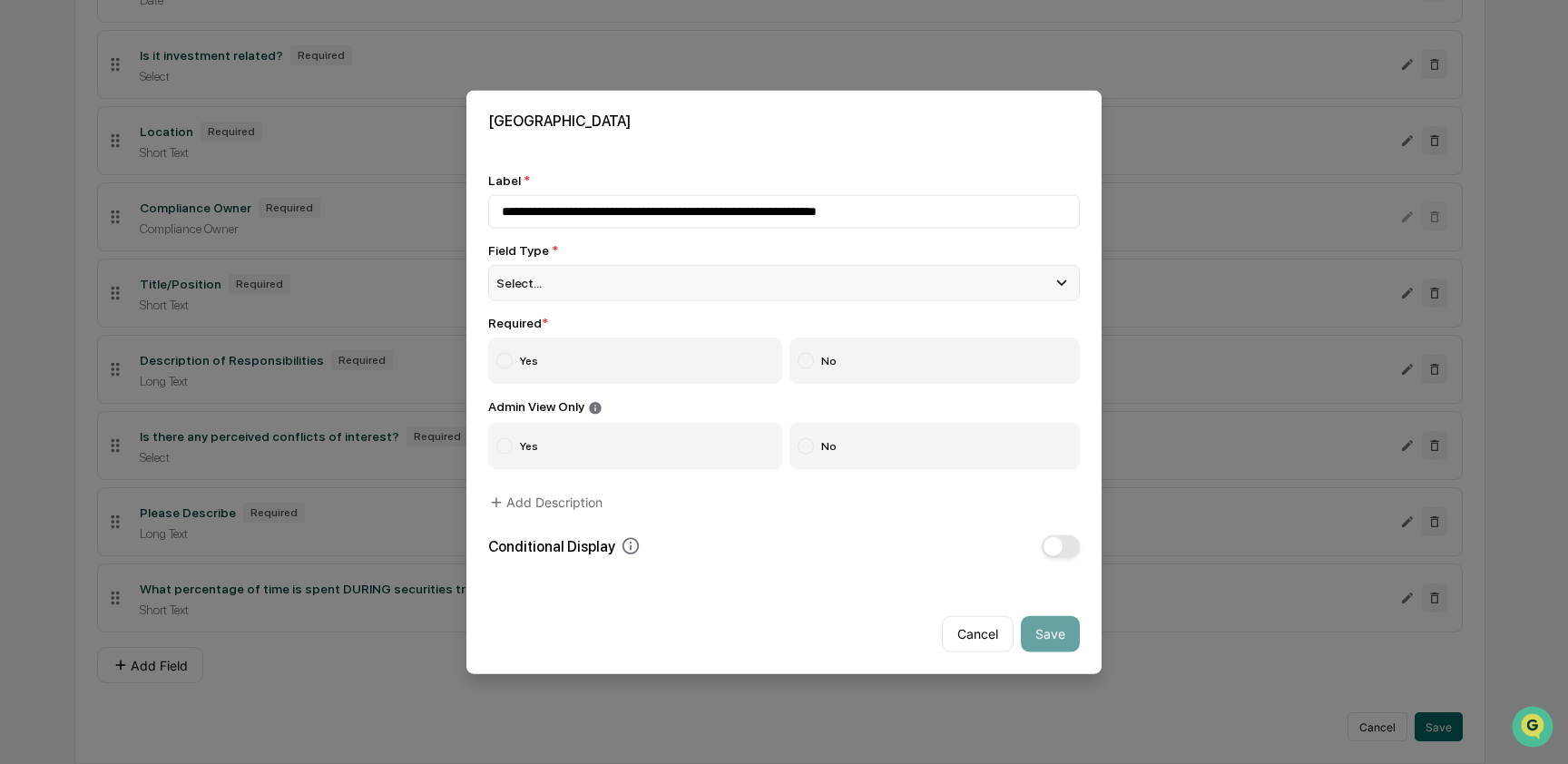
click at [507, 284] on span "Select..." at bounding box center [519, 283] width 45 height 14
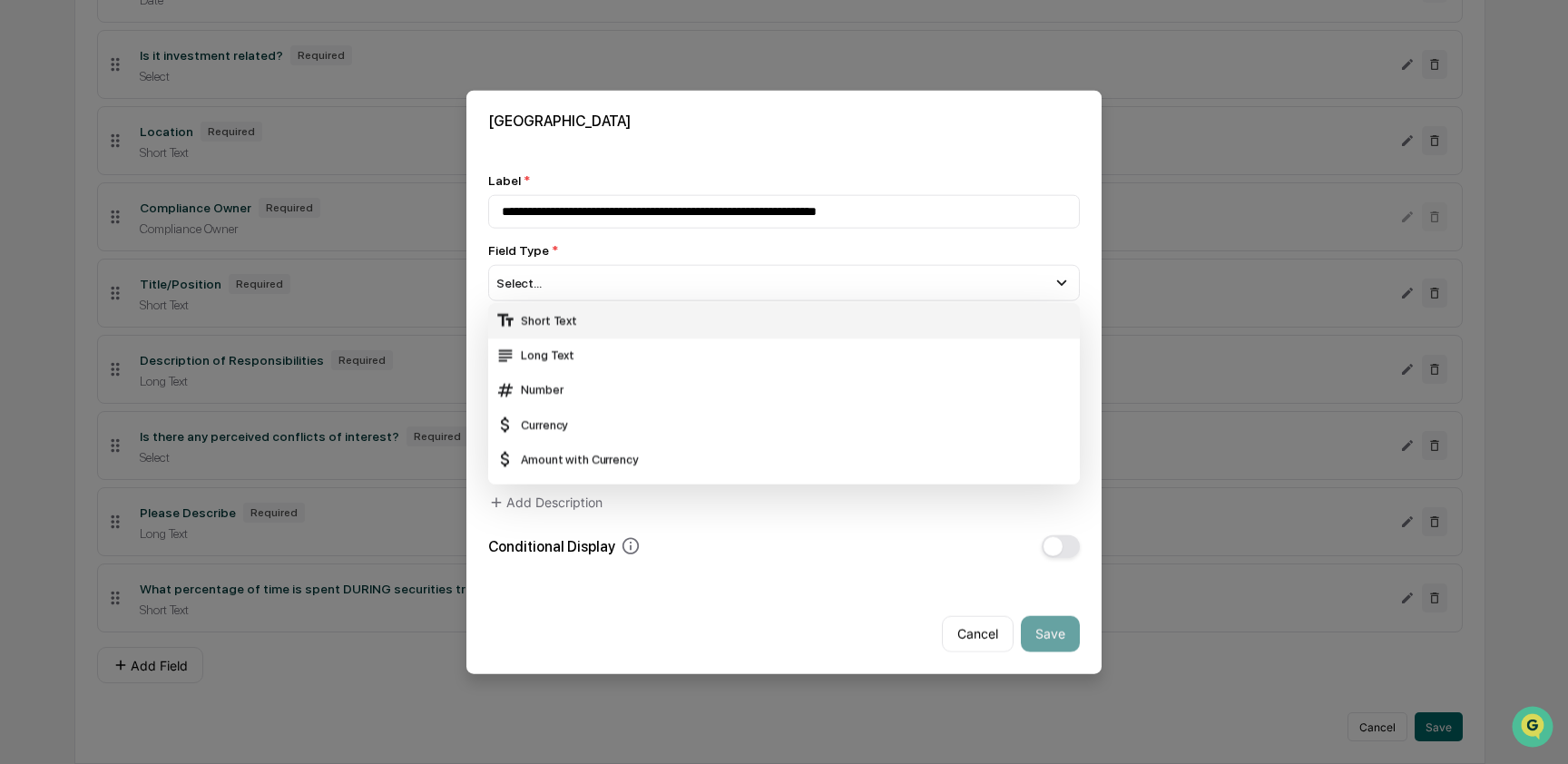
click at [554, 317] on div "Short Text" at bounding box center [784, 319] width 577 height 20
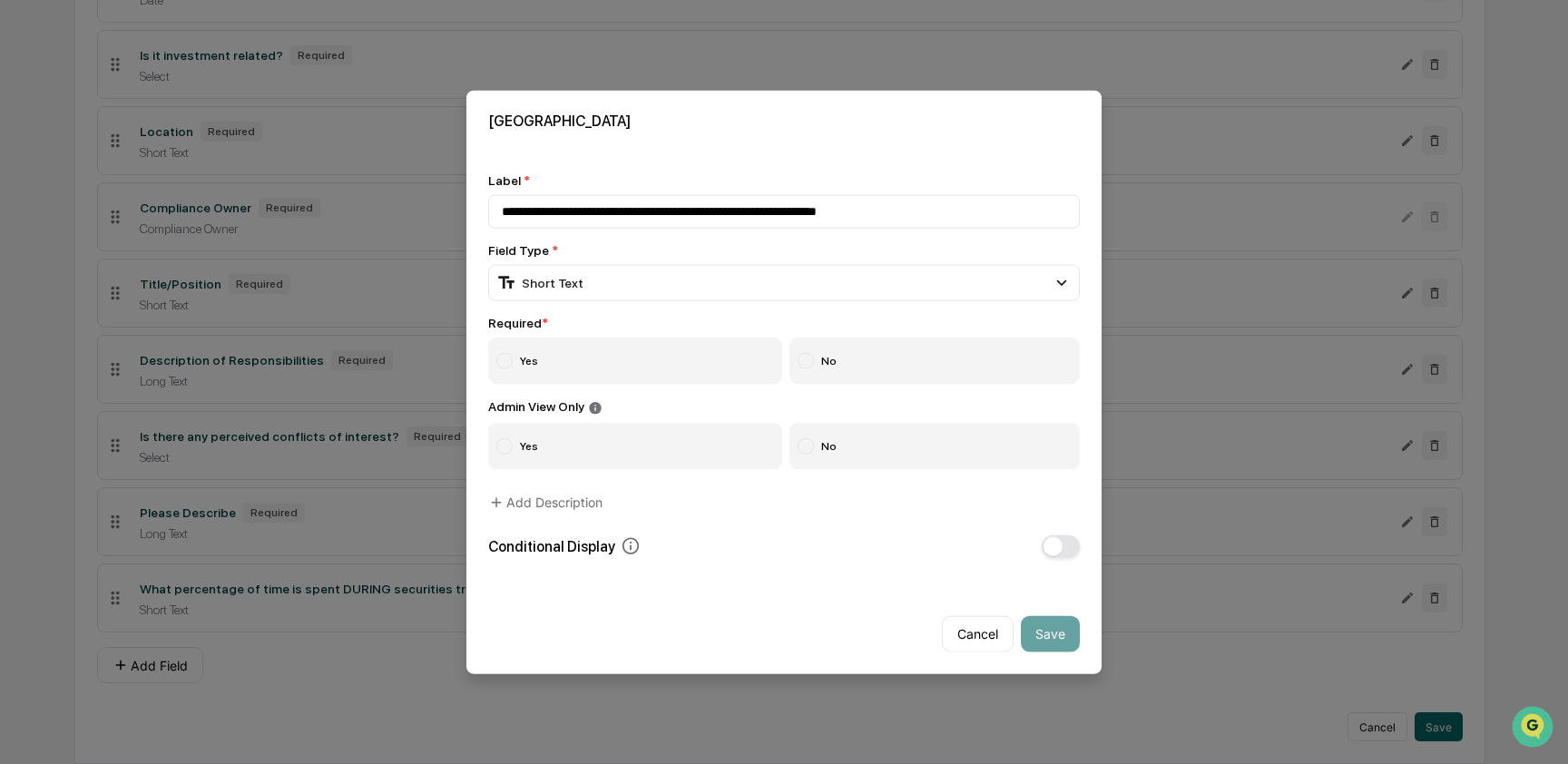
click at [523, 365] on label "Yes" at bounding box center [635, 361] width 294 height 47
click at [854, 444] on label "No" at bounding box center [934, 446] width 291 height 47
click at [1066, 636] on button "Save" at bounding box center [1050, 633] width 59 height 37
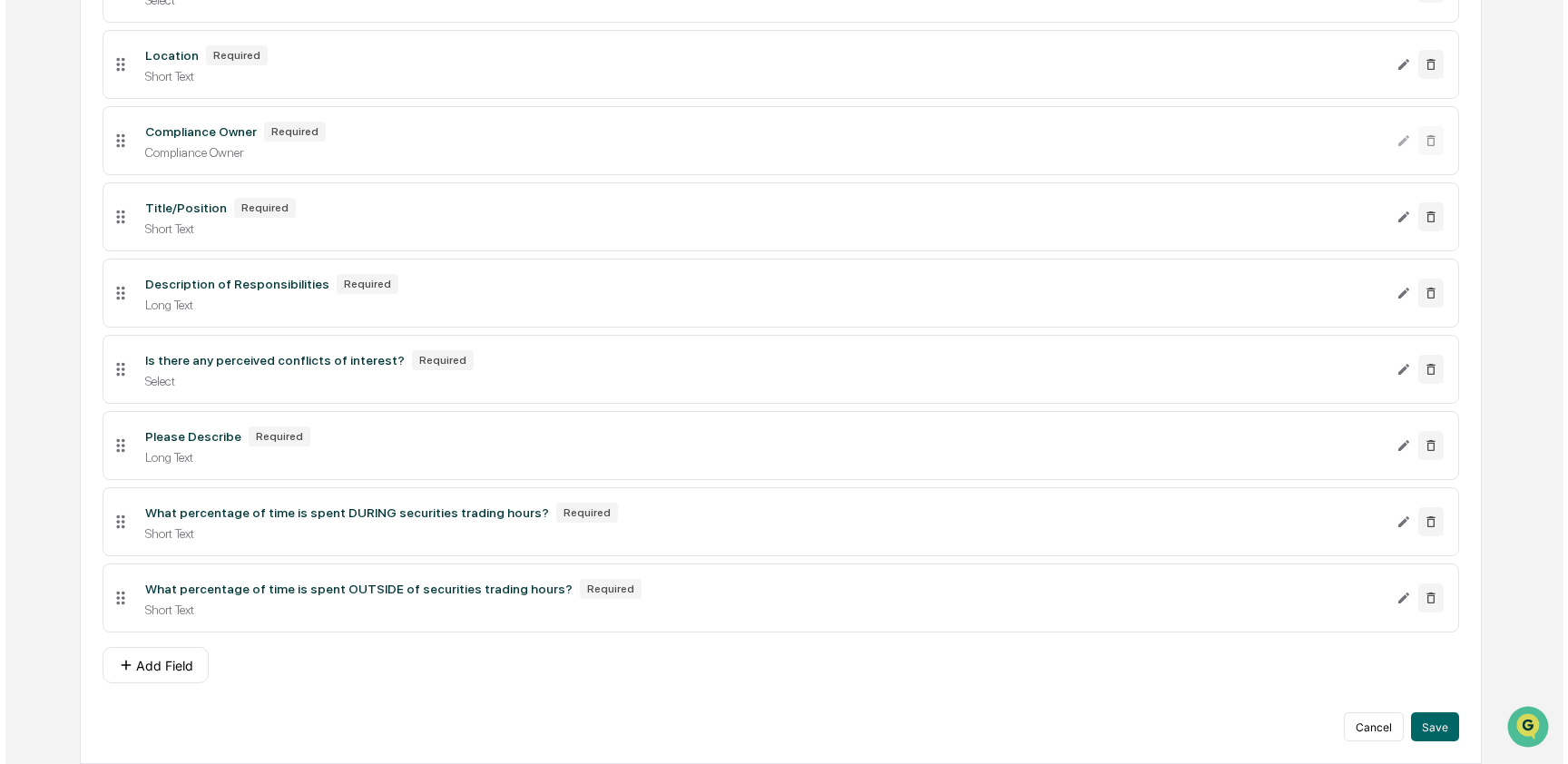
scroll to position [659, 0]
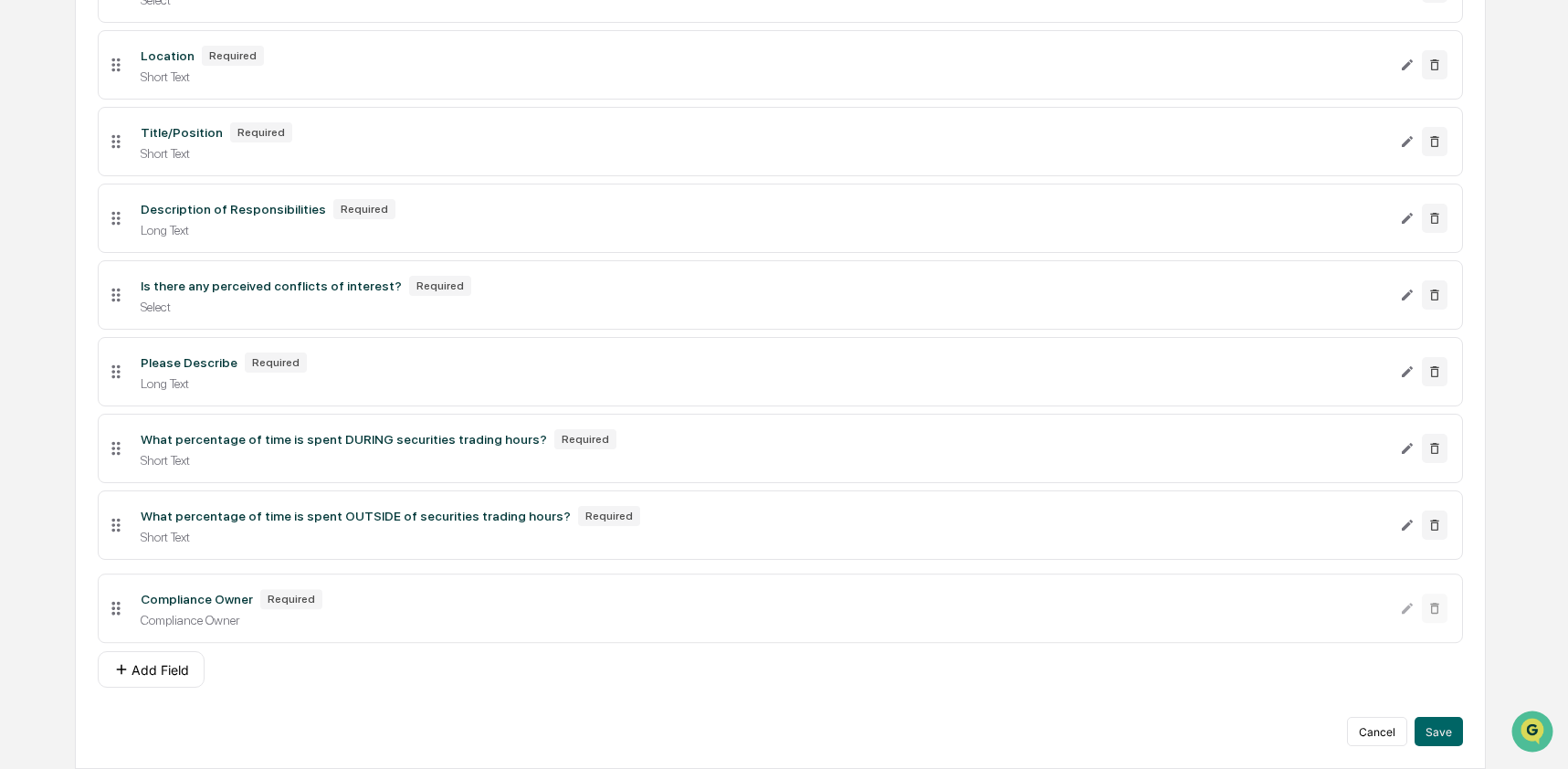
drag, startPoint x: 116, startPoint y: 130, endPoint x: 119, endPoint y: 608, distance: 478.0
click at [1447, 738] on button "Save" at bounding box center [1438, 731] width 48 height 29
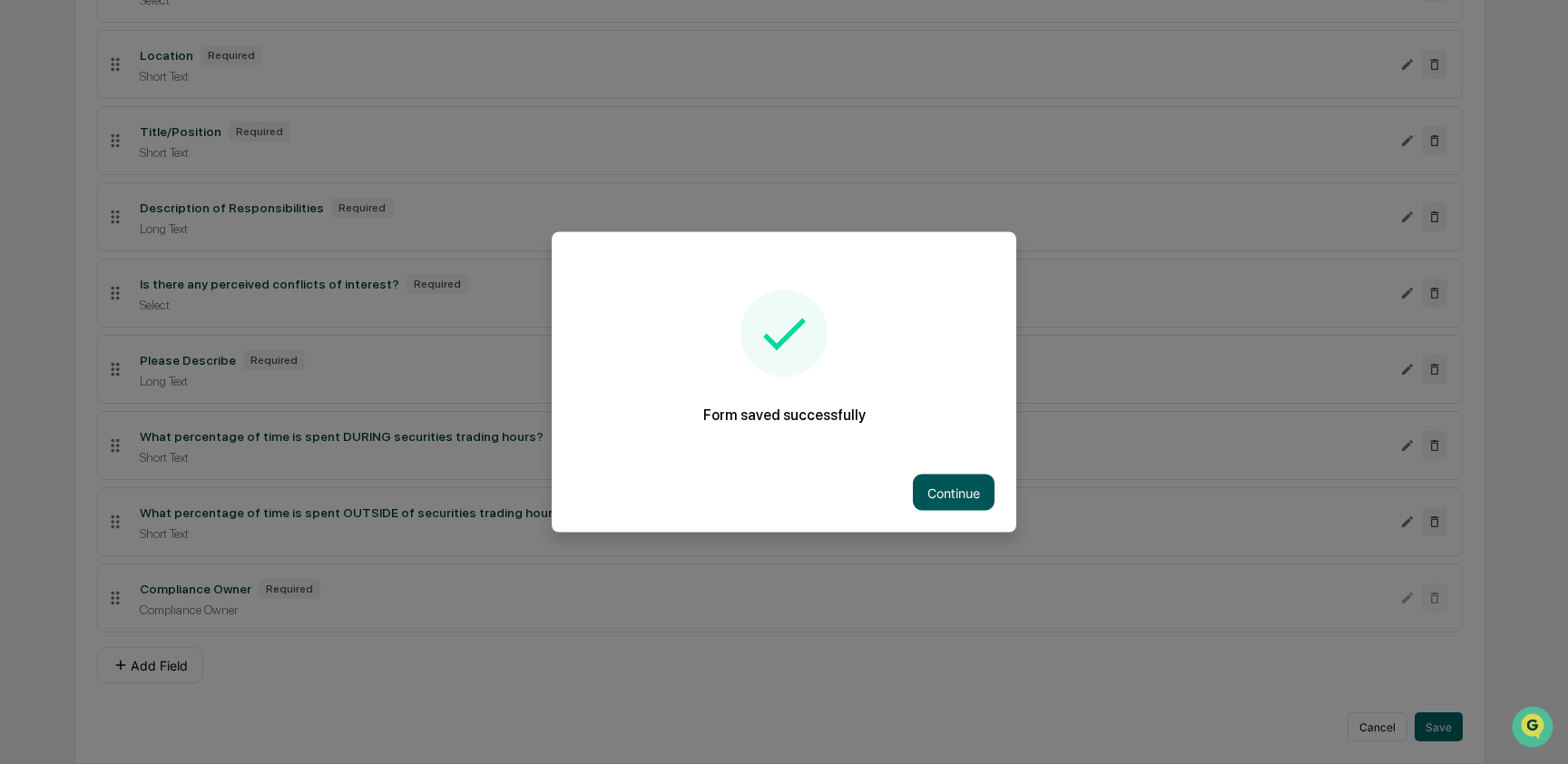
click at [925, 485] on button "Continue" at bounding box center [953, 493] width 82 height 37
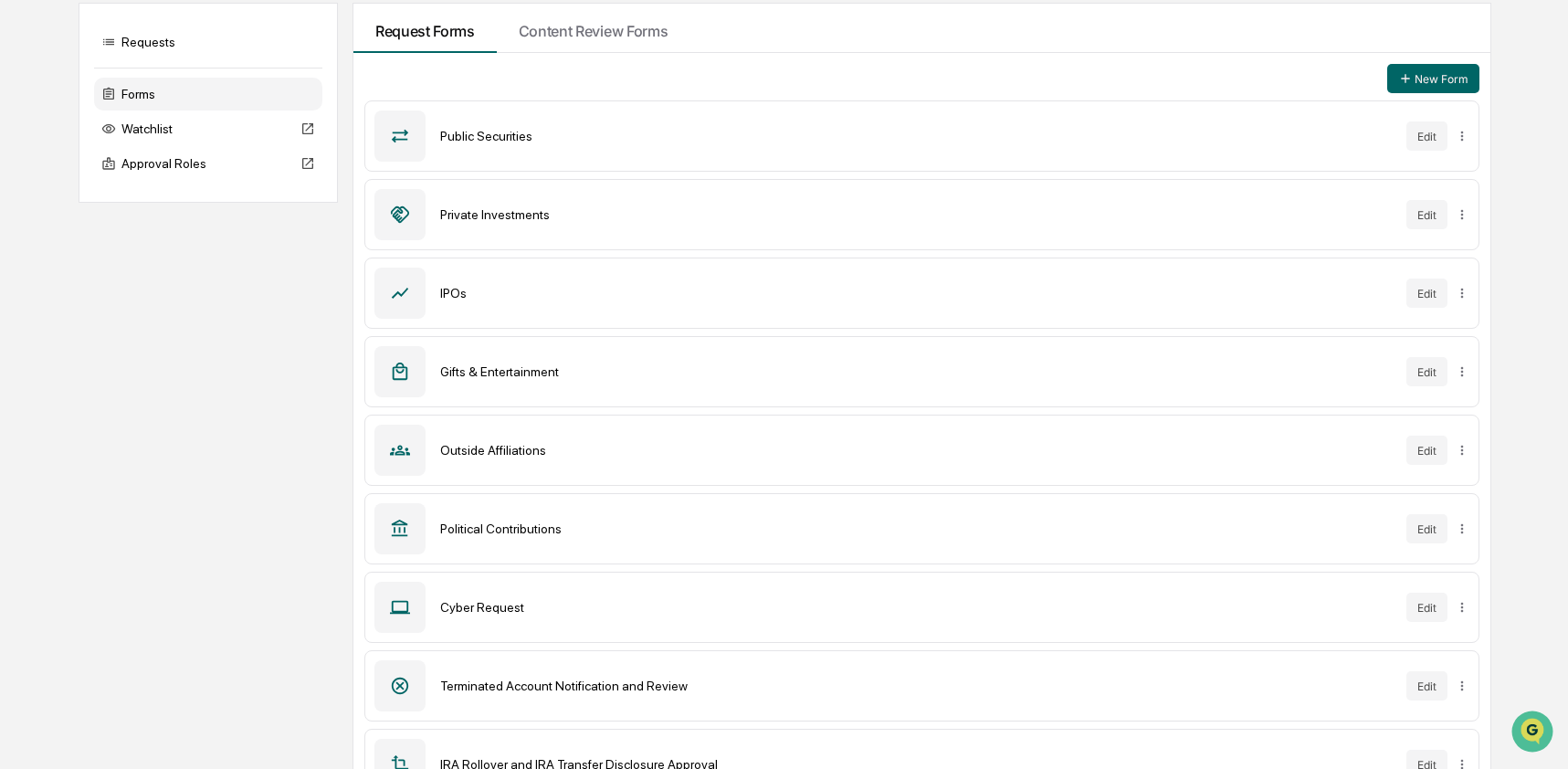
scroll to position [168, 0]
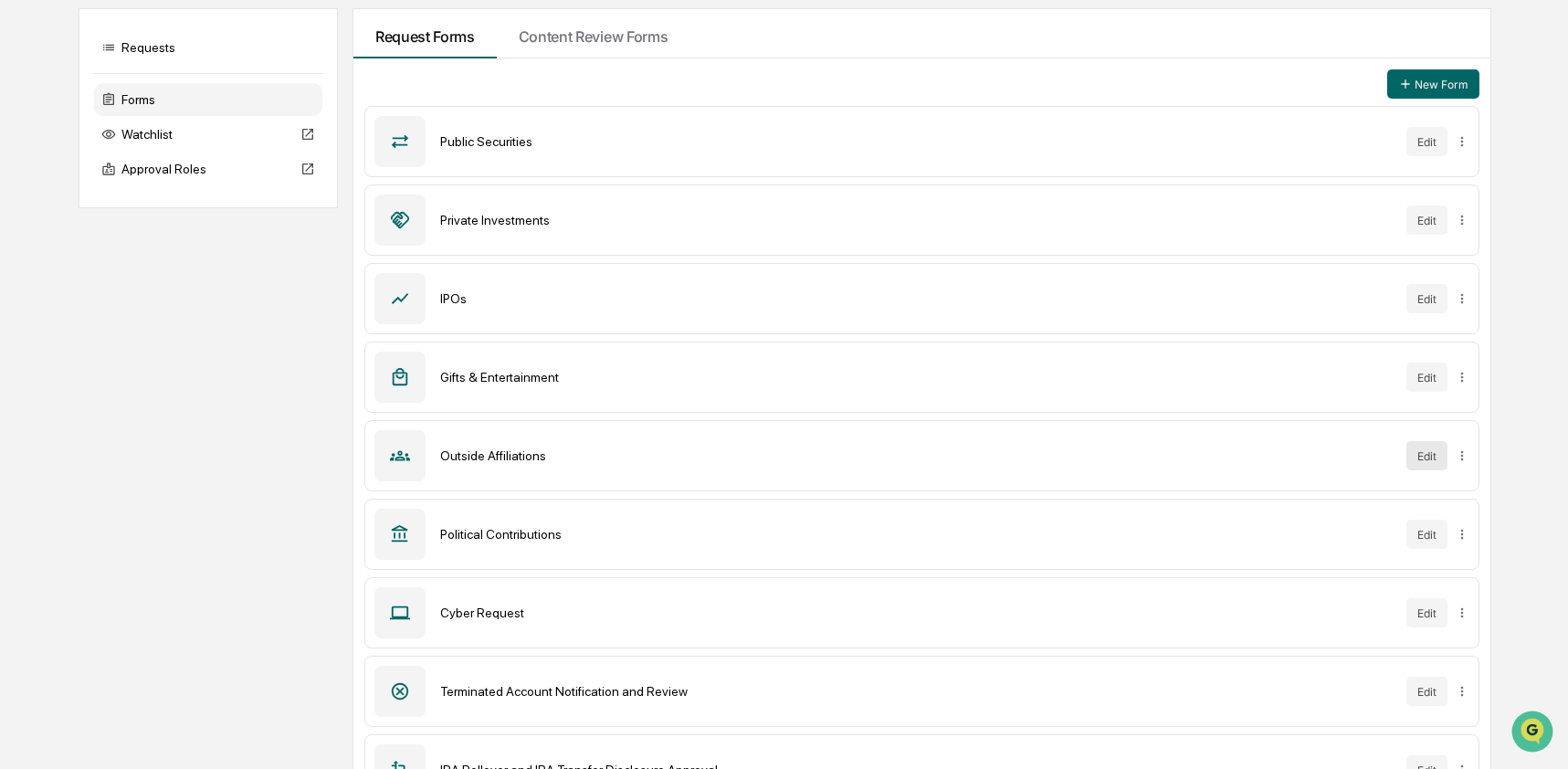
click at [1425, 454] on button "Edit" at bounding box center [1426, 455] width 41 height 29
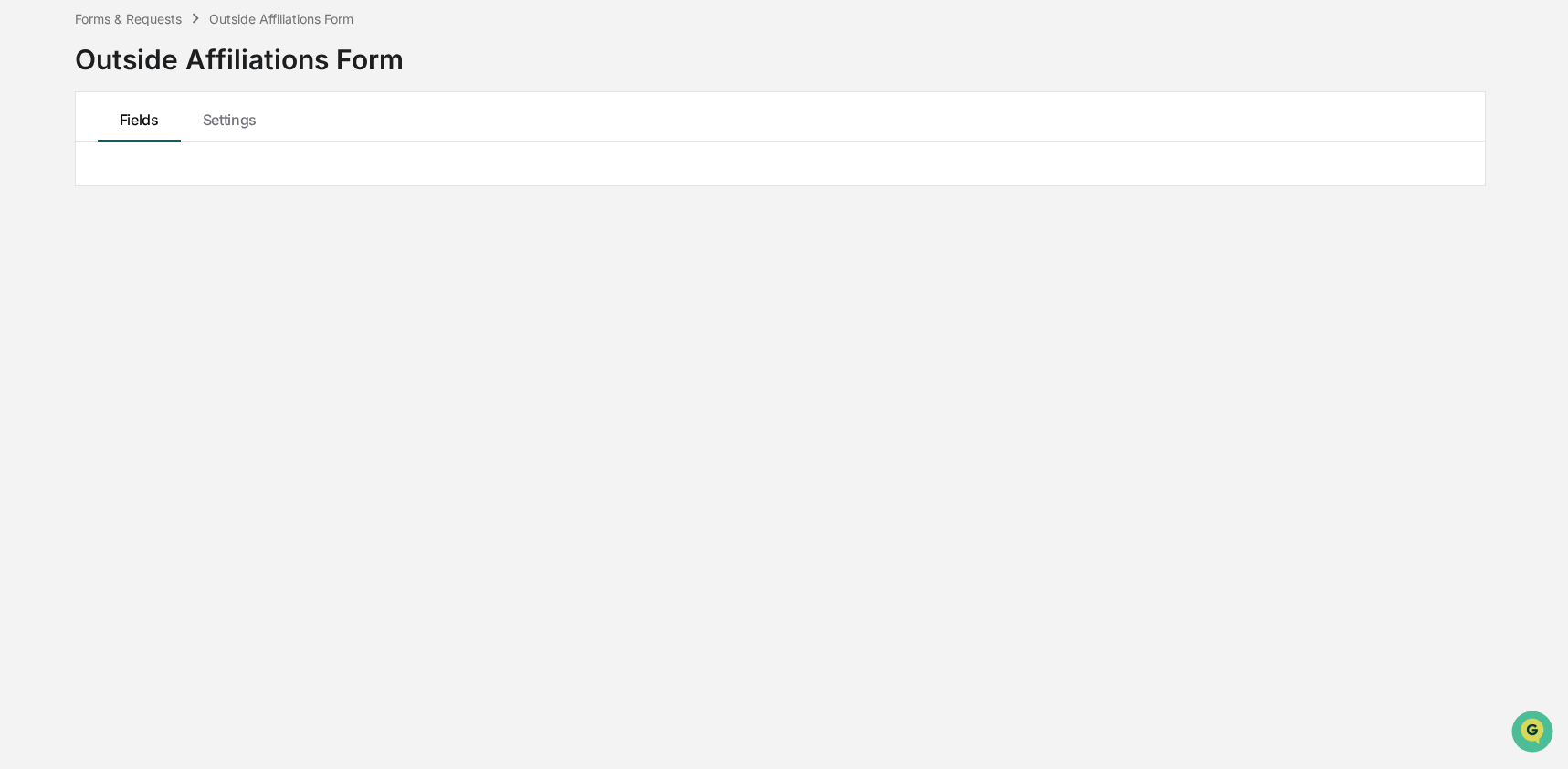
scroll to position [168, 0]
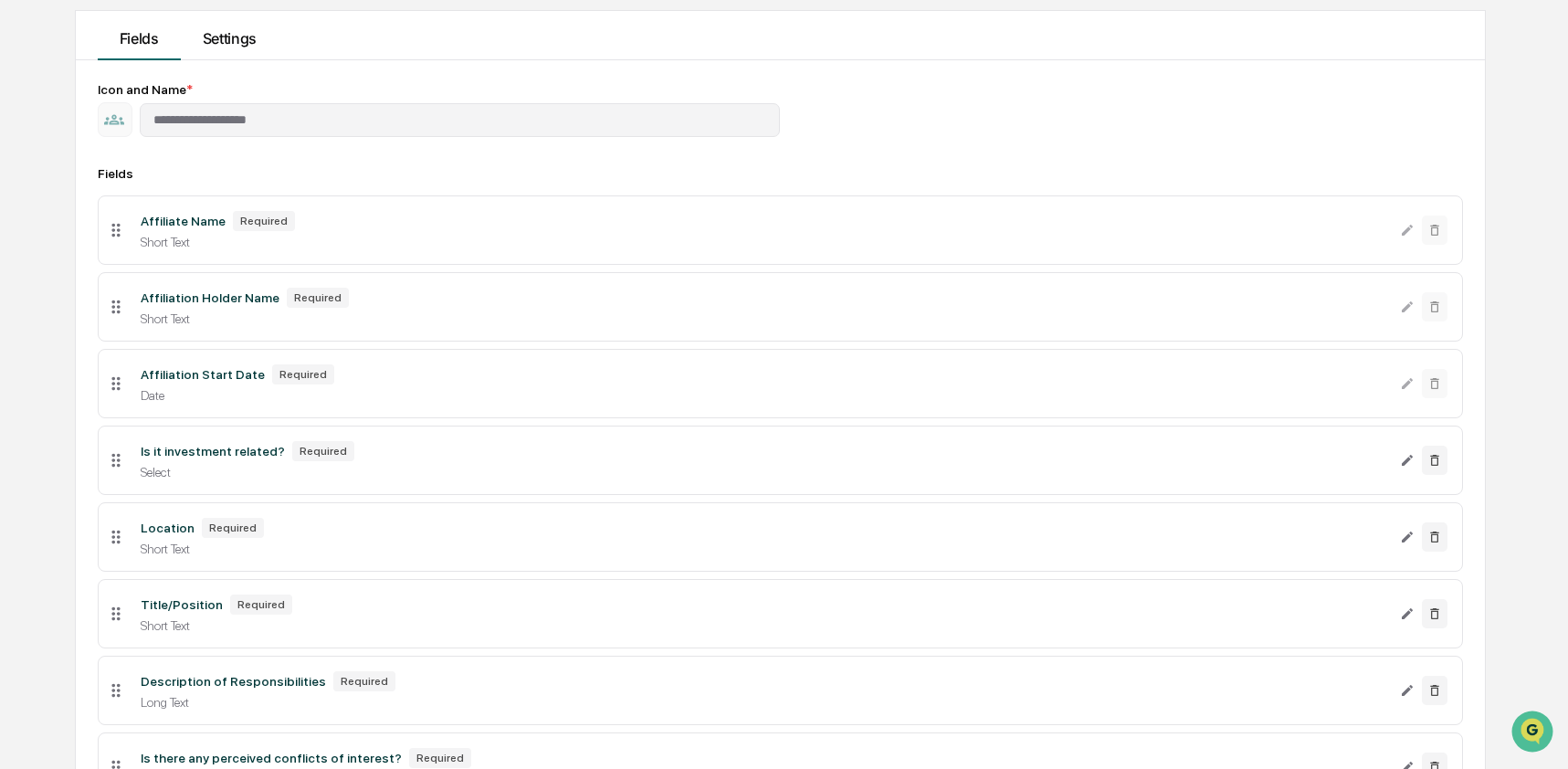
scroll to position [87, 0]
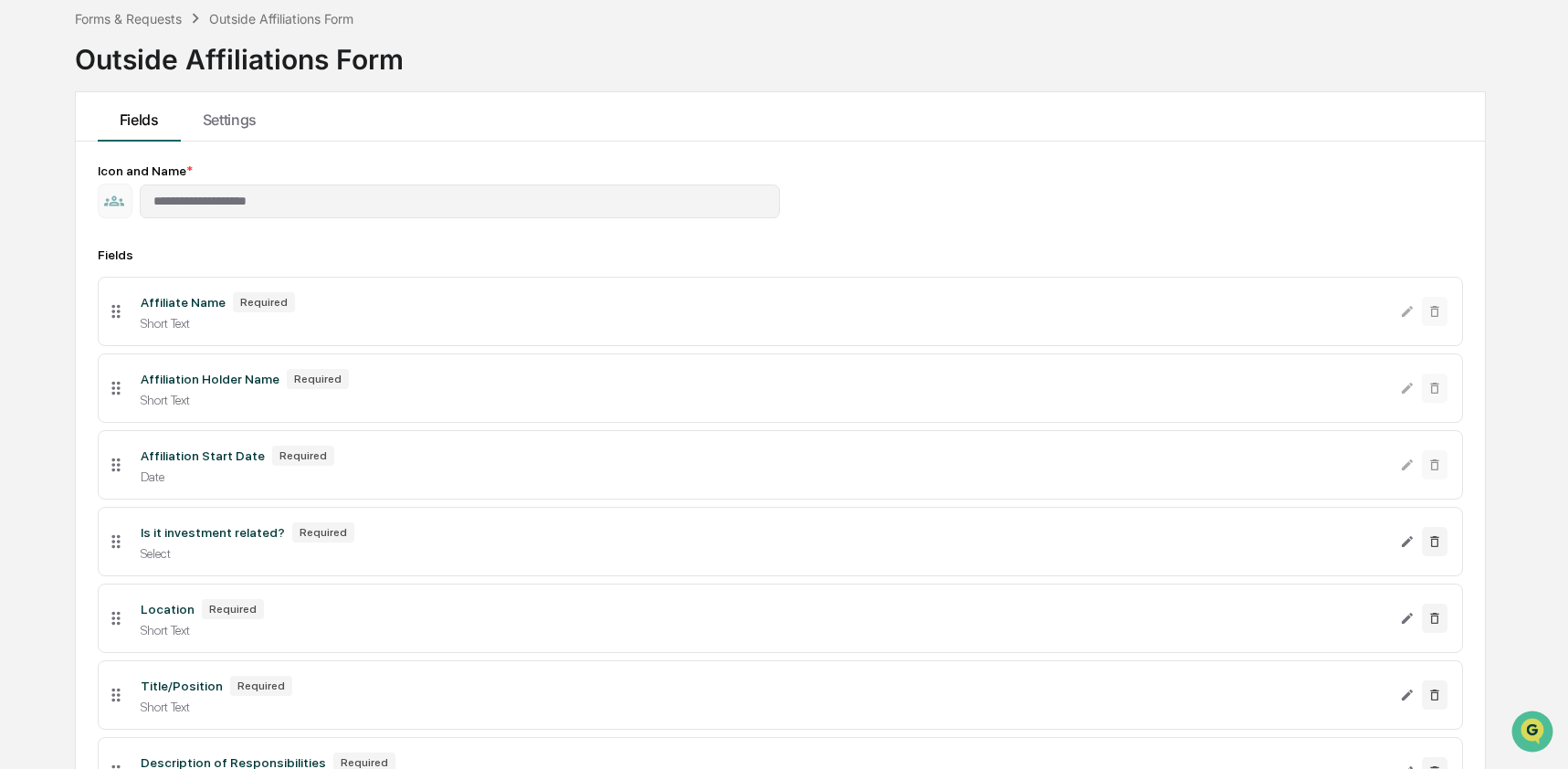
click at [540, 144] on div "**********" at bounding box center [780, 731] width 1409 height 1181
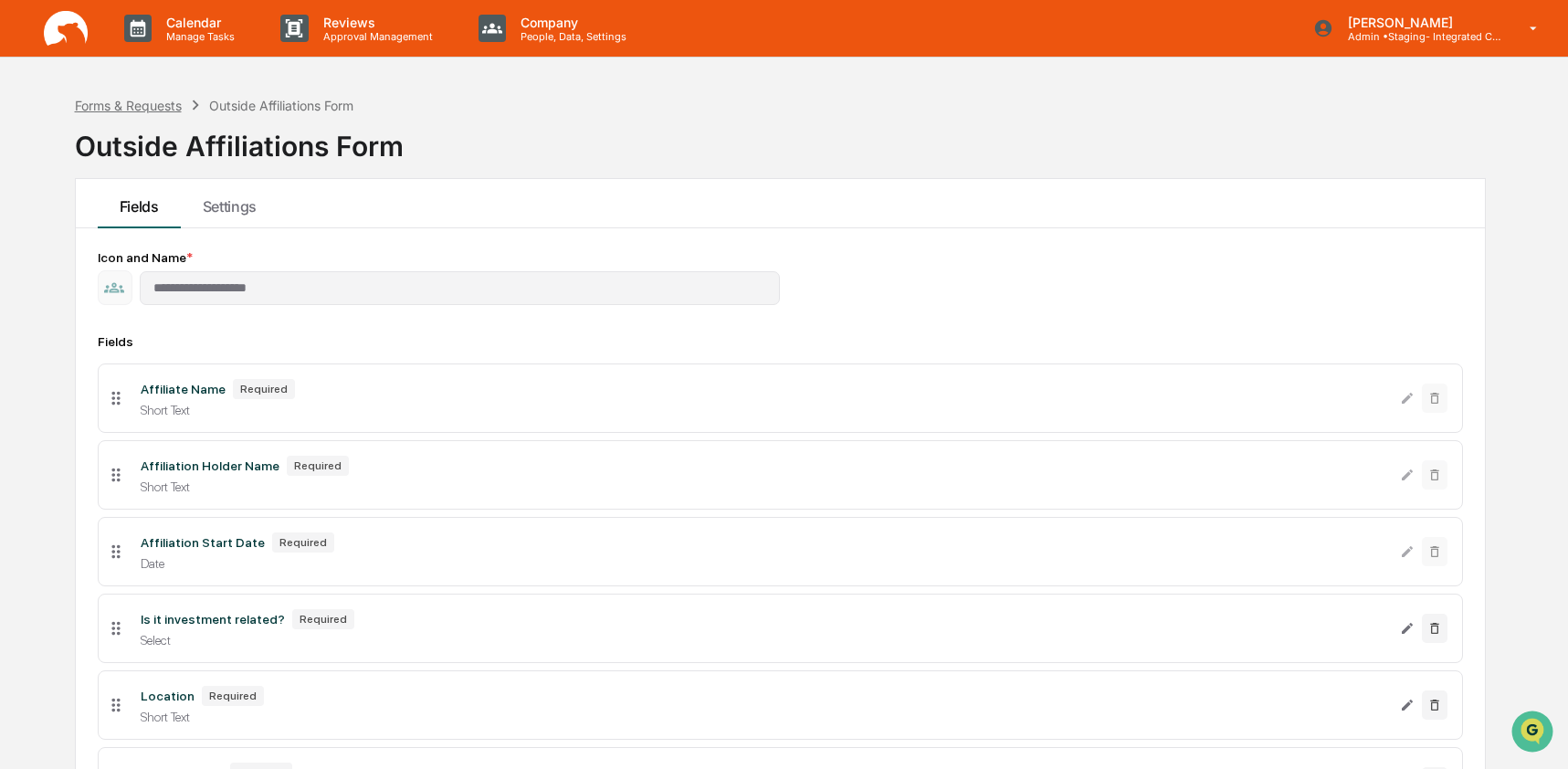
click at [137, 112] on div "Forms & Requests" at bounding box center [128, 105] width 107 height 15
